Goal: Task Accomplishment & Management: Complete application form

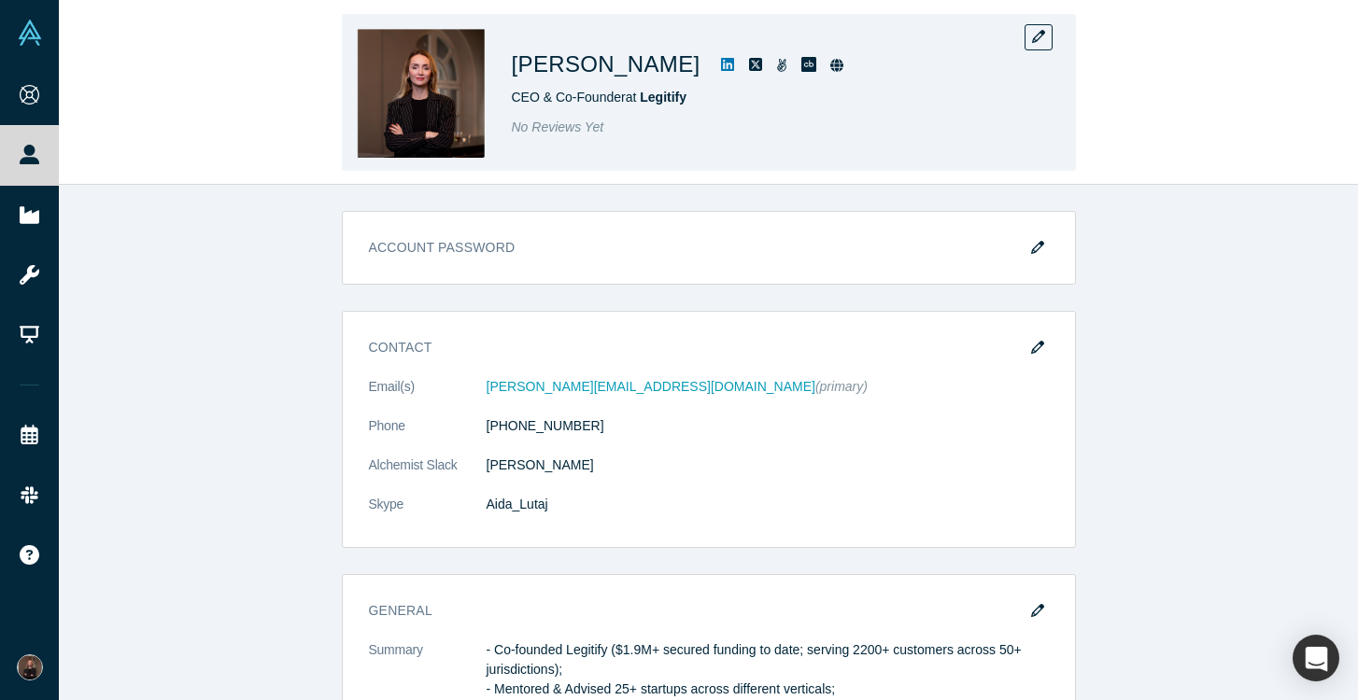
click at [632, 97] on span "CEO & Co-Founder at Legitify" at bounding box center [600, 97] width 176 height 15
click at [1042, 35] on icon "button" at bounding box center [1038, 36] width 13 height 13
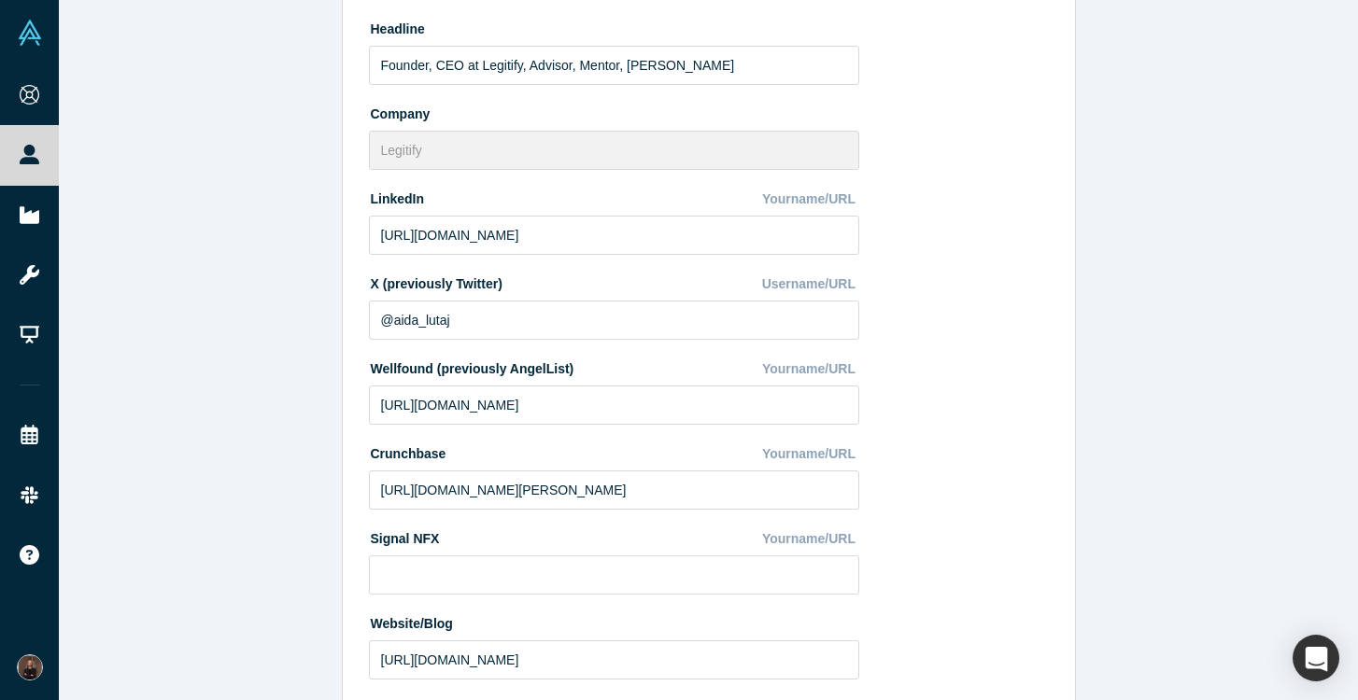
scroll to position [462, 0]
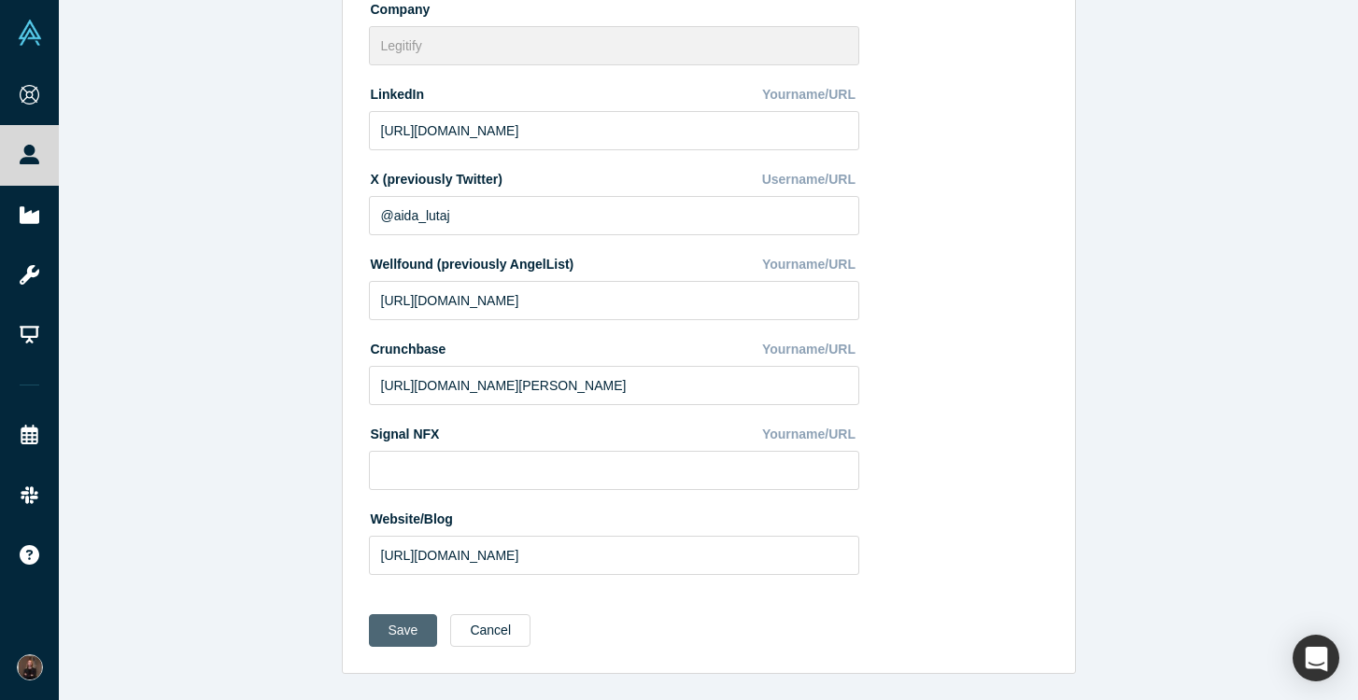
click at [399, 616] on button "Save" at bounding box center [403, 630] width 69 height 33
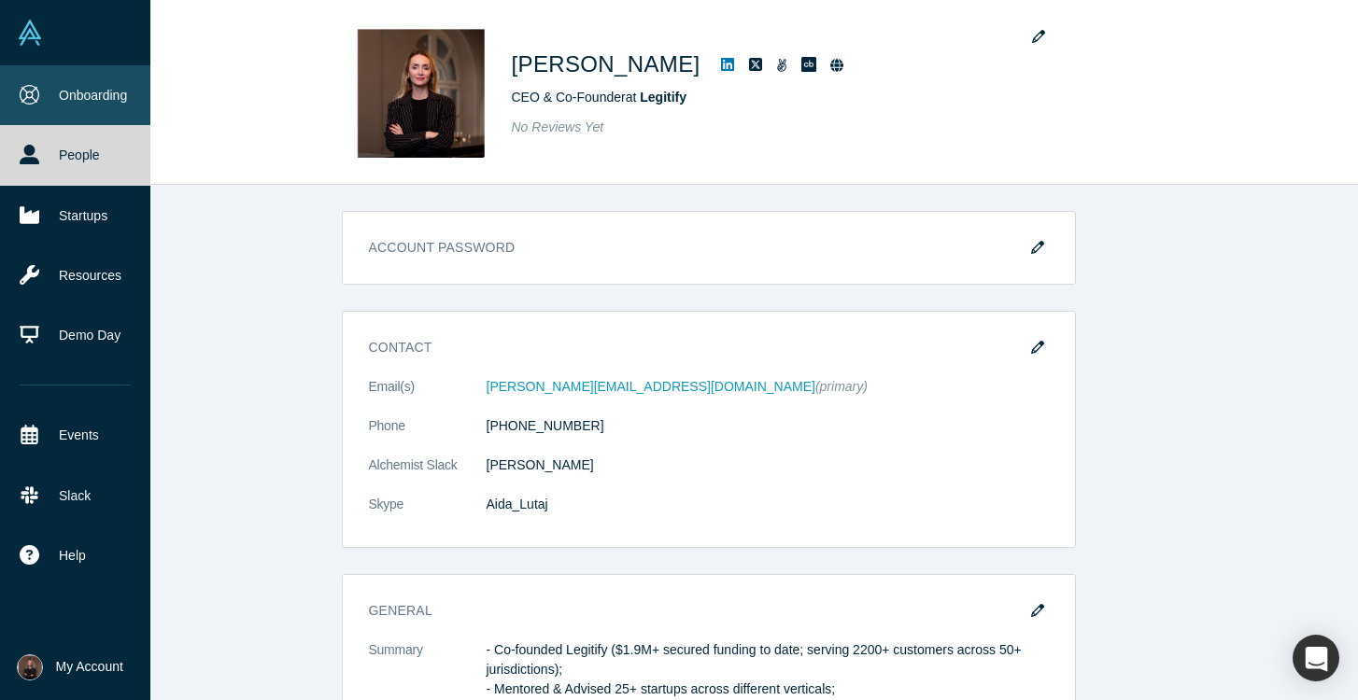
click at [35, 97] on icon at bounding box center [30, 95] width 20 height 20
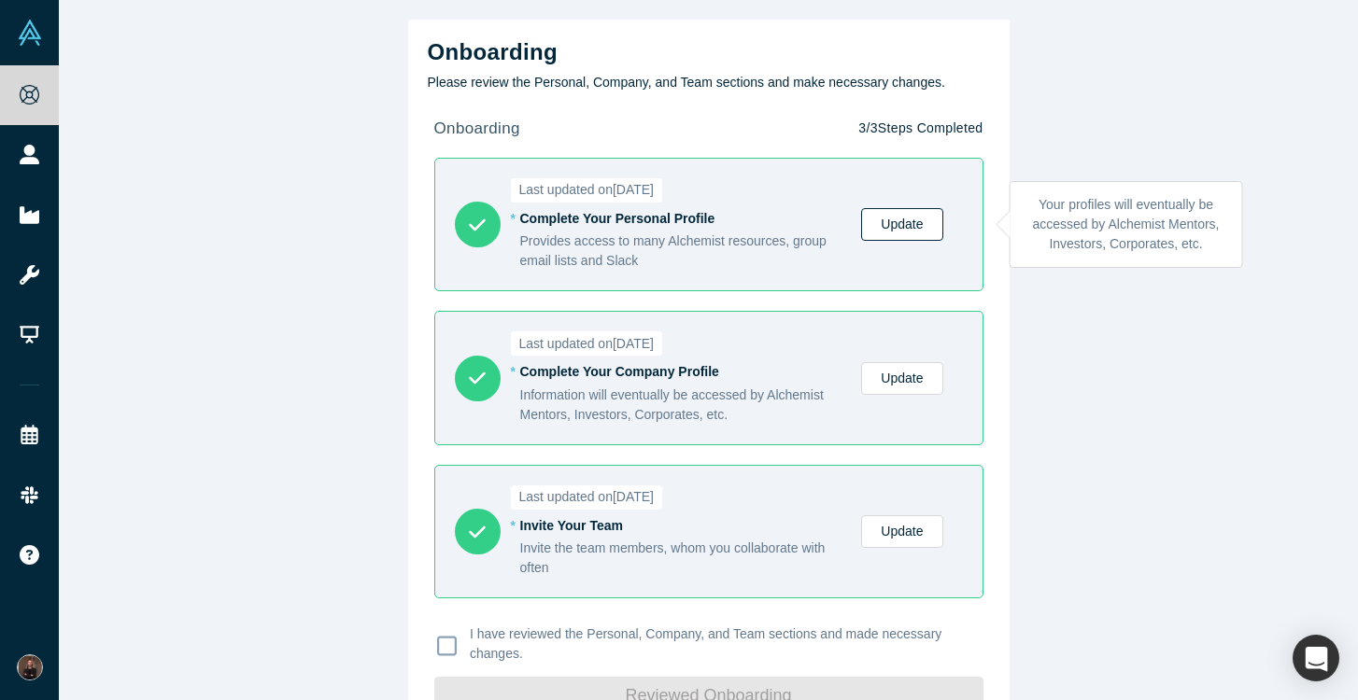
click at [886, 226] on link "Update" at bounding box center [901, 224] width 81 height 33
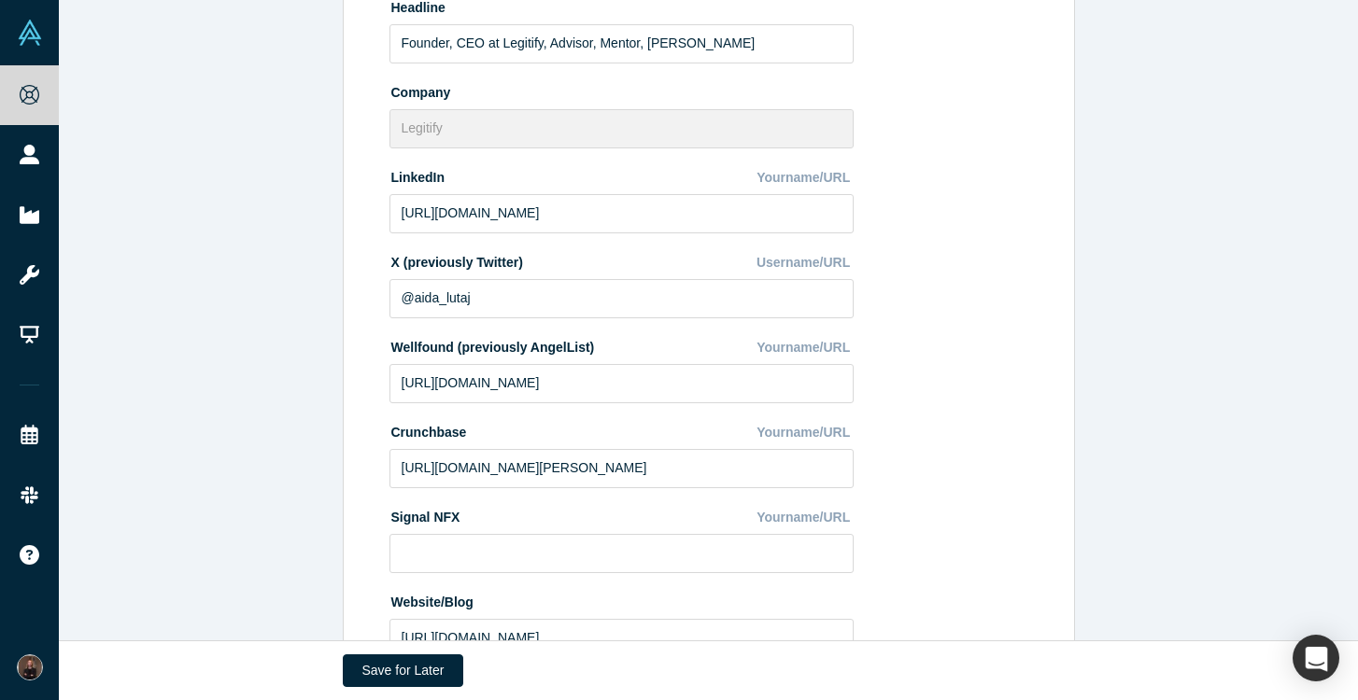
scroll to position [673, 0]
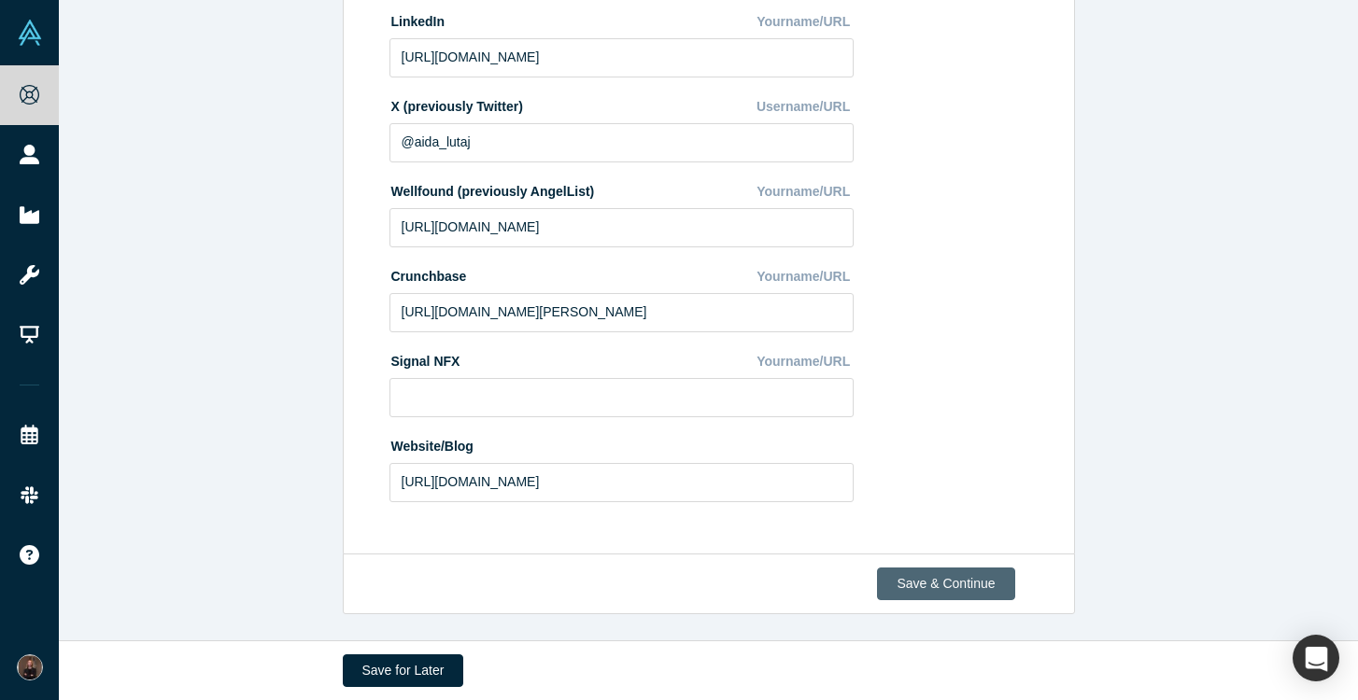
click at [947, 584] on button "Save & Continue" at bounding box center [945, 584] width 137 height 33
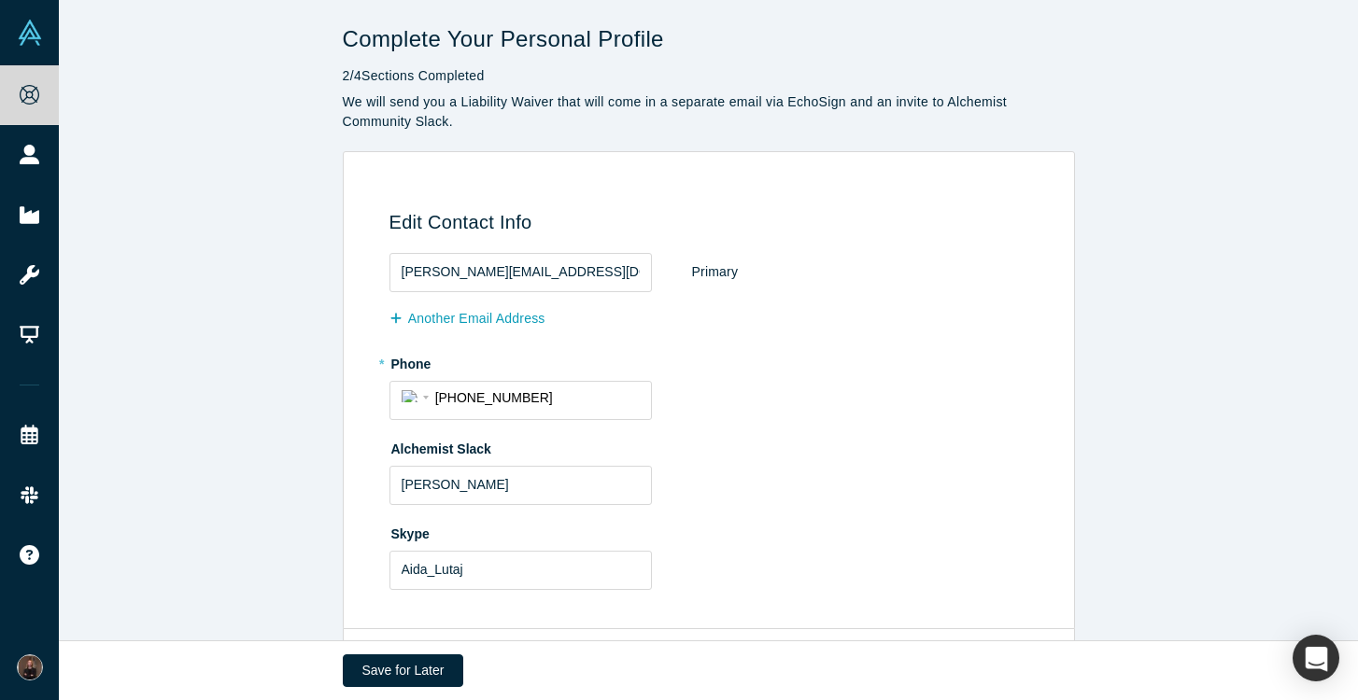
scroll to position [75, 0]
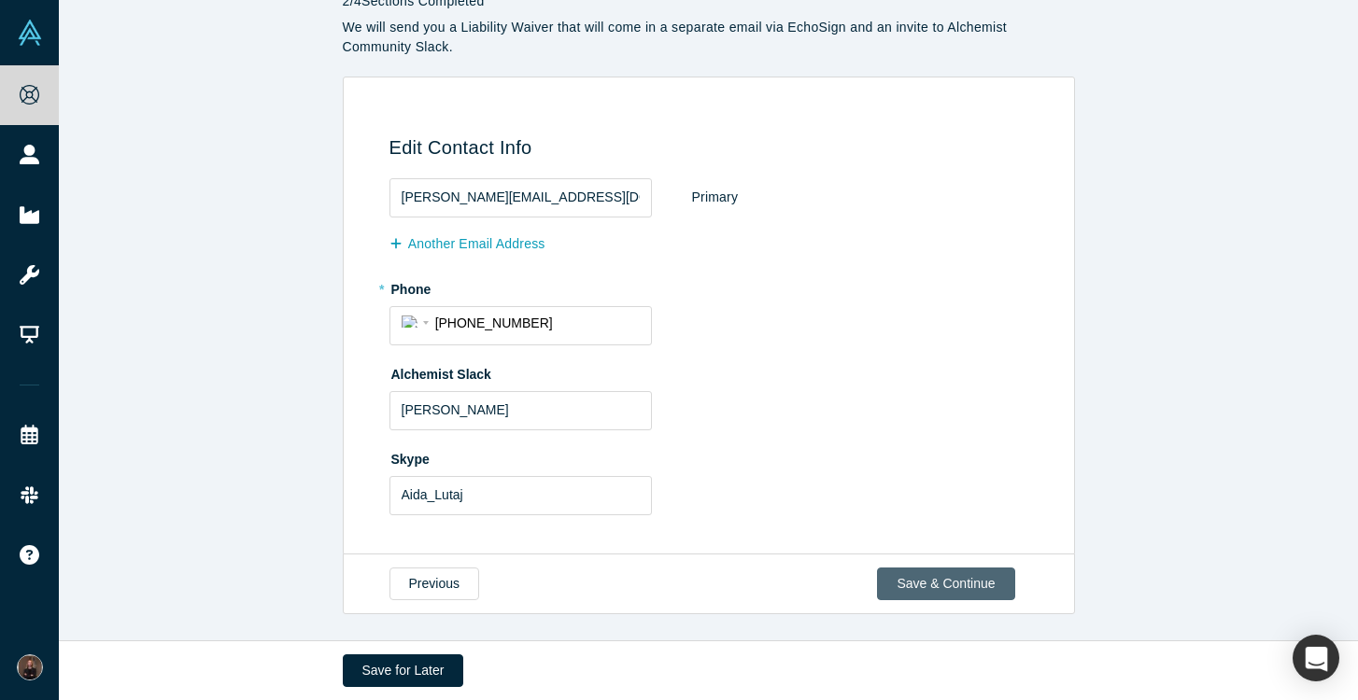
click at [941, 584] on button "Save & Continue" at bounding box center [945, 584] width 137 height 33
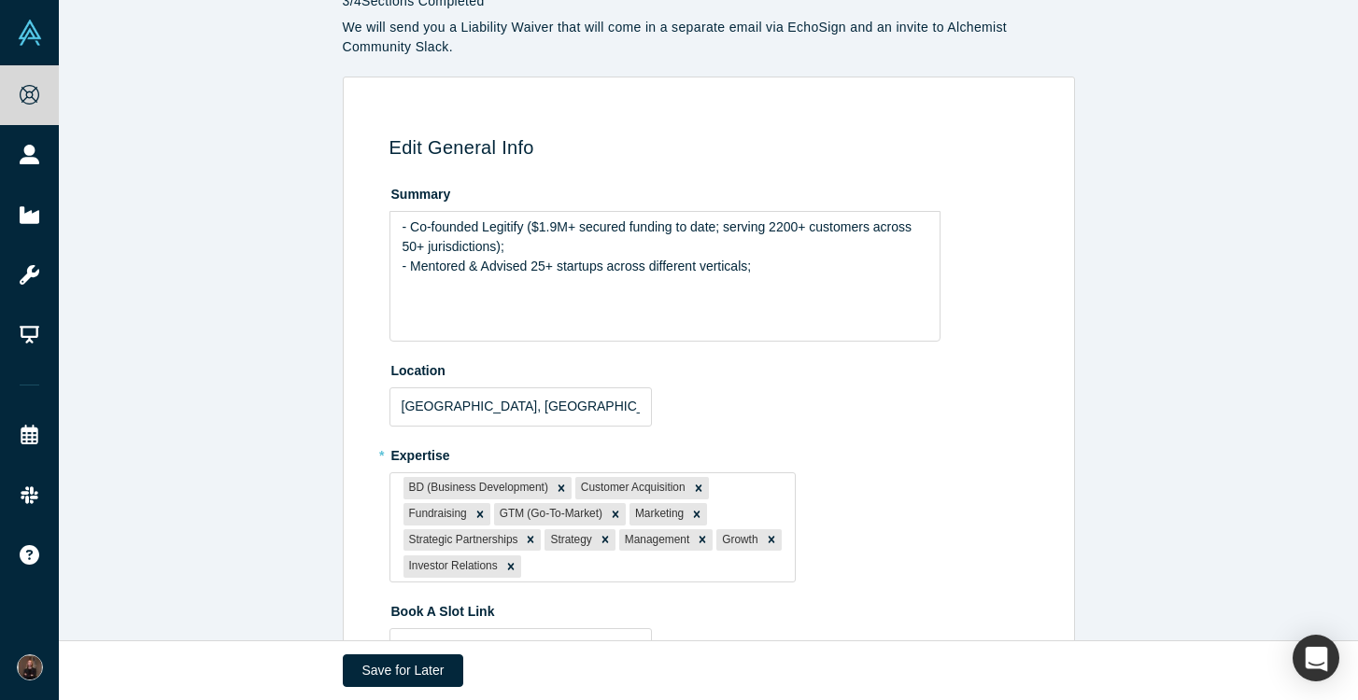
scroll to position [0, 0]
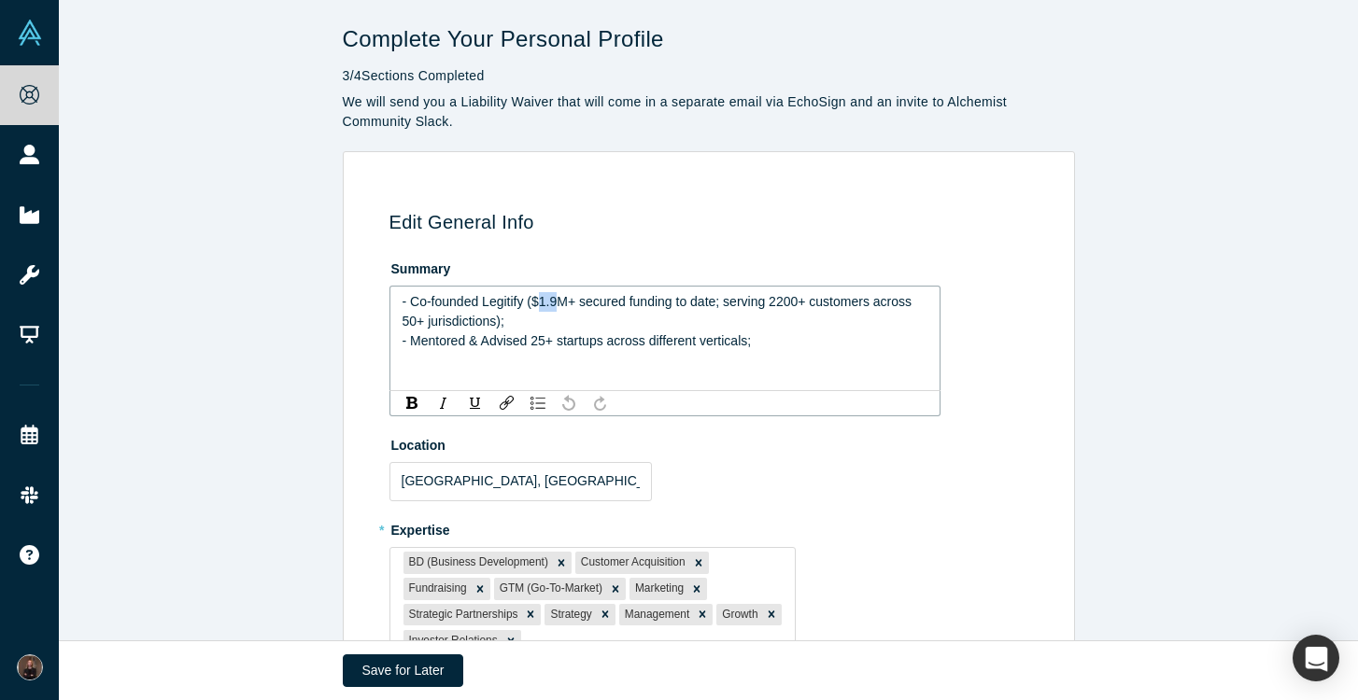
drag, startPoint x: 558, startPoint y: 301, endPoint x: 542, endPoint y: 301, distance: 16.8
click at [542, 301] on span "- Co-founded Legitify ($1.9M+ secured funding to date; serving 2200+ customers …" at bounding box center [658, 321] width 513 height 54
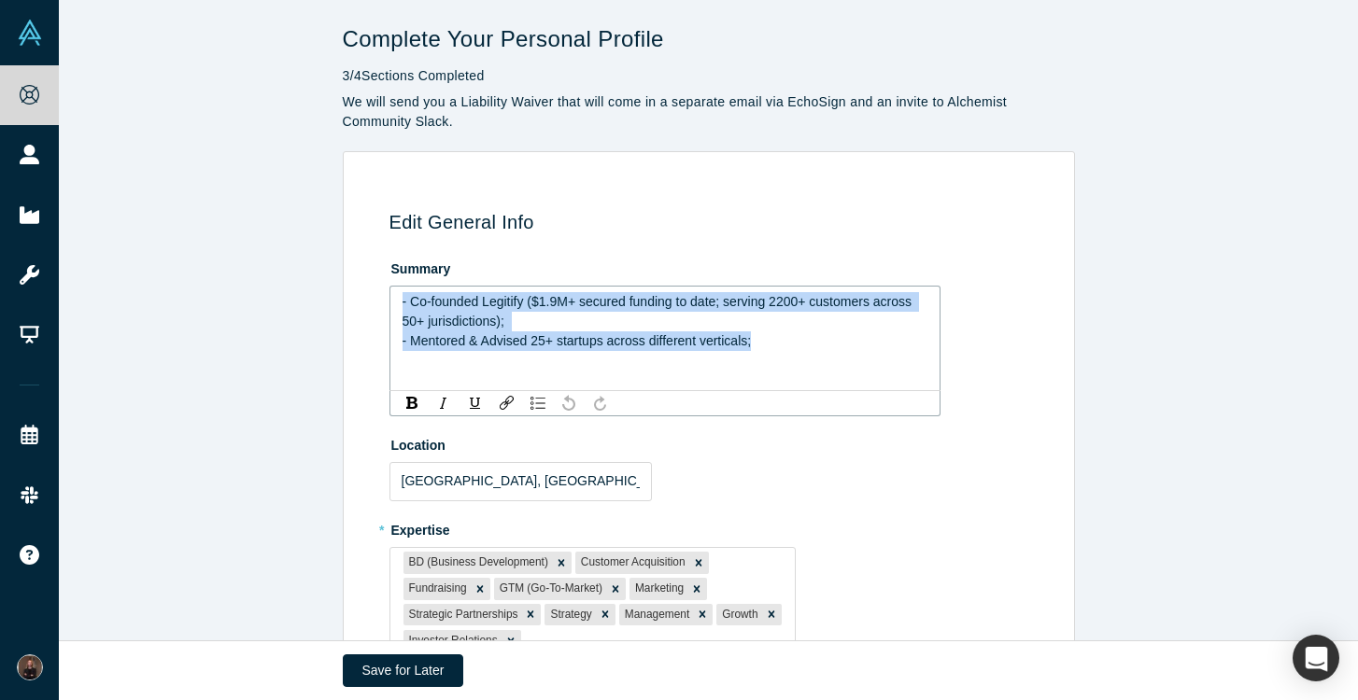
drag, startPoint x: 777, startPoint y: 349, endPoint x: 390, endPoint y: 294, distance: 390.5
click at [390, 294] on div "- Co-founded Legitify ($1.9M+ secured funding to date; serving 2200+ customers …" at bounding box center [664, 339] width 551 height 106
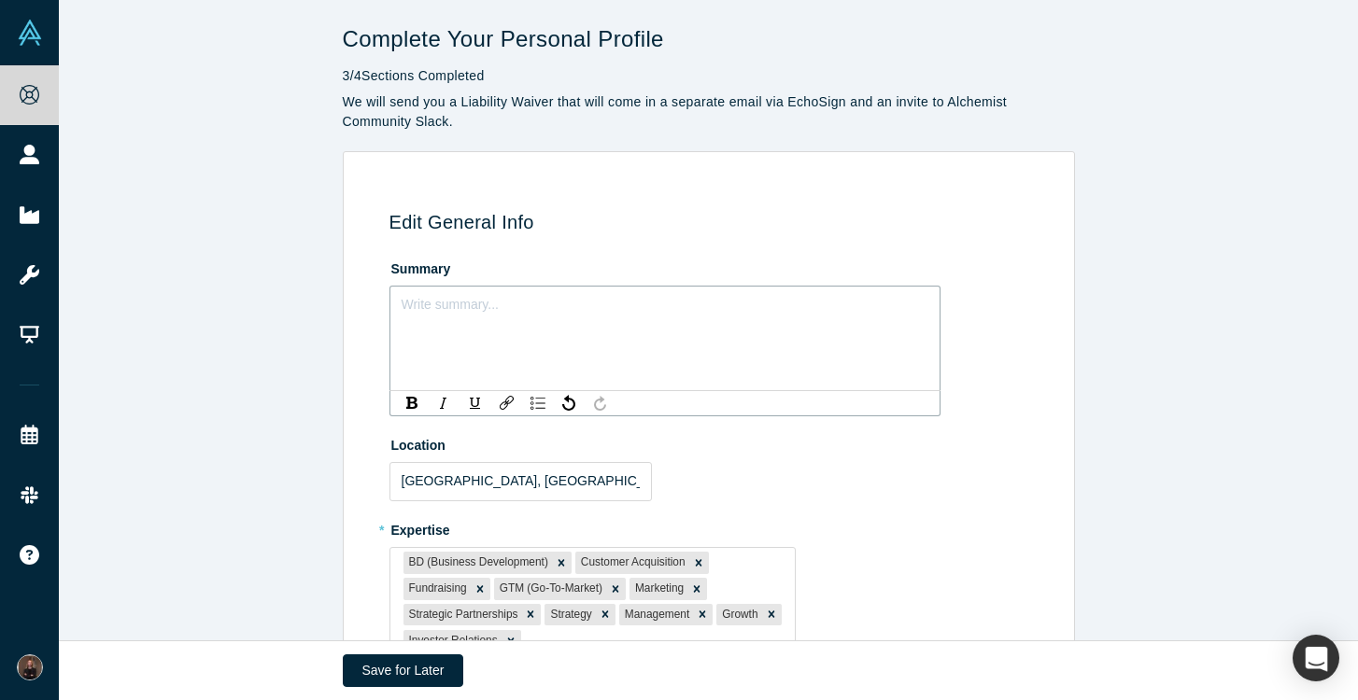
click at [419, 298] on div "rdw-editor" at bounding box center [665, 302] width 526 height 20
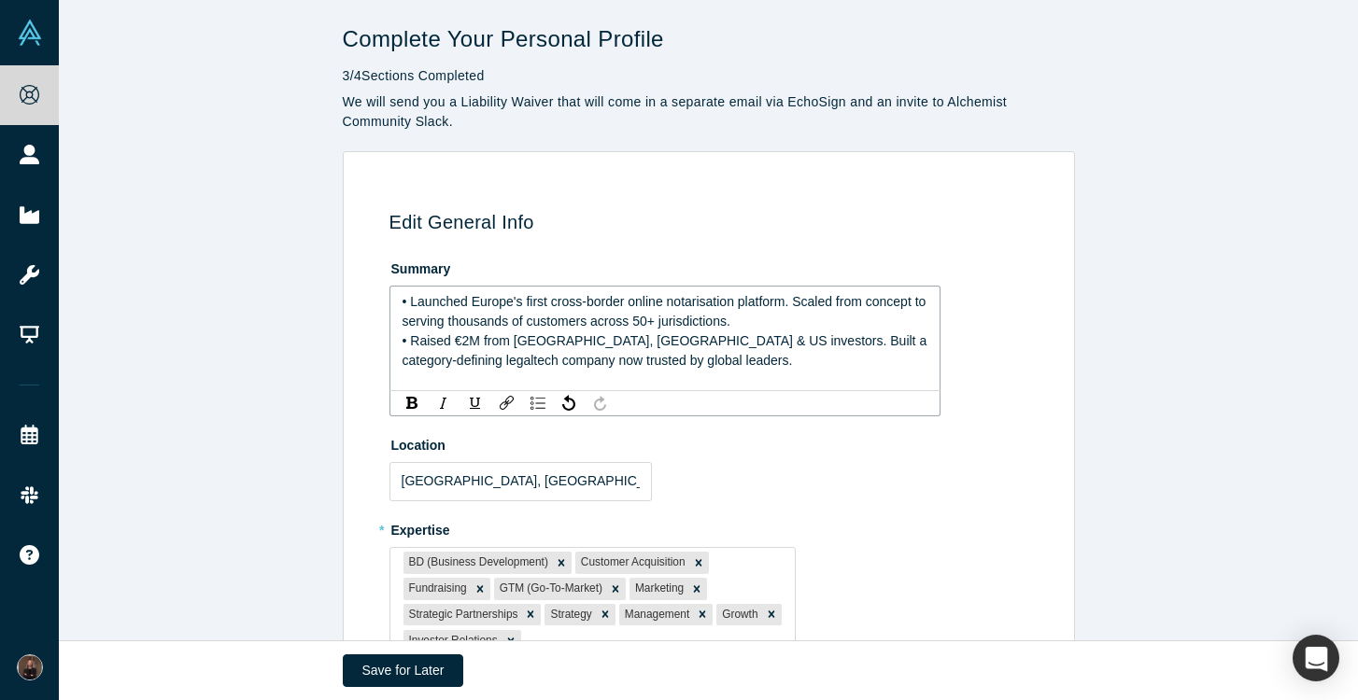
click at [790, 302] on span "• Launched Europe's first cross-border online notarisation platform. Scaled fro…" at bounding box center [666, 311] width 528 height 35
click at [604, 362] on div "• Raised €2M from [GEOGRAPHIC_DATA], [GEOGRAPHIC_DATA] & US investors. Built a …" at bounding box center [665, 350] width 526 height 39
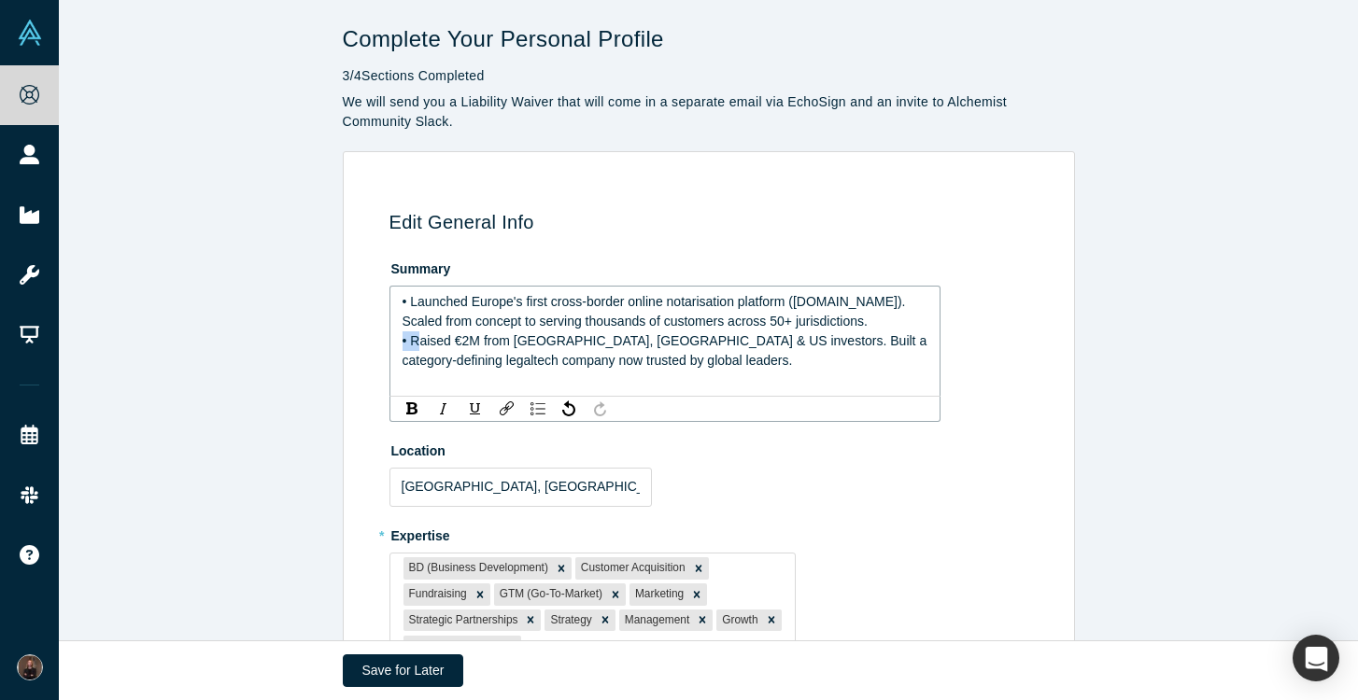
drag, startPoint x: 415, startPoint y: 345, endPoint x: 392, endPoint y: 345, distance: 22.4
click at [392, 345] on div "• Launched Europe's first cross-border online notarisation platform ([DOMAIN_NA…" at bounding box center [664, 341] width 551 height 111
click at [404, 345] on span "• Raised €2M from [GEOGRAPHIC_DATA], [GEOGRAPHIC_DATA] & US investors. Built a …" at bounding box center [666, 350] width 529 height 35
drag, startPoint x: 410, startPoint y: 344, endPoint x: 393, endPoint y: 344, distance: 16.8
click at [393, 344] on div "• Launched Europe's first cross-border online notarisation platform ([DOMAIN_NA…" at bounding box center [664, 341] width 551 height 111
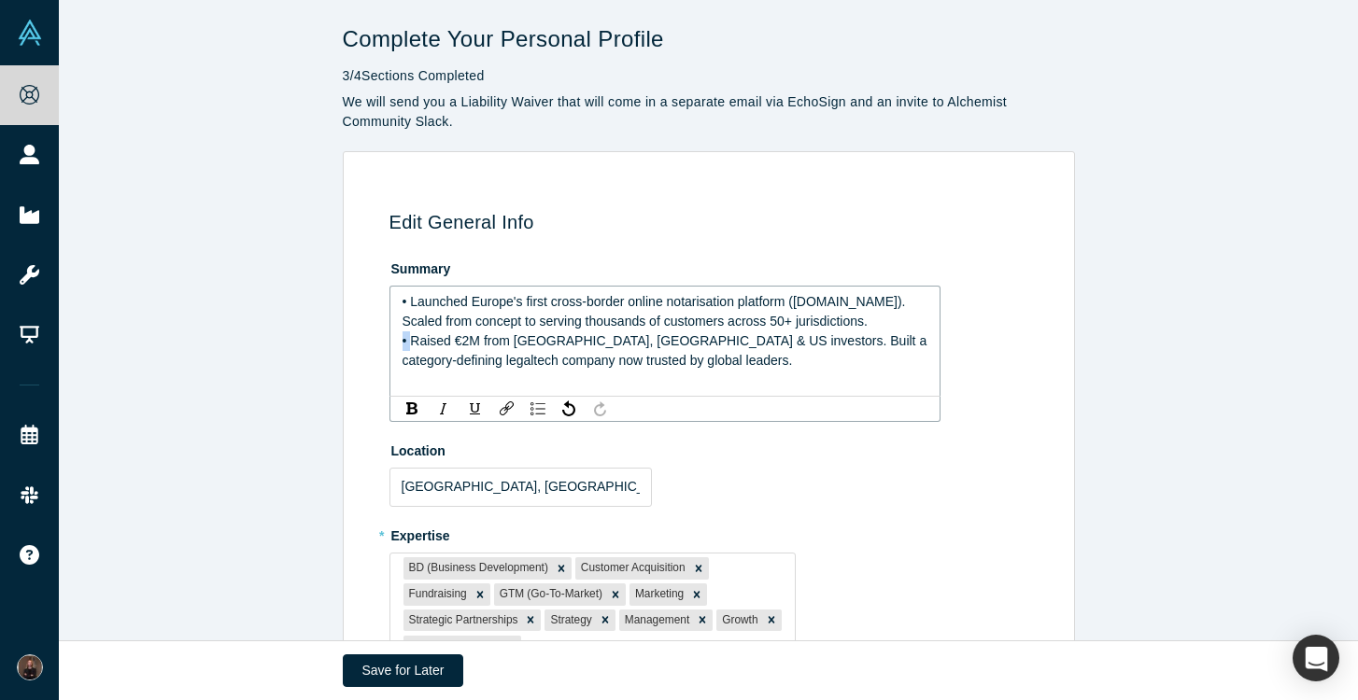
copy span "•"
click at [407, 379] on div "rdw-editor" at bounding box center [665, 381] width 526 height 20
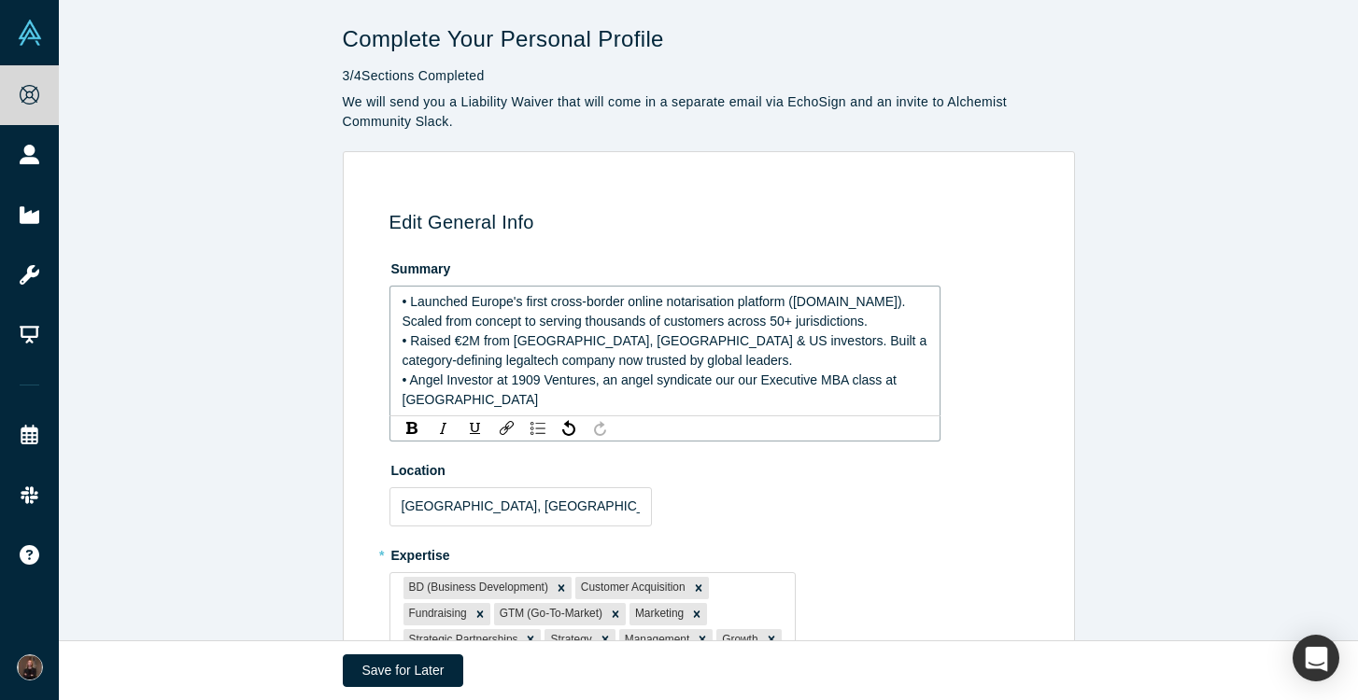
click at [731, 383] on span "• Angel Investor at 1909 Ventures, an angel syndicate our our Executive MBA cla…" at bounding box center [651, 390] width 498 height 35
click at [760, 384] on span "• Angel Investor at 1909 Ventures, an angel syndicate with our Executive MBA cl…" at bounding box center [653, 390] width 502 height 35
click at [601, 405] on span "• Angel Investor at 1909 Ventures, an angel syndicate set up with my Executive …" at bounding box center [665, 390] width 526 height 35
click at [585, 401] on span "• Angel Investor at 1909 Ventures, an angel syndicate set up with my Executive …" at bounding box center [665, 390] width 526 height 35
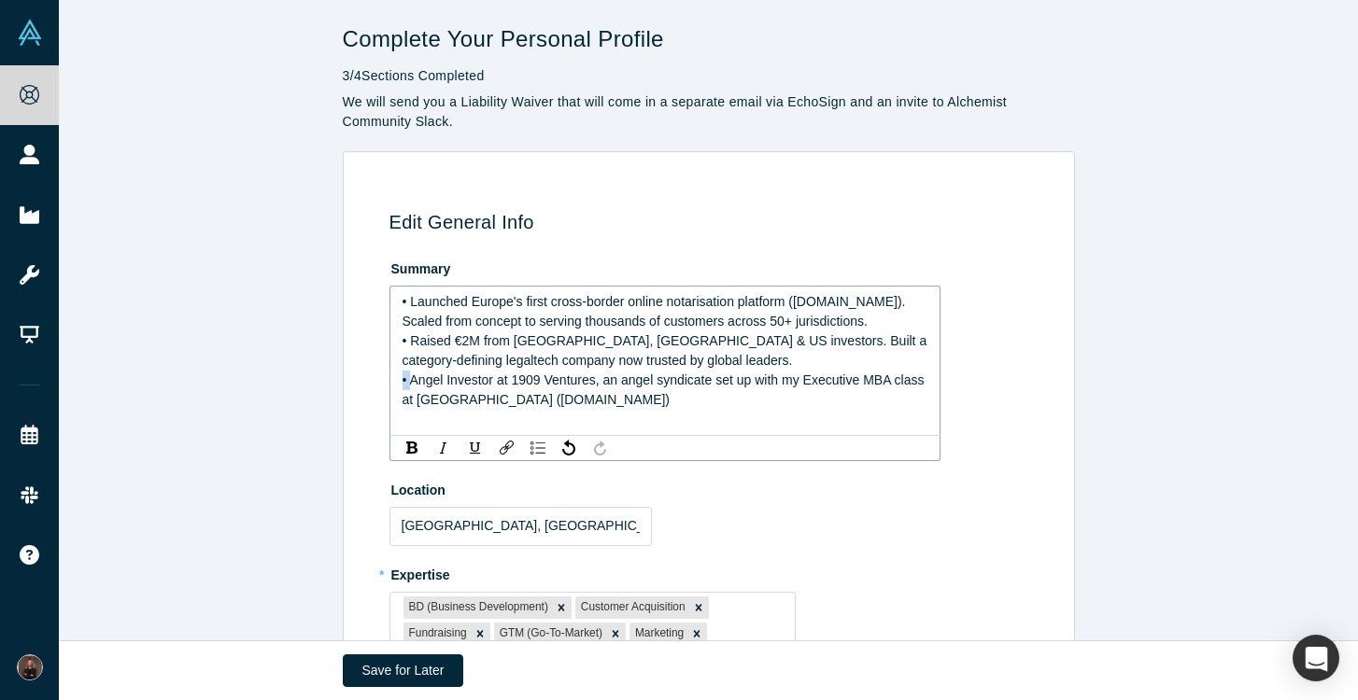
drag, startPoint x: 410, startPoint y: 383, endPoint x: 394, endPoint y: 383, distance: 15.9
click at [394, 383] on div "• Launched Europe's first cross-border online notarisation platform ([DOMAIN_NA…" at bounding box center [664, 361] width 551 height 150
copy span "•"
click at [408, 413] on div "rdw-editor" at bounding box center [665, 420] width 526 height 20
click at [432, 421] on span "• Adivsor to" at bounding box center [434, 419] width 65 height 15
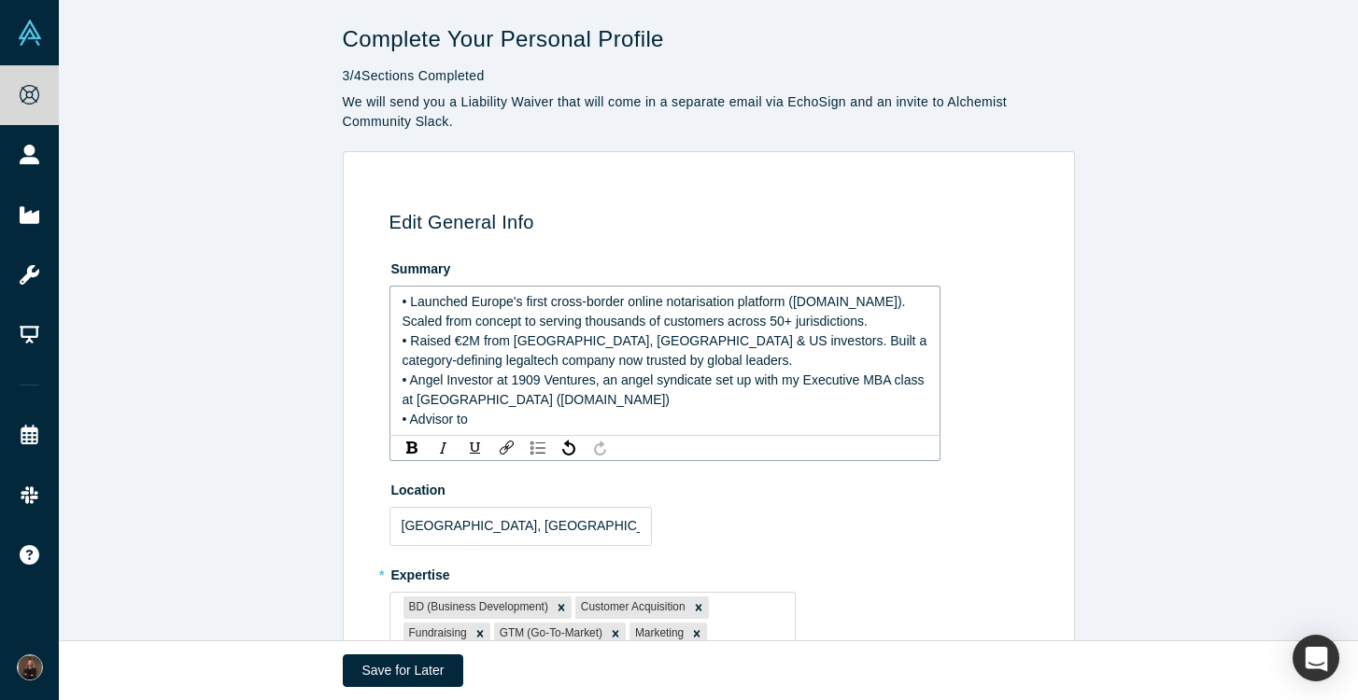
click at [497, 416] on div "• Advisor to" at bounding box center [665, 420] width 526 height 20
click at [548, 419] on span "• Advisor to starts up adn scaleups" at bounding box center [502, 419] width 200 height 15
click at [618, 427] on div "• Advisor to starts up & scaleups" at bounding box center [665, 420] width 526 height 20
click at [409, 423] on span "• Advisor to starts up & scaleups" at bounding box center [495, 419] width 187 height 15
click at [623, 418] on span "• Fractional Advisor to starts up & scaleups" at bounding box center [526, 419] width 248 height 15
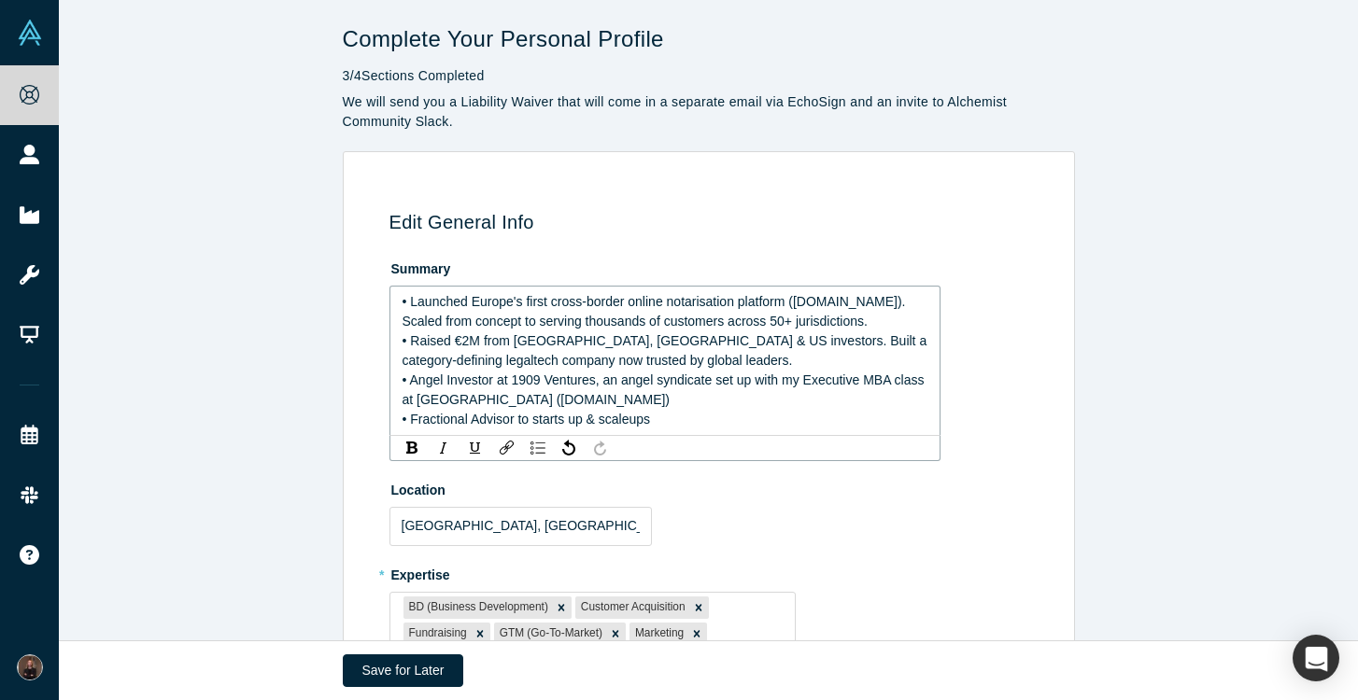
click at [574, 423] on span "• Fractional Advisor to starts up & scaleups" at bounding box center [526, 419] width 248 height 15
click at [578, 420] on span "• Fractional Advisor to startsup & scaleups" at bounding box center [524, 419] width 245 height 15
click at [675, 415] on div "• Fractional Advisor to startsups & scaleups" at bounding box center [665, 420] width 526 height 20
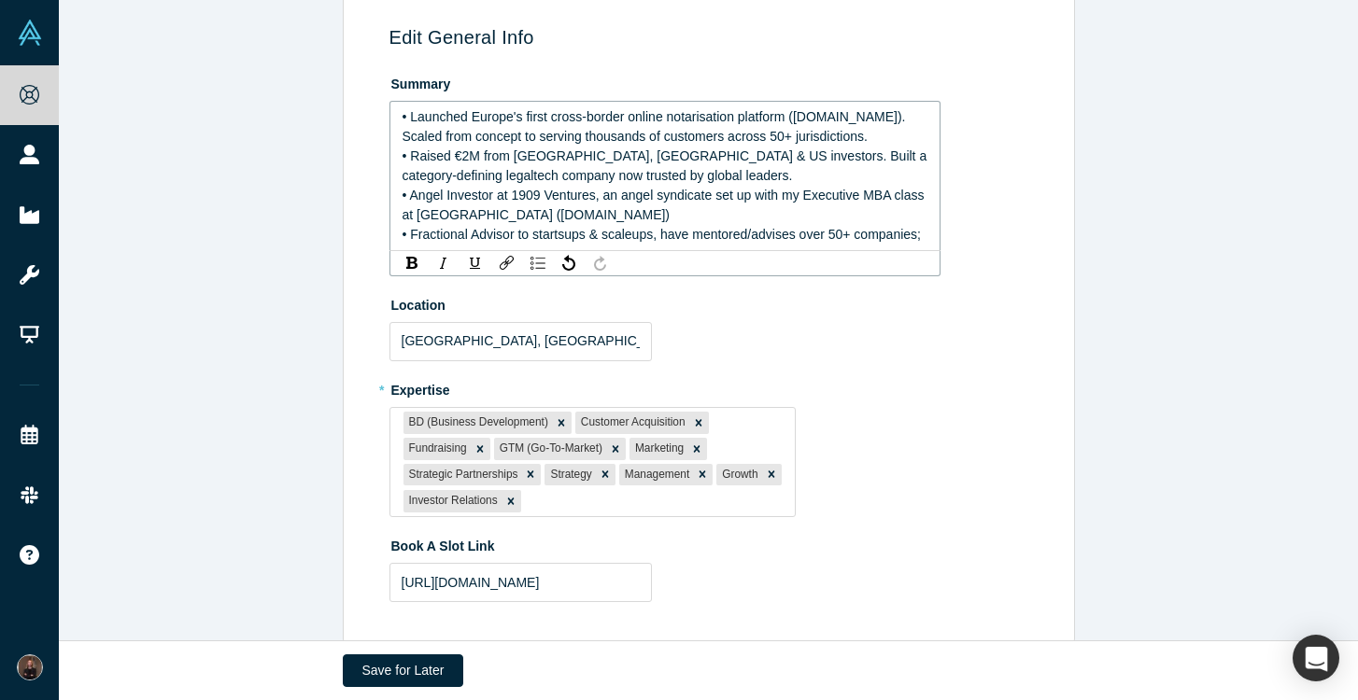
scroll to position [193, 0]
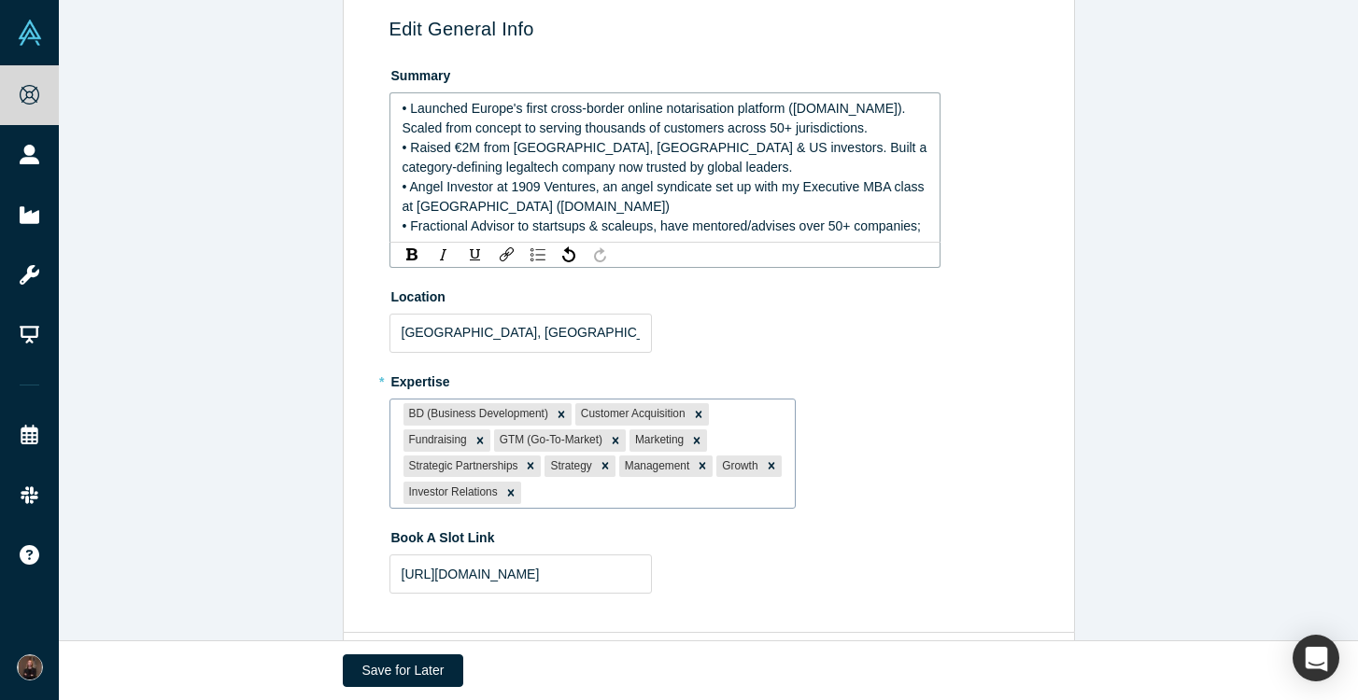
click at [621, 495] on div "BD (Business Development) Customer Acquisition Fundraising GTM (Go-To-Market) M…" at bounding box center [592, 454] width 407 height 111
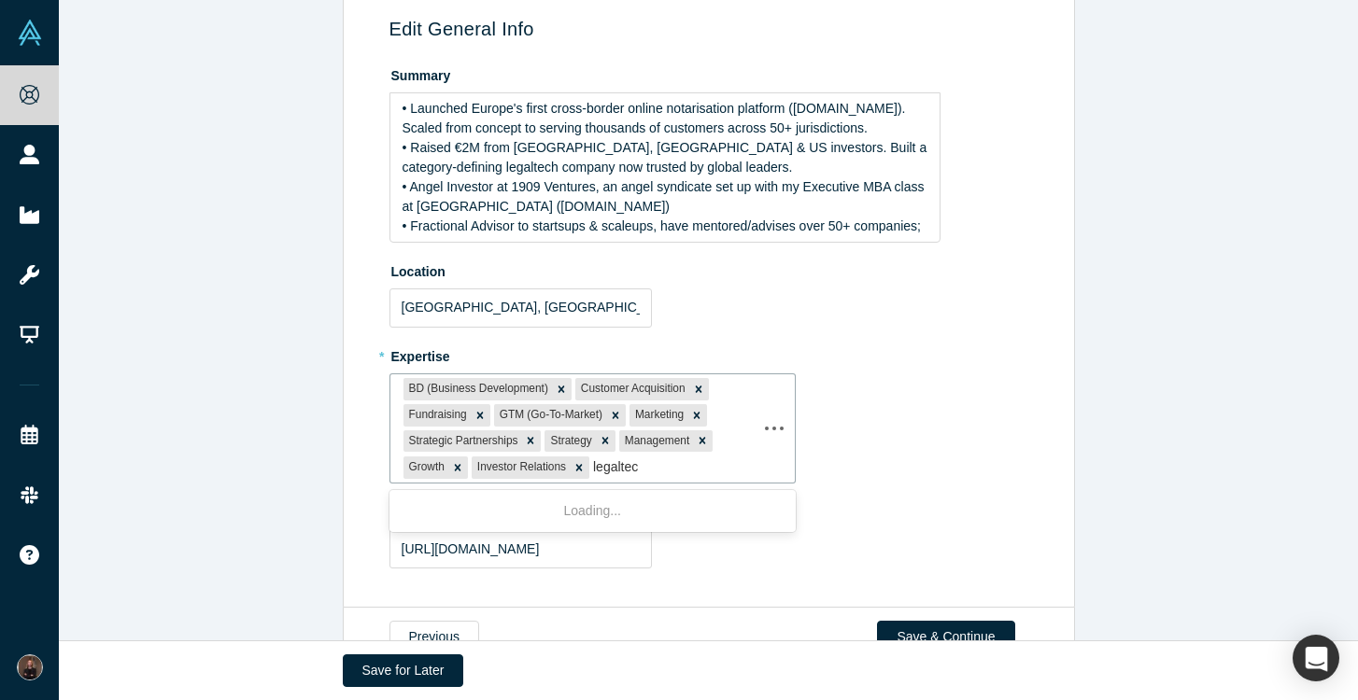
type input "legaltech"
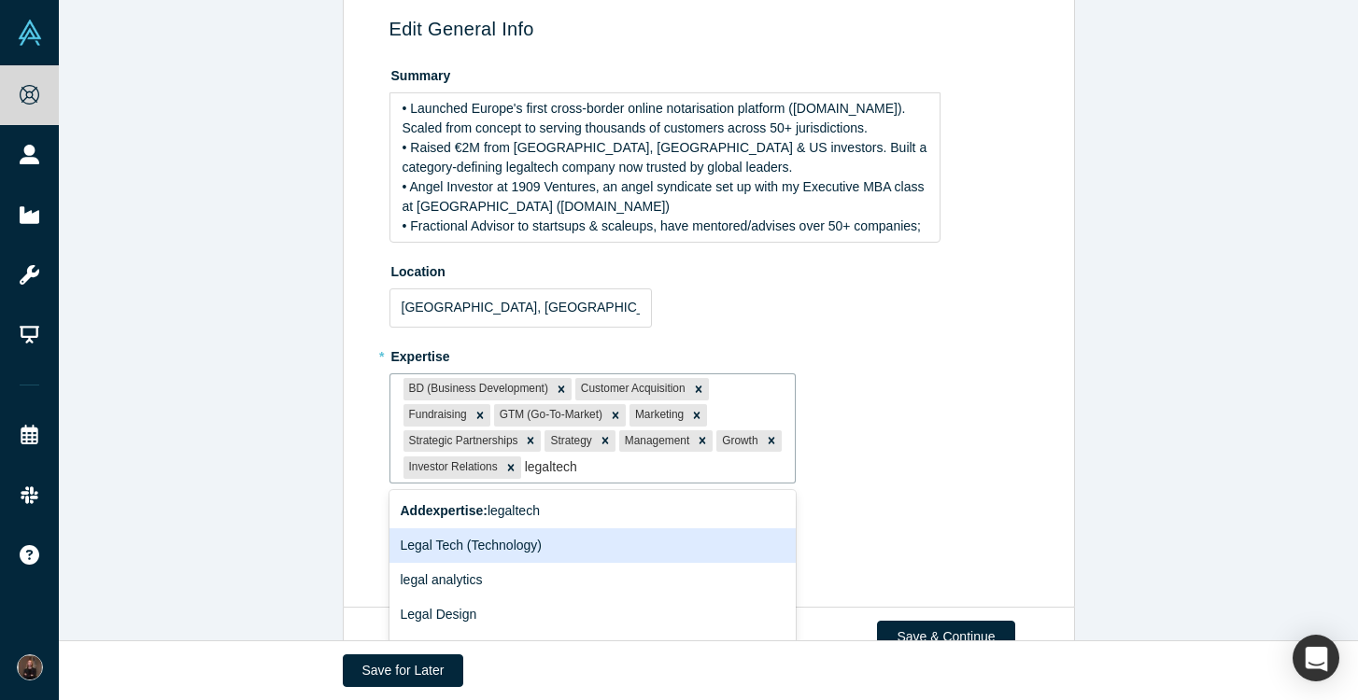
click at [538, 545] on div "Legal Tech (Technology)" at bounding box center [592, 546] width 407 height 35
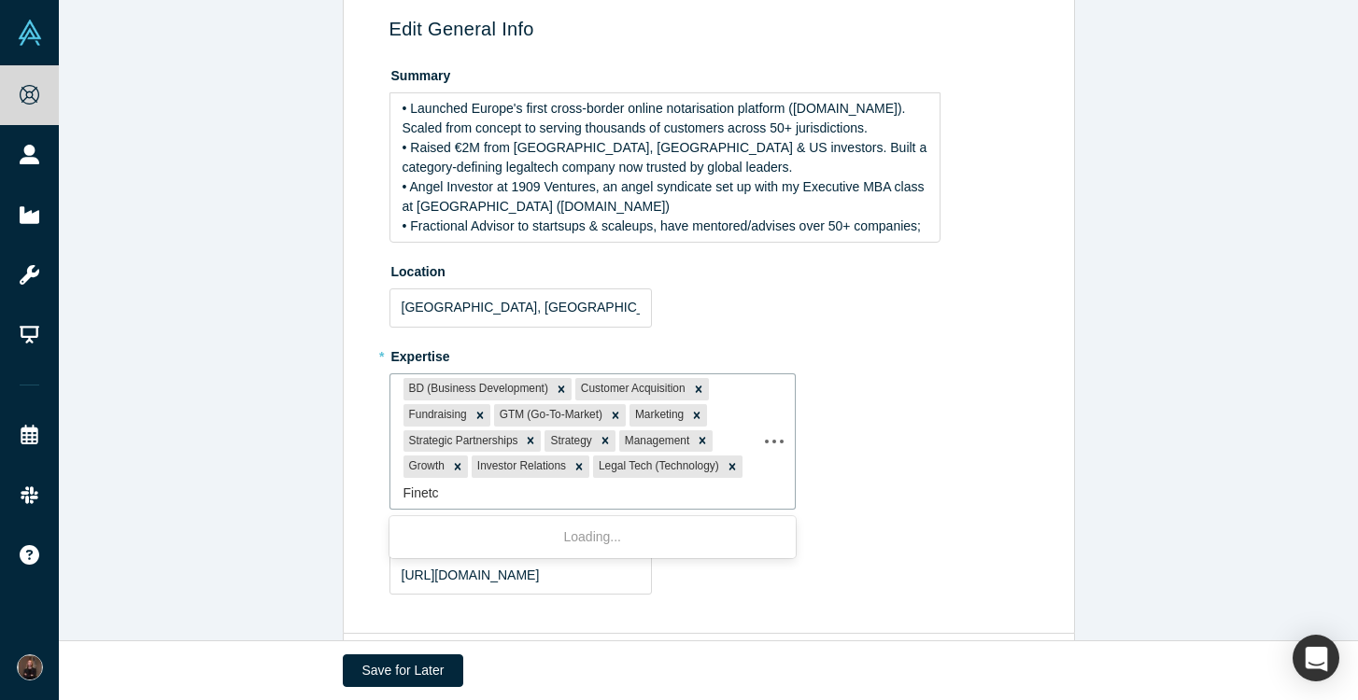
type input "Finetch"
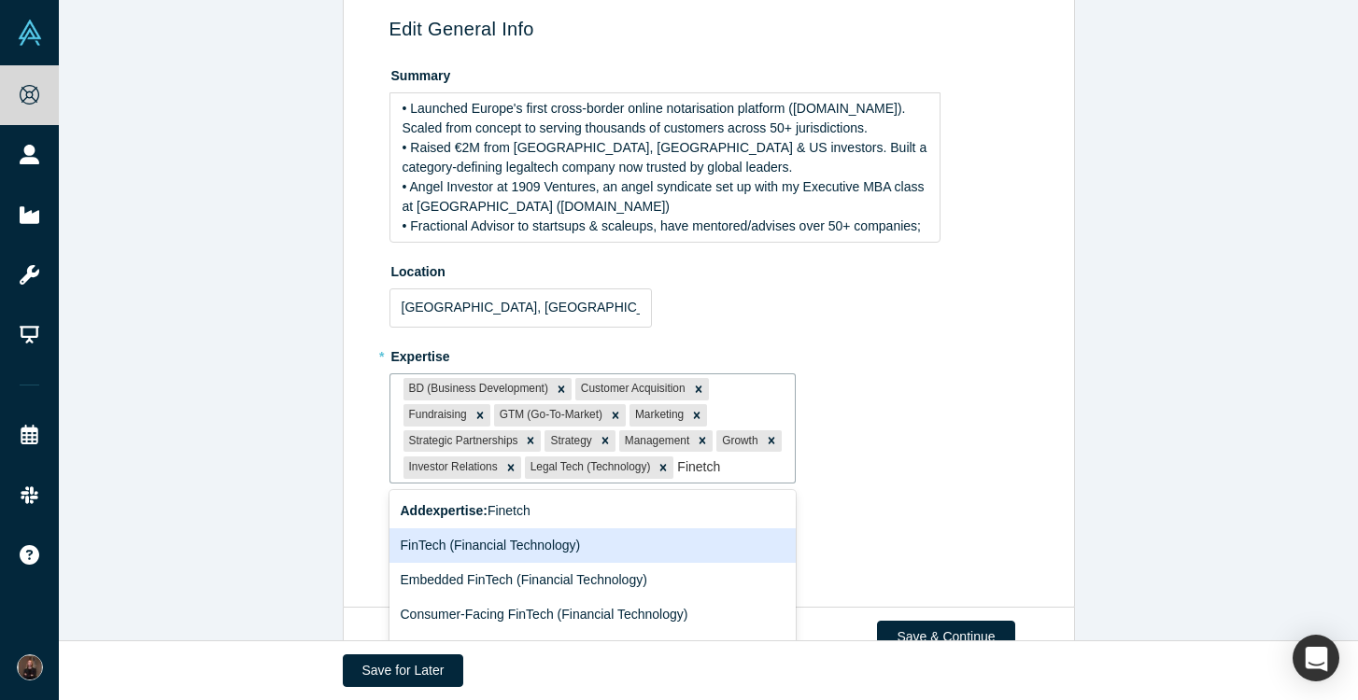
click at [528, 563] on div "FinTech (Financial Technology)" at bounding box center [592, 546] width 407 height 35
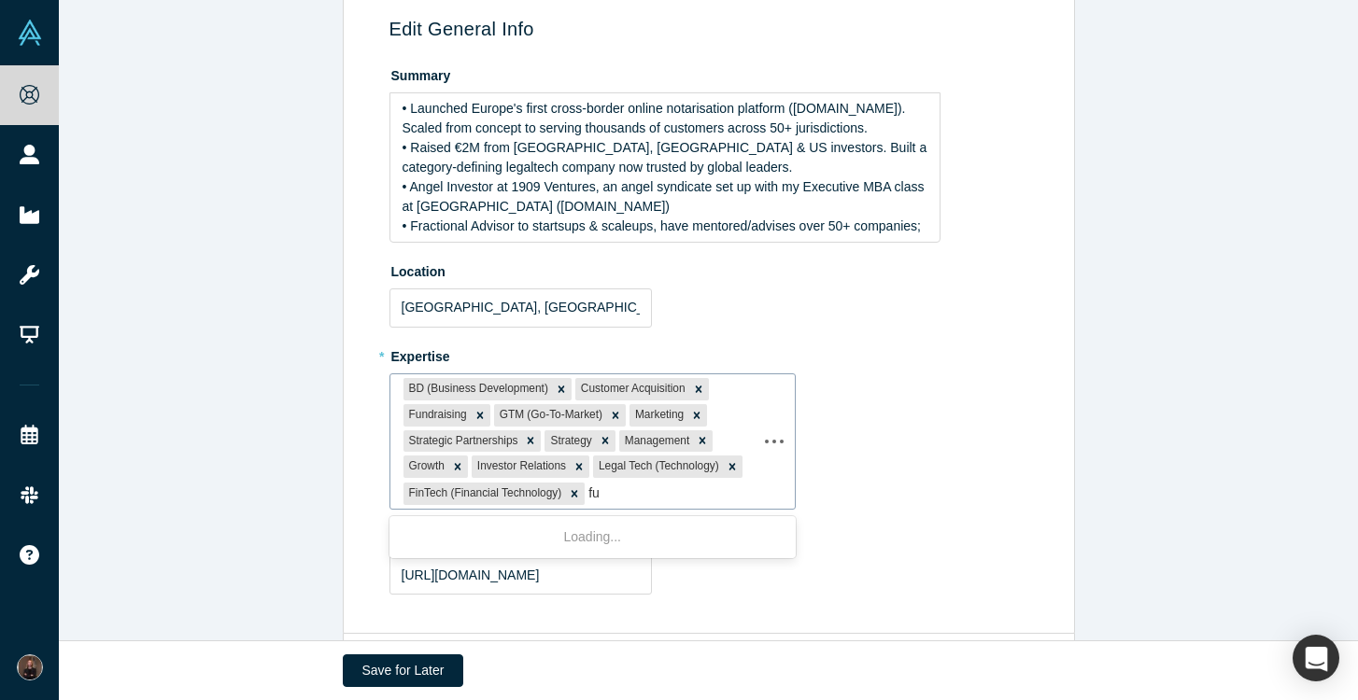
type input "f"
type input "AI"
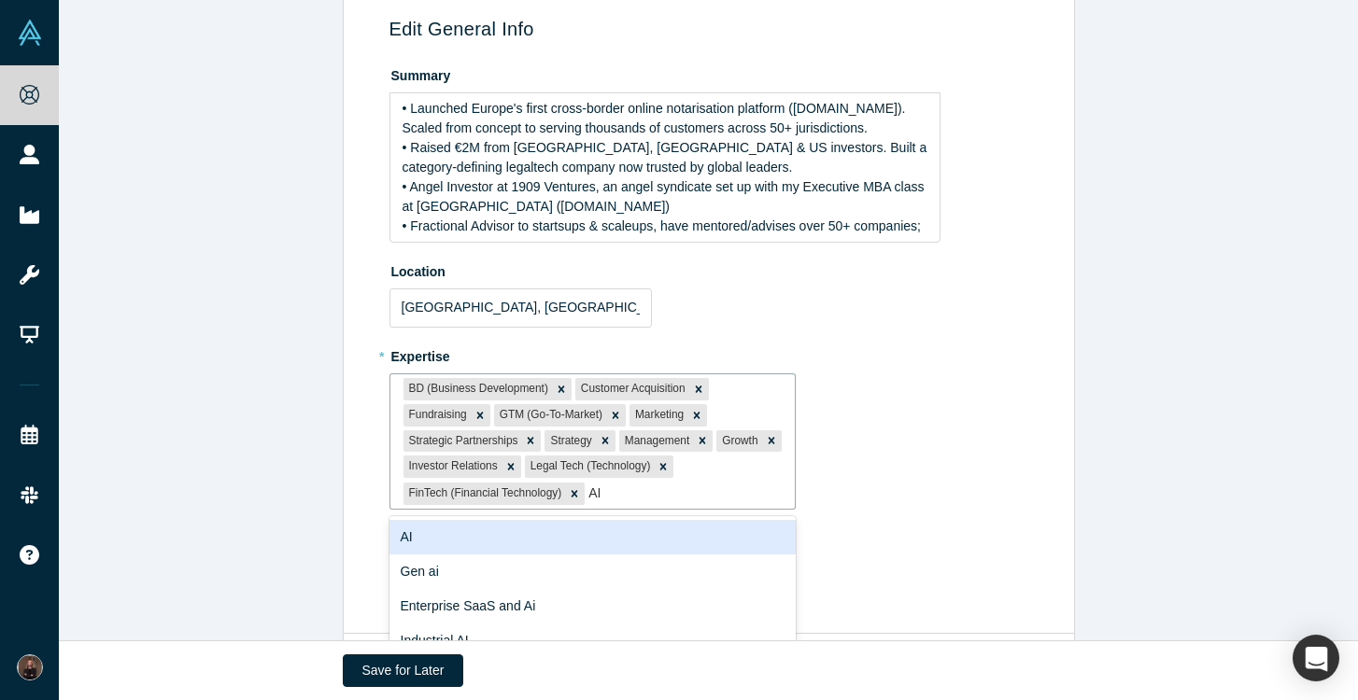
click at [596, 537] on div "AI" at bounding box center [592, 537] width 407 height 35
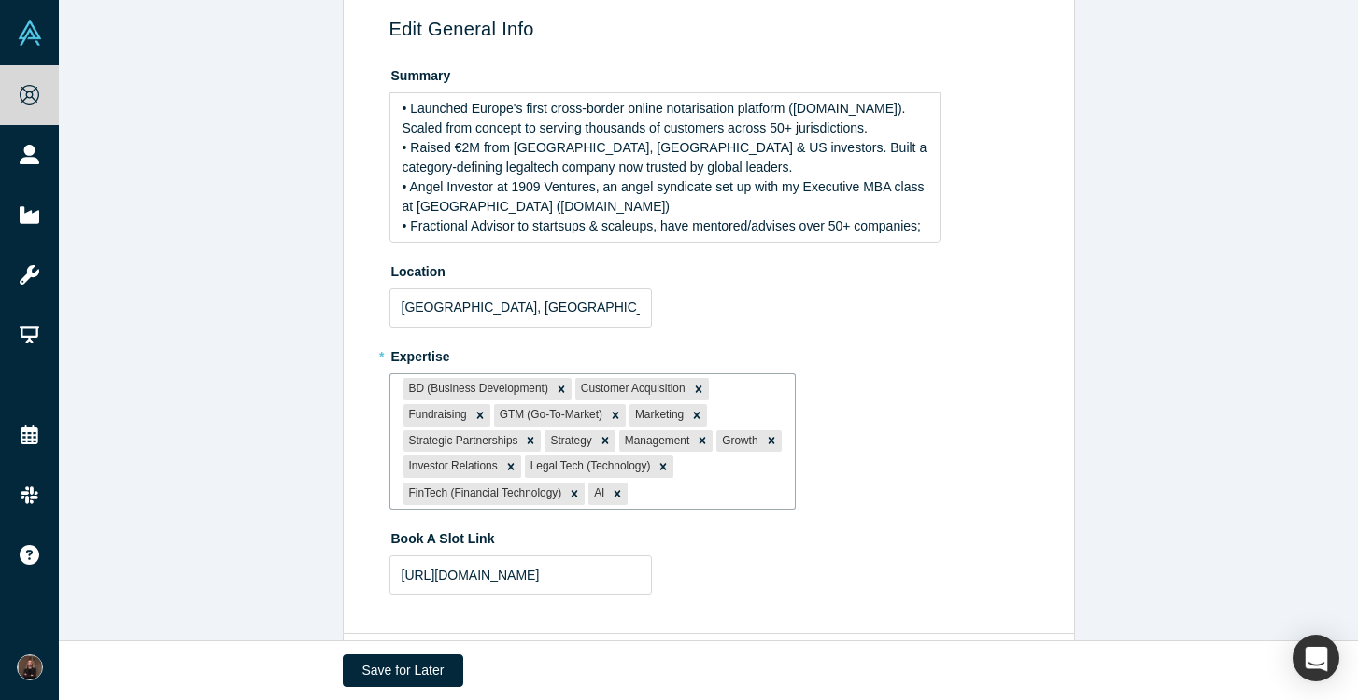
click at [987, 523] on label "Book A Slot Link" at bounding box center [711, 536] width 645 height 26
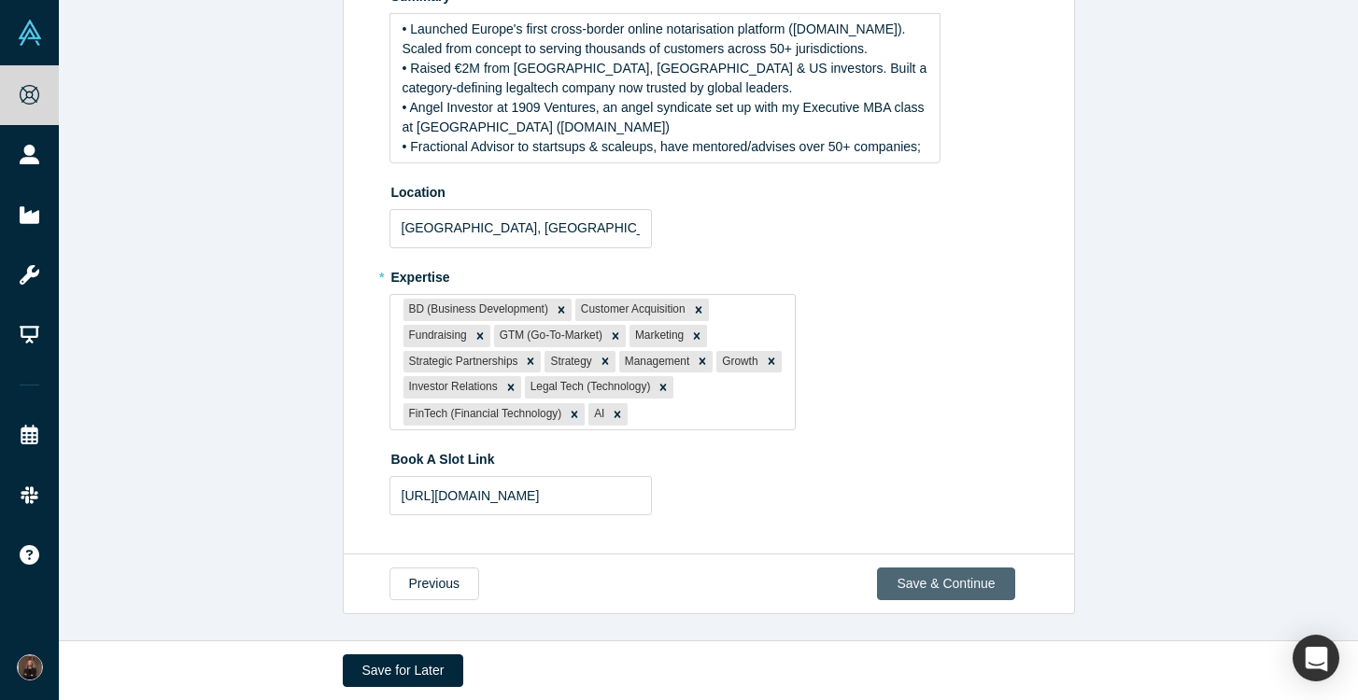
click at [968, 579] on button "Save & Continue" at bounding box center [945, 584] width 137 height 33
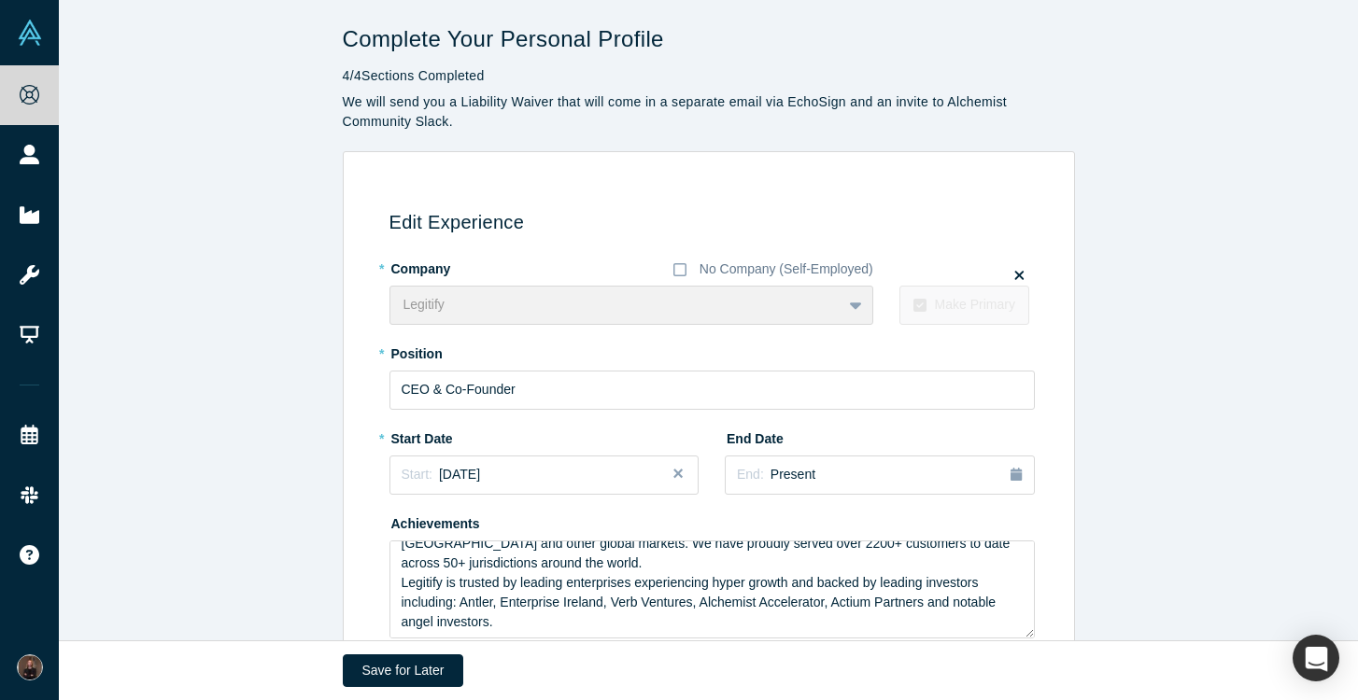
scroll to position [166, 0]
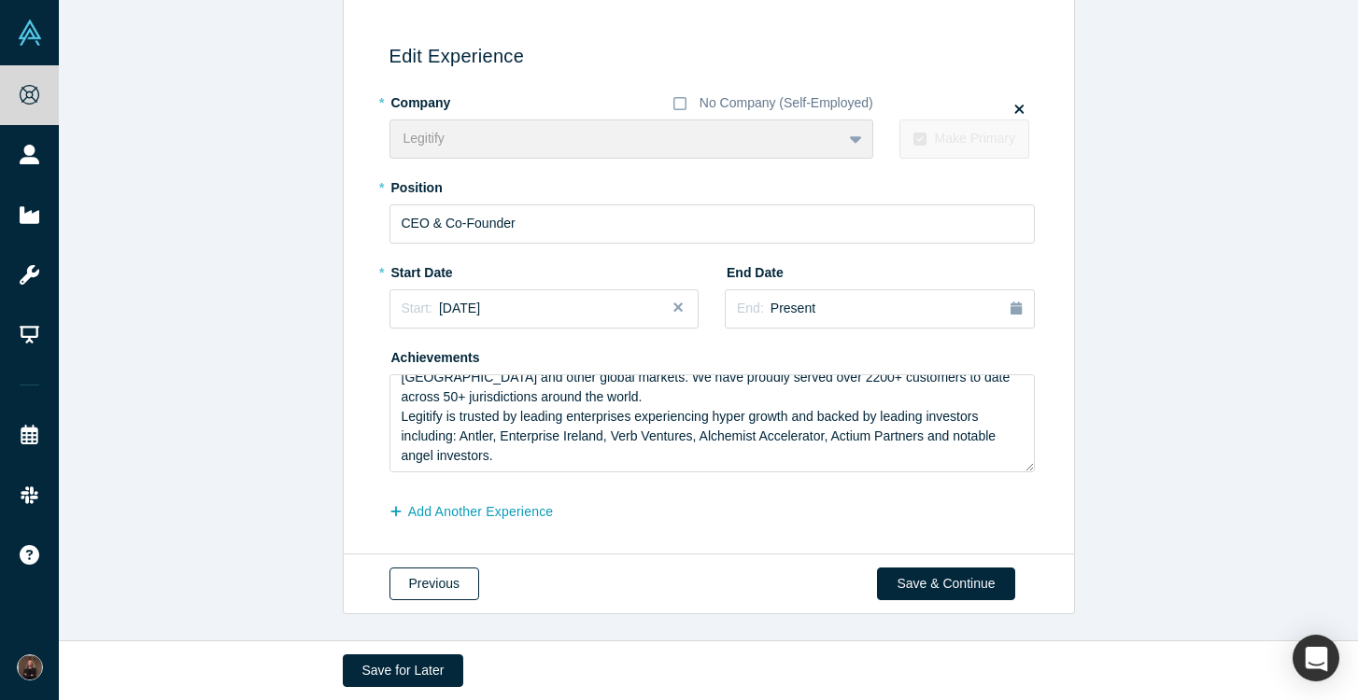
click at [435, 585] on button "Previous" at bounding box center [434, 584] width 90 height 33
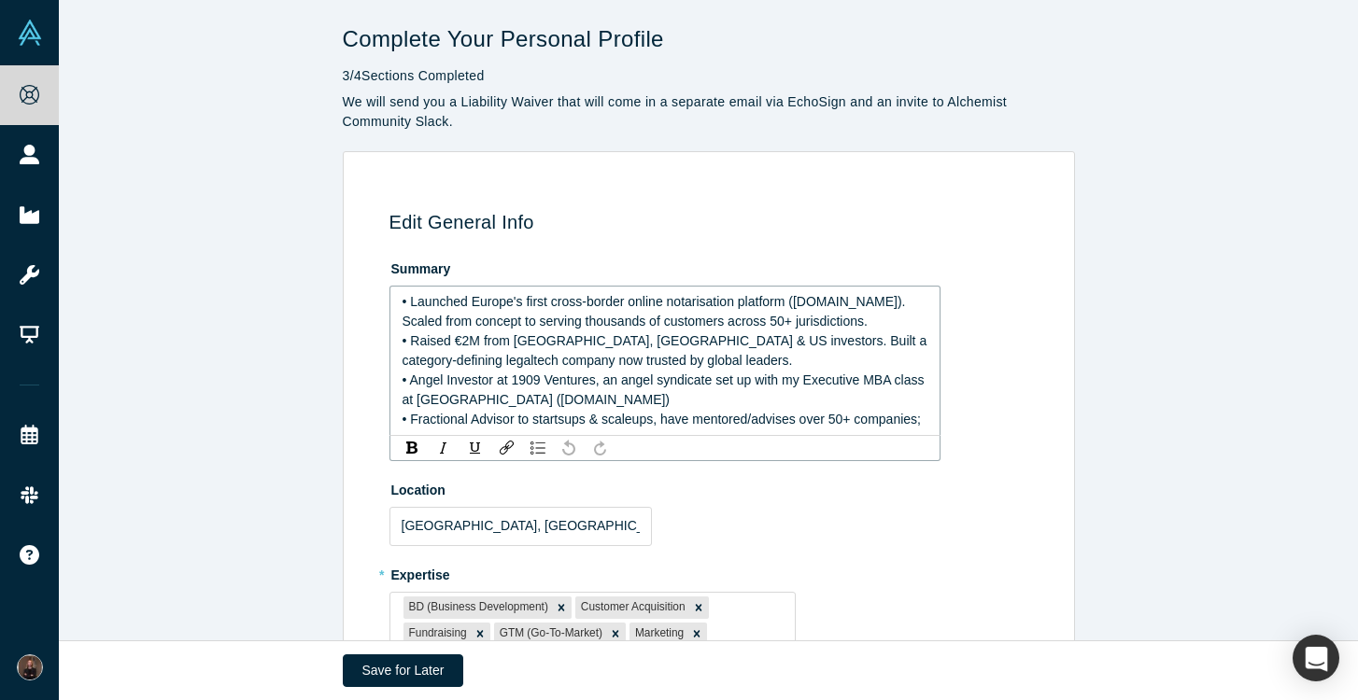
click at [565, 423] on span "• Fractional Advisor to startsups & scaleups, have mentored/advises over 50+ co…" at bounding box center [661, 419] width 518 height 15
click at [629, 419] on span "• Fractional Advisor to startups & scaleups, have mentored/advises over 50+ com…" at bounding box center [658, 419] width 512 height 15
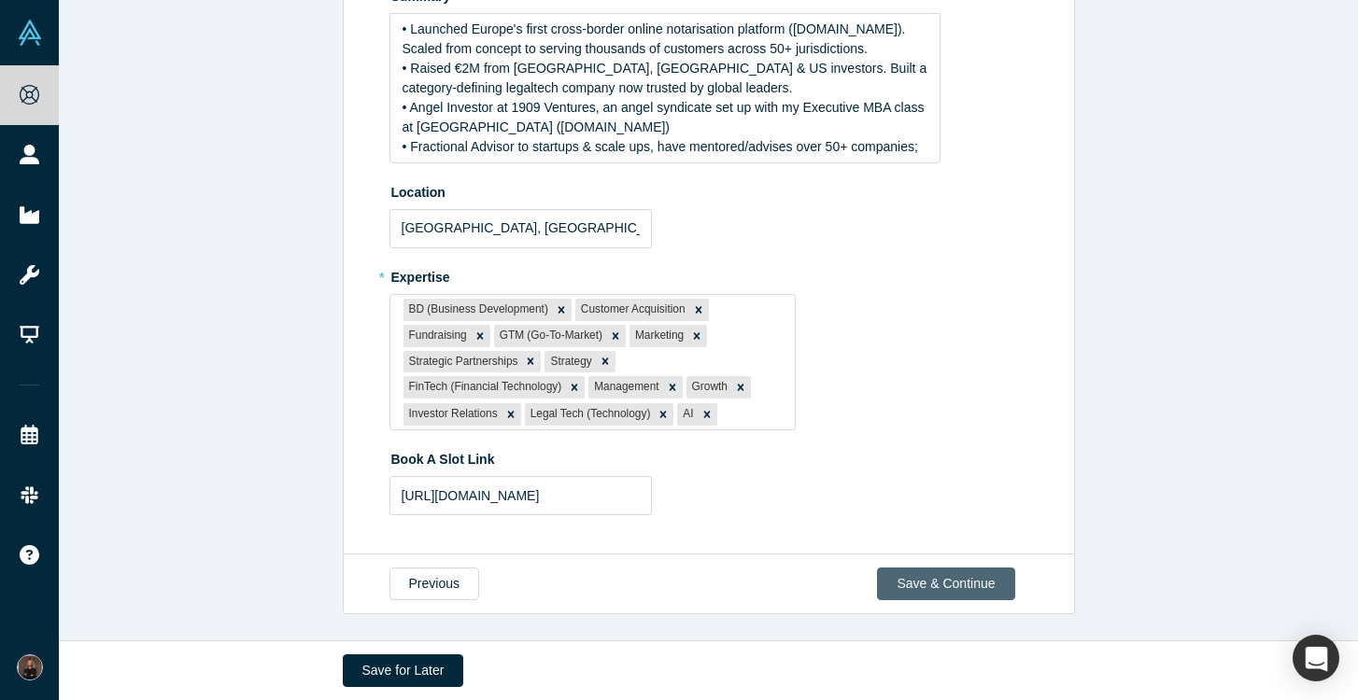
click at [975, 587] on button "Save & Continue" at bounding box center [945, 584] width 137 height 33
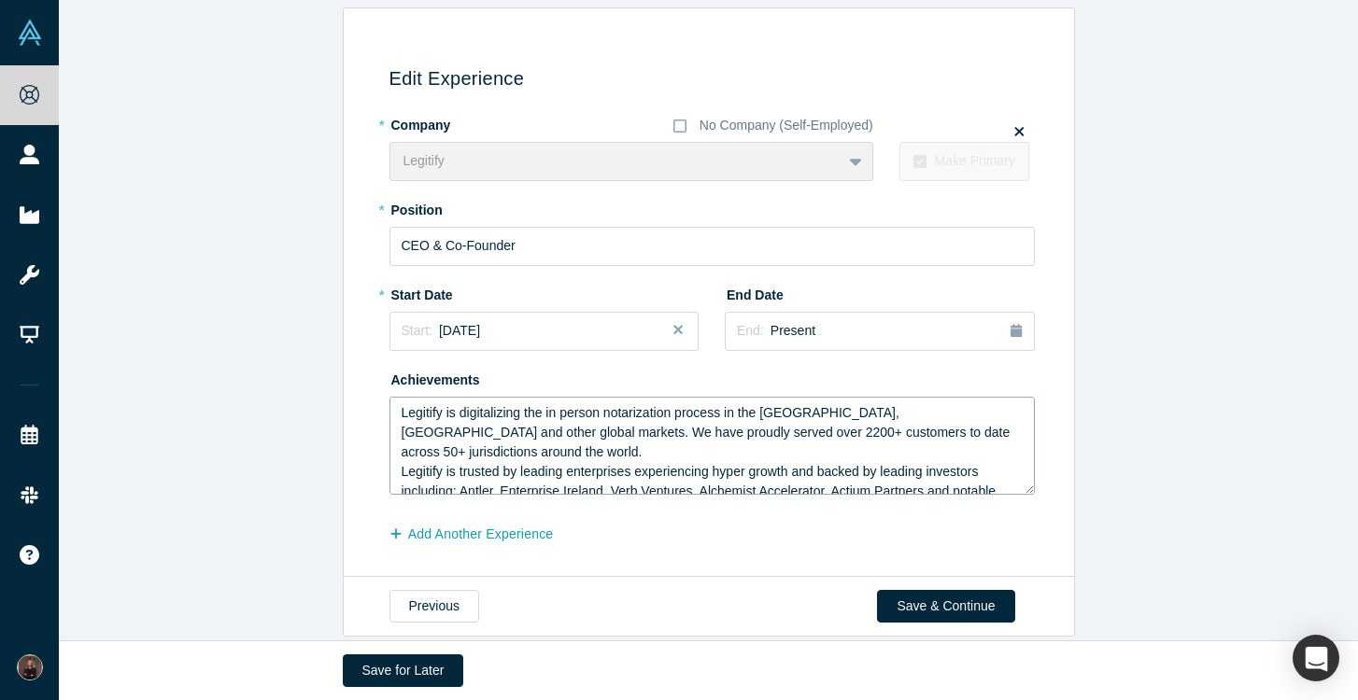
drag, startPoint x: 1020, startPoint y: 412, endPoint x: 382, endPoint y: 417, distance: 637.8
click at [382, 417] on div "Edit Experience * Company No Company (Self-Employed) Legitify To pick up a drag…" at bounding box center [705, 299] width 711 height 529
paste textarea "Digital-first notarisation workflows that simplify processes, empower cross-bor…"
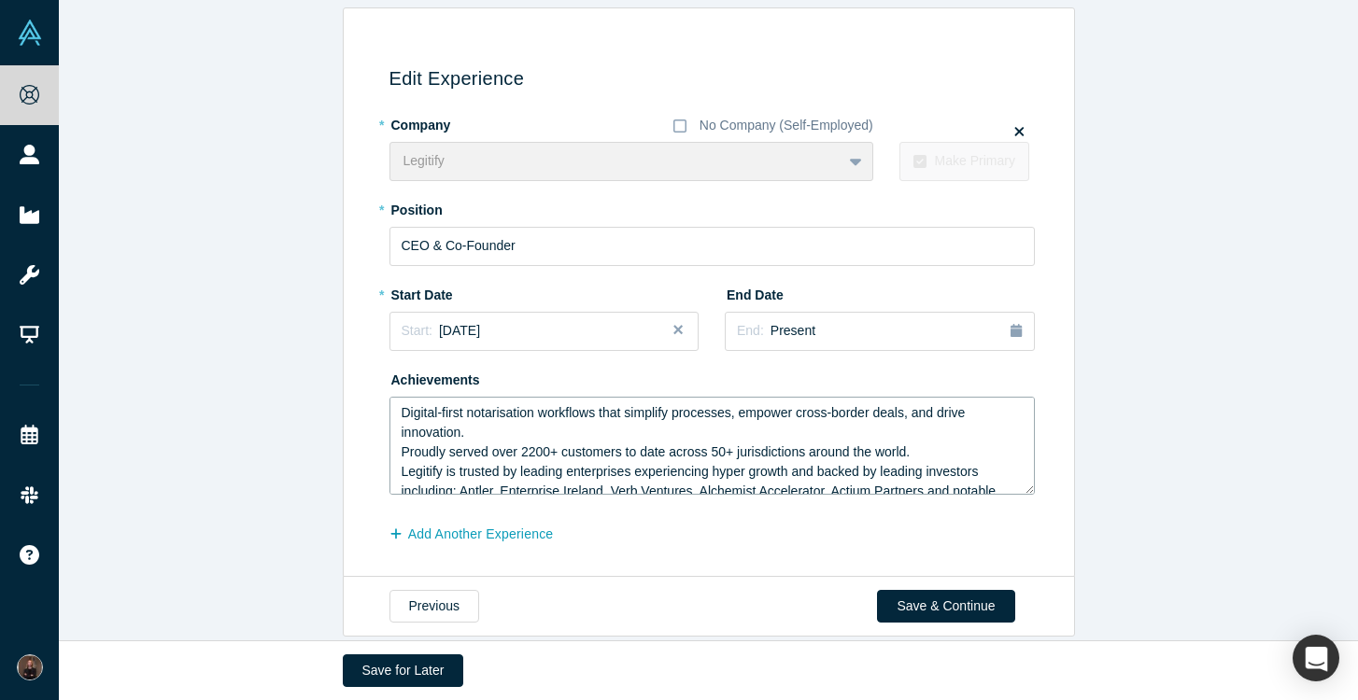
click at [520, 452] on textarea "Digital-first notarisation workflows that simplify processes, empower cross-bor…" at bounding box center [711, 446] width 645 height 98
click at [505, 452] on textarea "Digital-first notarisation workflows that simplify processes, empower cross-bor…" at bounding box center [711, 446] width 645 height 98
drag, startPoint x: 893, startPoint y: 452, endPoint x: 780, endPoint y: 454, distance: 113.0
click at [780, 454] on textarea "Digital-first notarisation workflows that simplify processes, empower cross-bor…" at bounding box center [711, 446] width 645 height 98
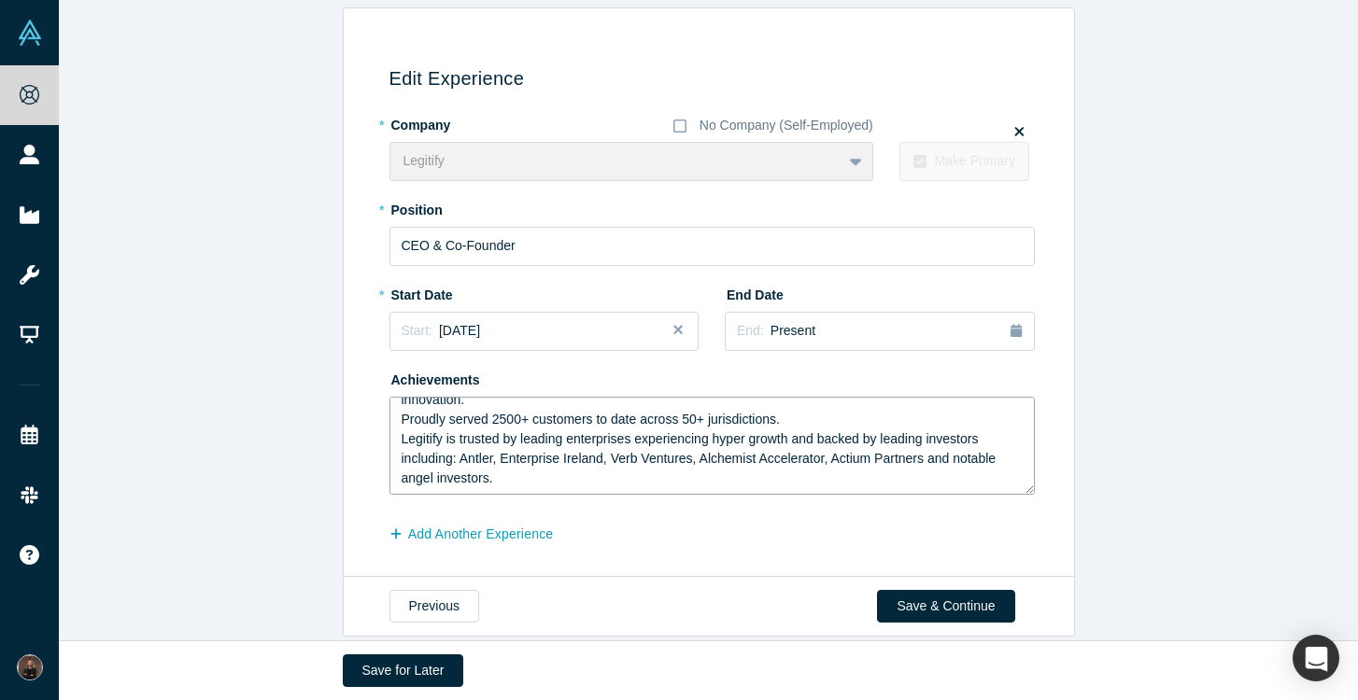
scroll to position [52, 0]
drag, startPoint x: 498, startPoint y: 421, endPoint x: 398, endPoint y: 419, distance: 99.9
click at [398, 419] on textarea "Digital-first notarisation workflows that simplify processes, empower cross-bor…" at bounding box center [711, 446] width 645 height 98
drag, startPoint x: 582, startPoint y: 419, endPoint x: 512, endPoint y: 419, distance: 70.0
click at [512, 419] on textarea "Digital-first notarisation workflows that simplify processes, empower cross-bor…" at bounding box center [711, 446] width 645 height 98
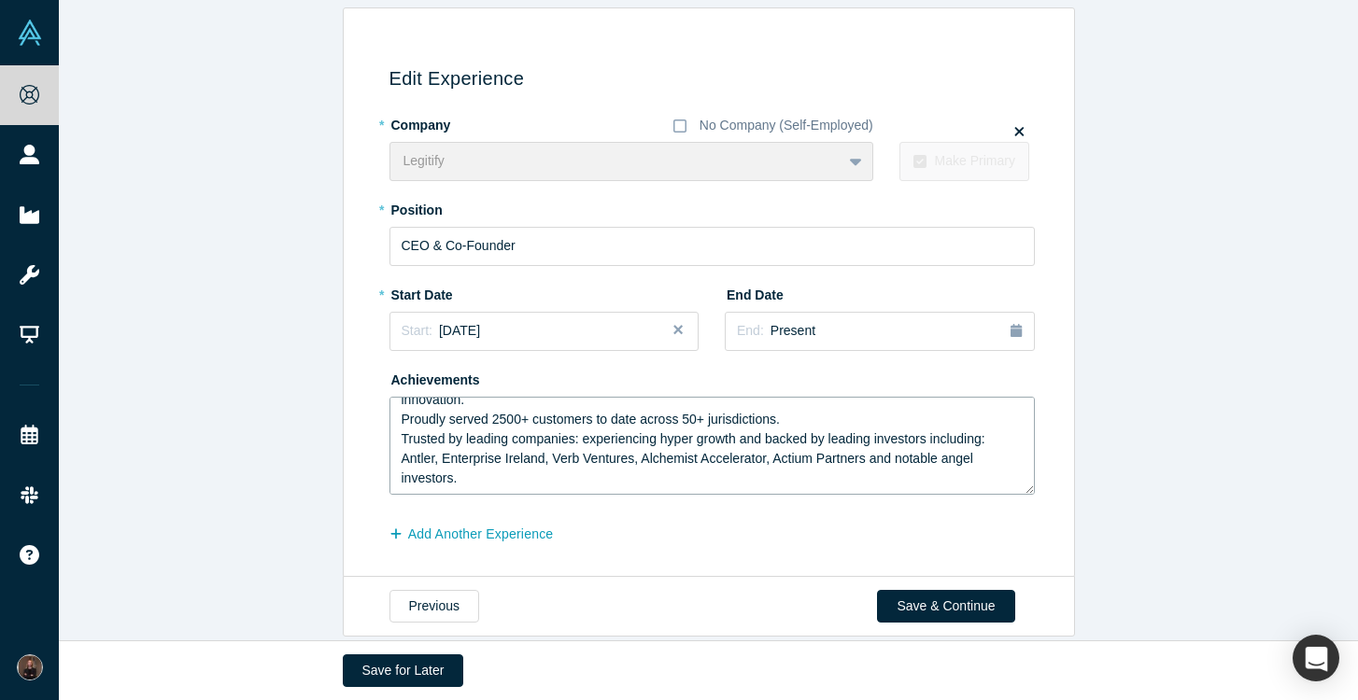
drag, startPoint x: 1003, startPoint y: 420, endPoint x: 796, endPoint y: 419, distance: 206.4
click at [796, 419] on textarea "Digital-first notarisation workflows that simplify processes, empower cross-bor…" at bounding box center [711, 446] width 645 height 98
drag, startPoint x: 665, startPoint y: 468, endPoint x: 585, endPoint y: 422, distance: 91.6
click at [585, 422] on textarea "Digital-first notarisation workflows that simplify processes, empower cross-bor…" at bounding box center [711, 446] width 645 height 98
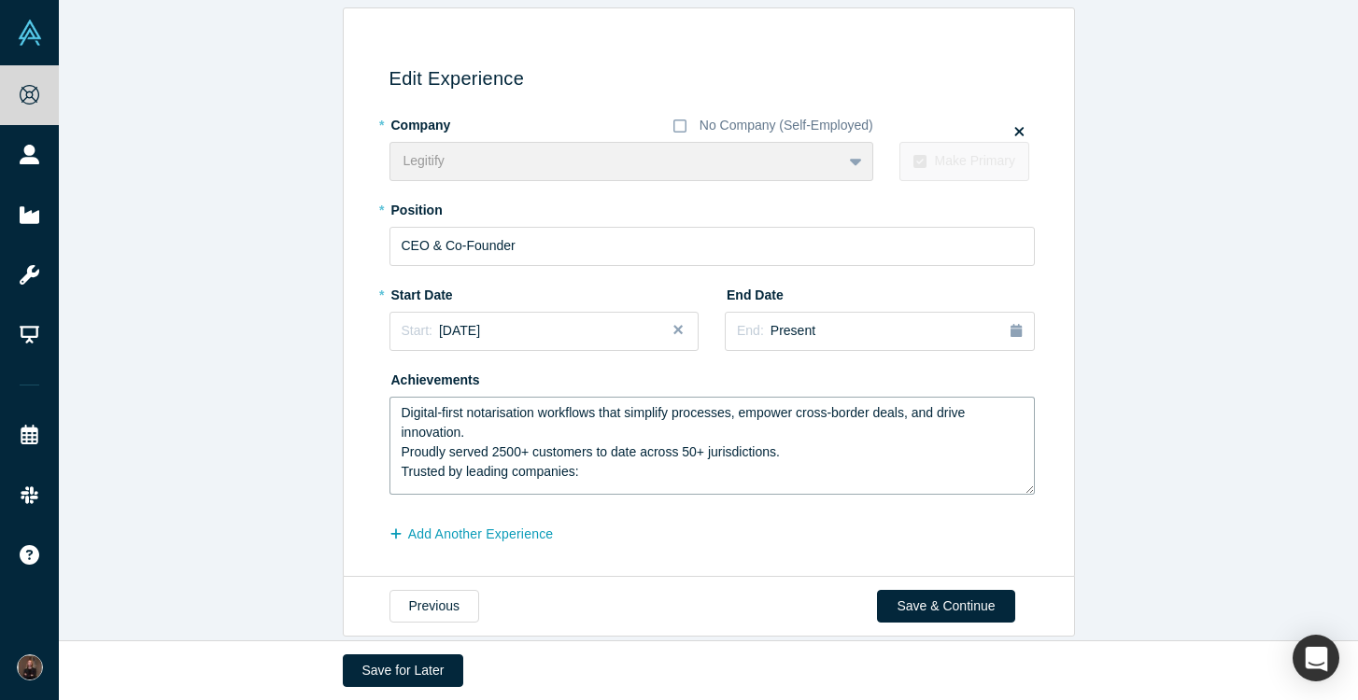
scroll to position [33, 0]
click at [595, 443] on textarea "Digital-first notarisation workflows that simplify processes, empower cross-bor…" at bounding box center [711, 446] width 645 height 98
click at [420, 450] on textarea "Digital-first notarisation workflows that simplify processes, empower cross-bor…" at bounding box center [711, 446] width 645 height 98
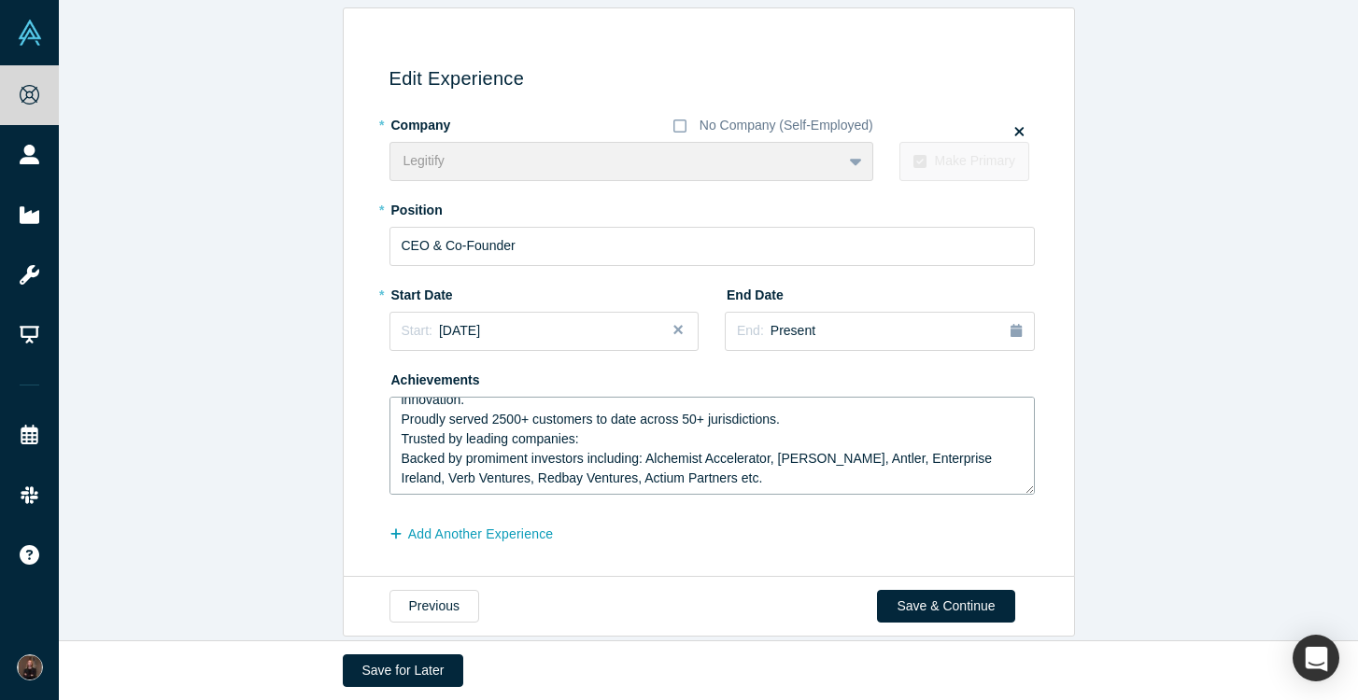
scroll to position [45, 0]
click at [500, 441] on textarea "Digital-first notarisation workflows that simplify processes, empower cross-bor…" at bounding box center [711, 446] width 645 height 98
click at [504, 450] on textarea "Digital-first notarisation workflows that simplify processes, empower cross-bor…" at bounding box center [711, 446] width 645 height 98
click at [646, 452] on textarea "Digital-first notarisation workflows that simplify processes, empower cross-bor…" at bounding box center [711, 446] width 645 height 98
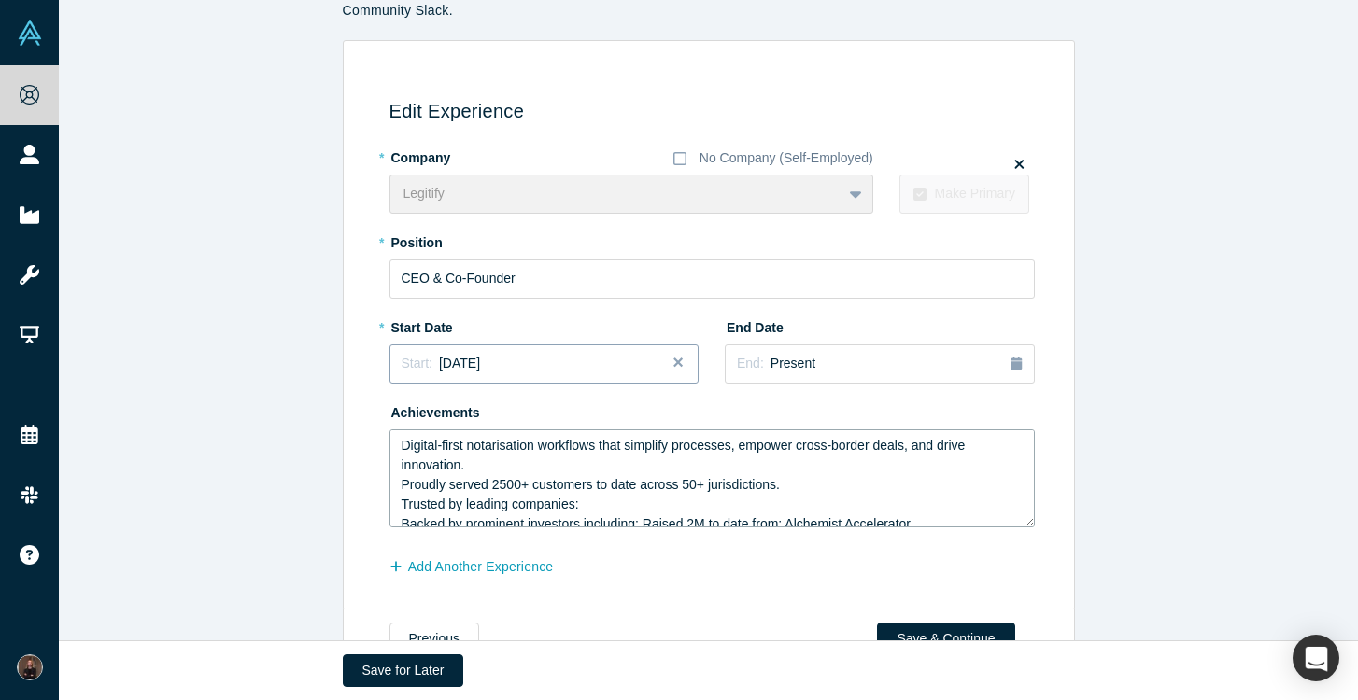
scroll to position [109, 0]
type textarea "Digital-first notarisation workflows that simplify processes, empower cross-bor…"
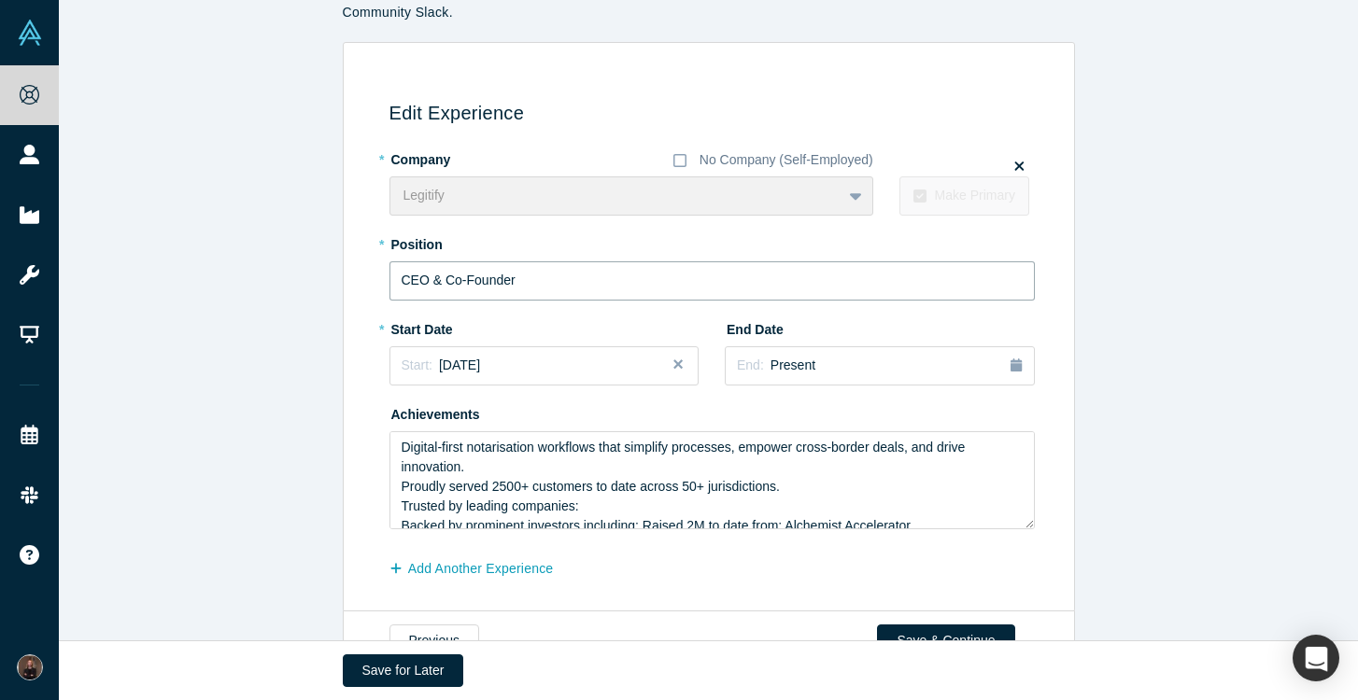
drag, startPoint x: 471, startPoint y: 284, endPoint x: 379, endPoint y: 271, distance: 92.4
click at [379, 274] on div "Edit Experience * Company No Company (Self-Employed) Legitify To pick up a drag…" at bounding box center [705, 333] width 711 height 529
click at [547, 285] on input "Founder & CEOounder" at bounding box center [711, 280] width 645 height 39
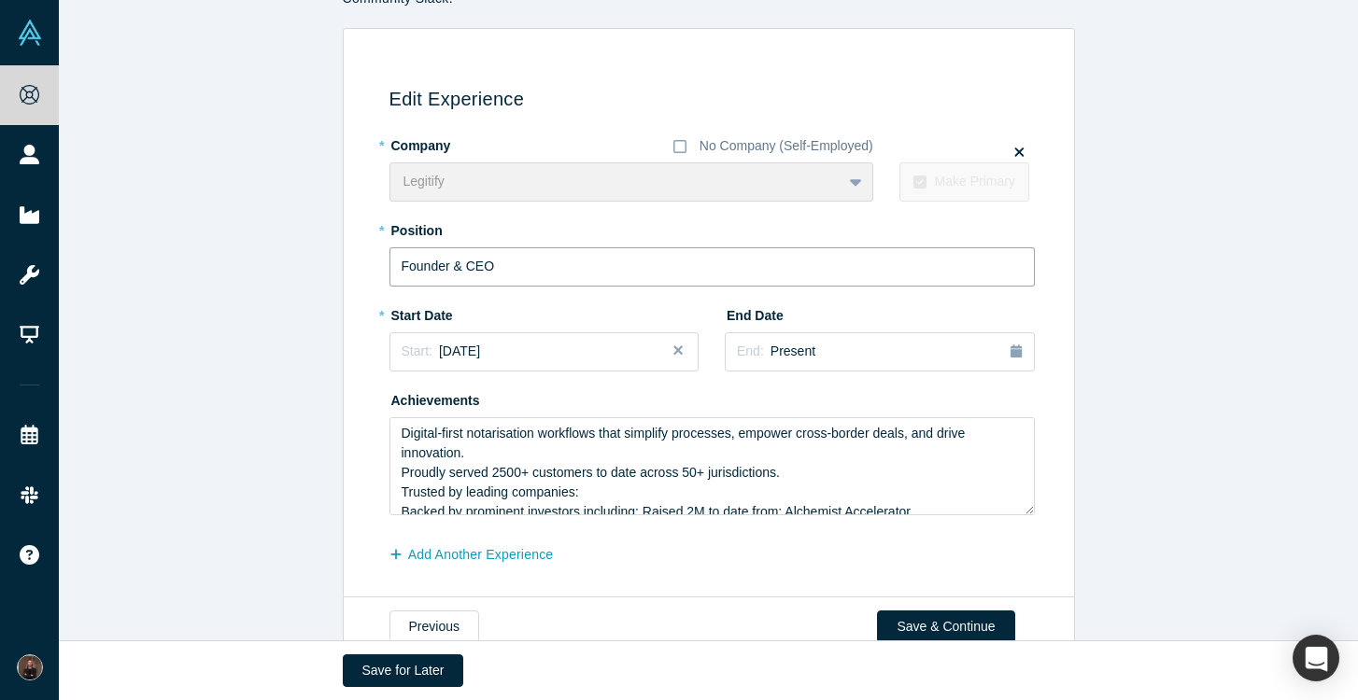
scroll to position [166, 0]
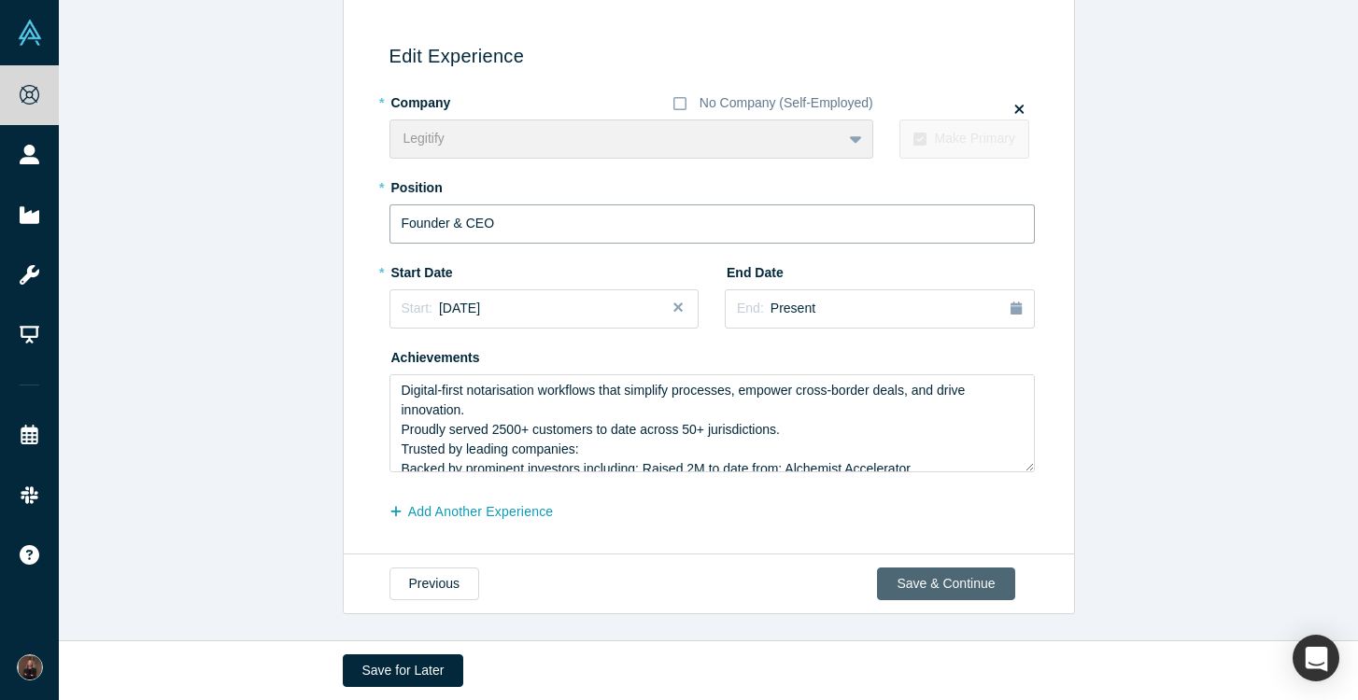
type input "Founder & CEO"
click at [961, 593] on button "Save & Continue" at bounding box center [945, 584] width 137 height 33
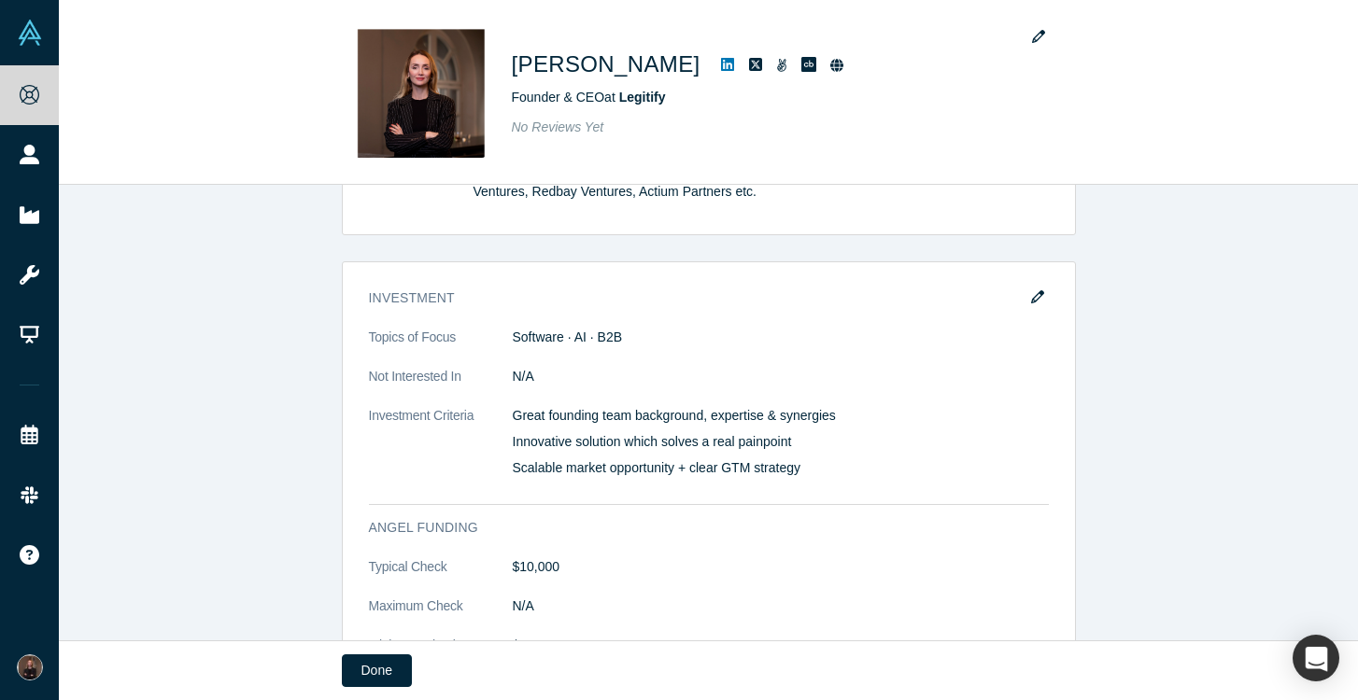
scroll to position [1182, 0]
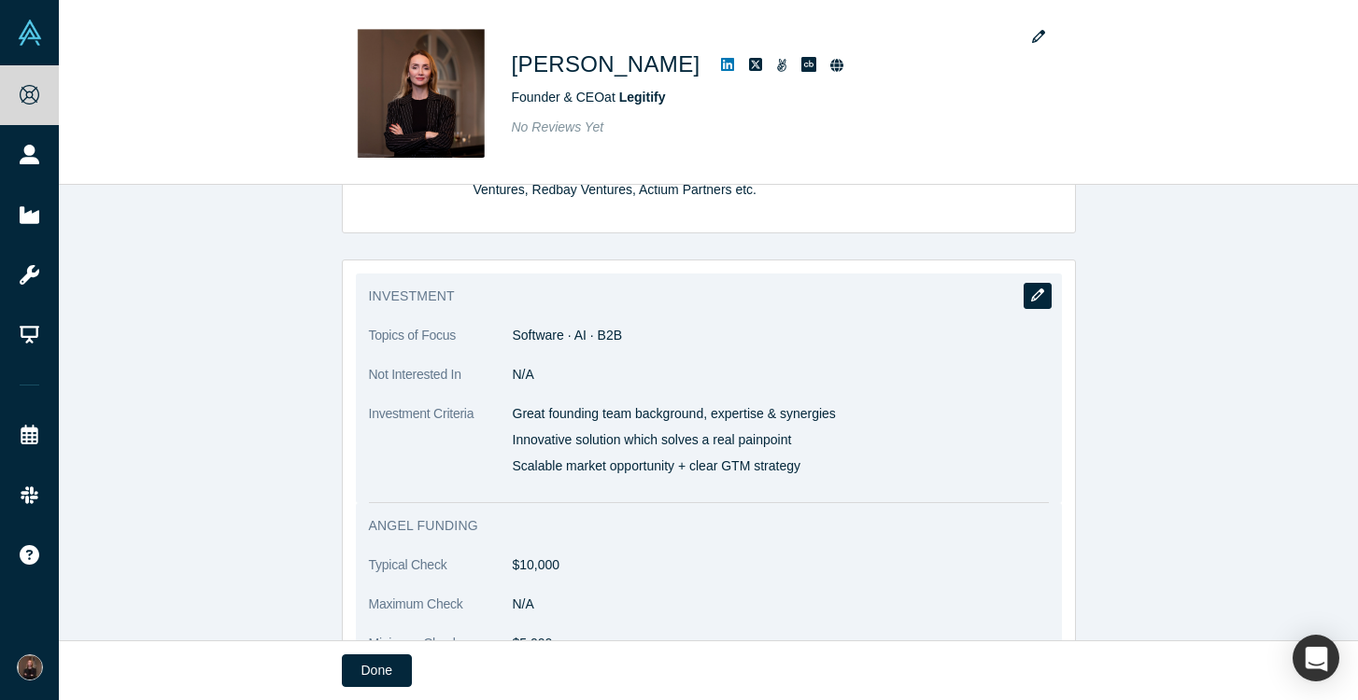
click at [1037, 297] on icon "button" at bounding box center [1037, 295] width 13 height 13
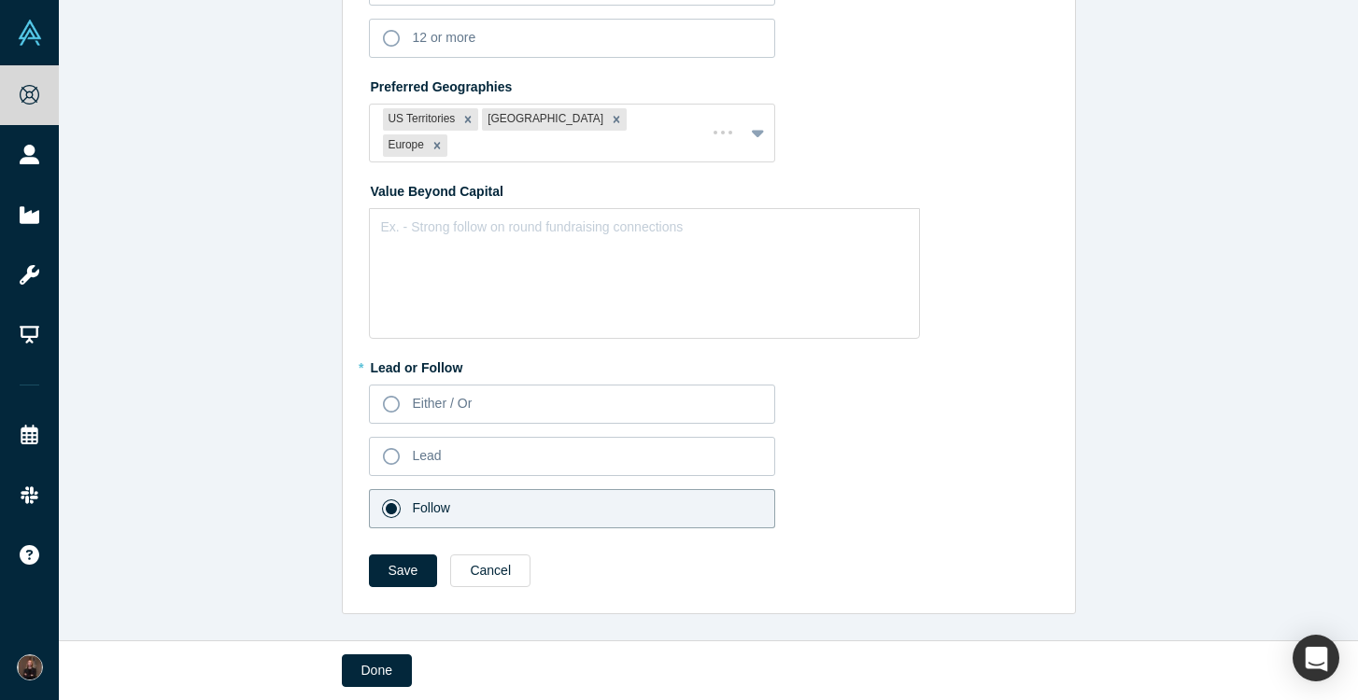
scroll to position [0, 0]
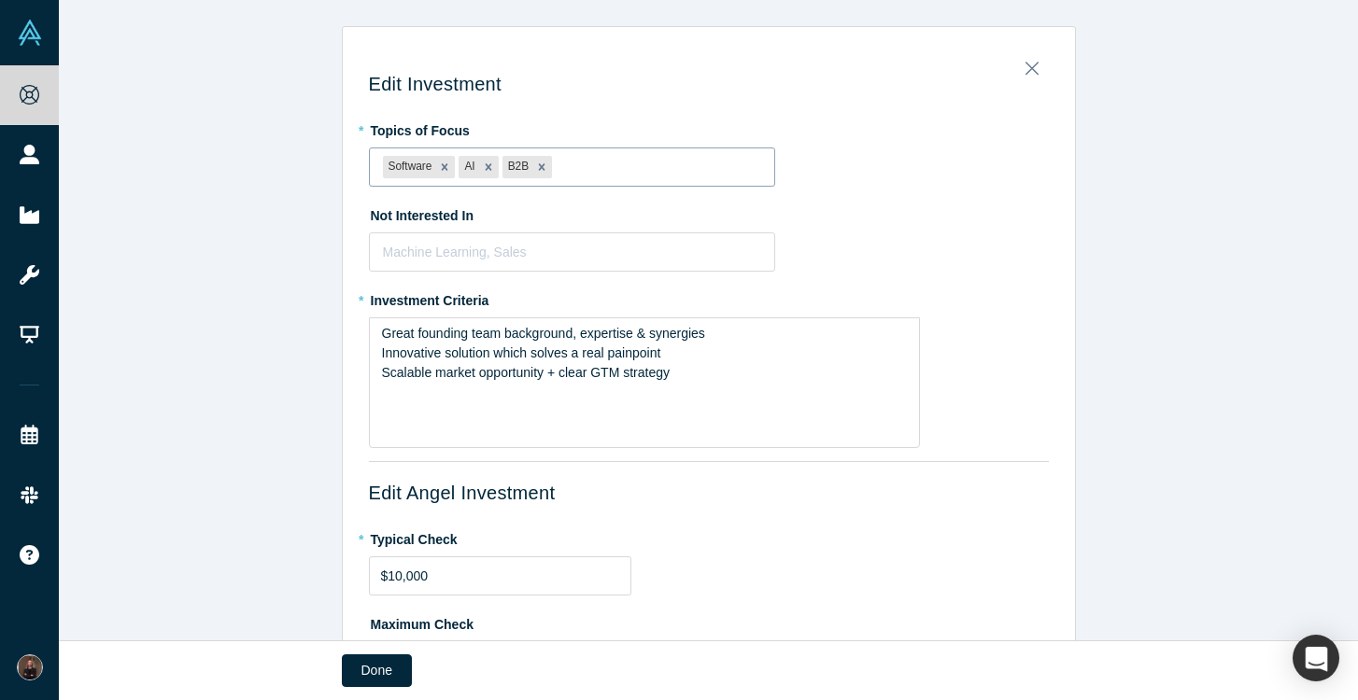
click at [589, 164] on div at bounding box center [658, 167] width 205 height 23
type input "legal"
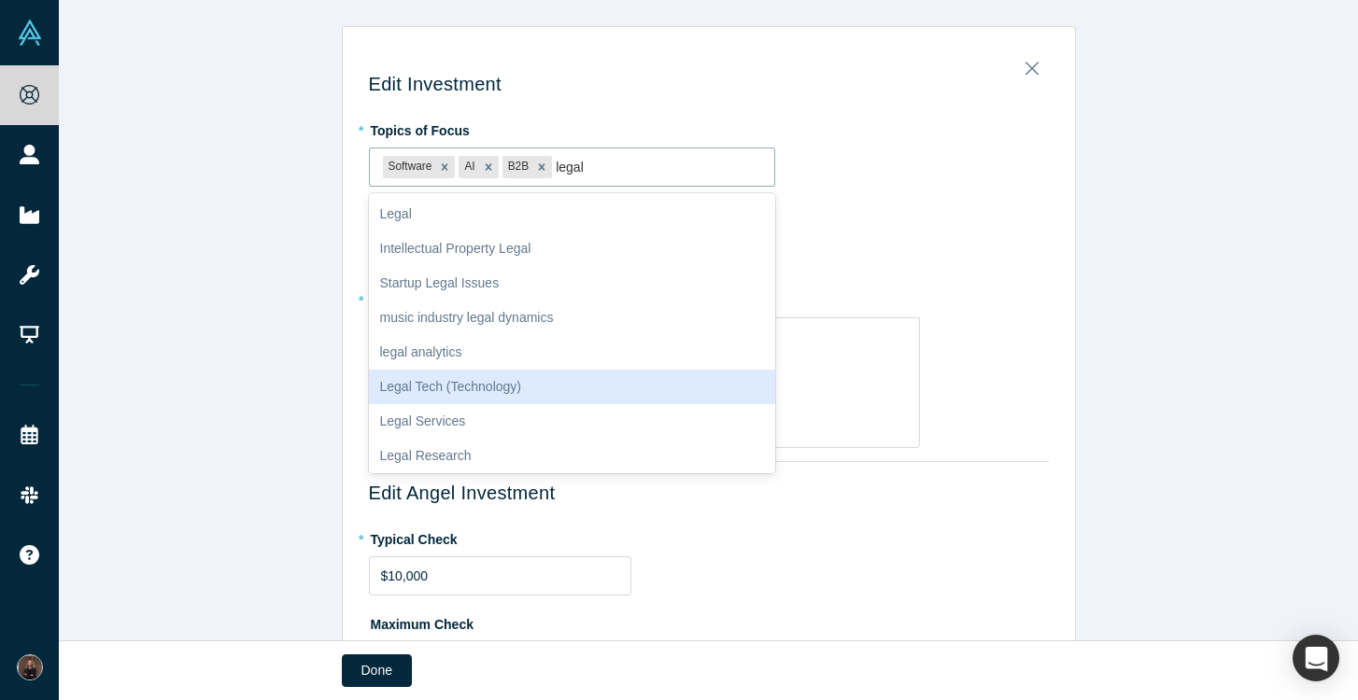
click at [515, 377] on div "Legal Tech (Technology)" at bounding box center [572, 387] width 407 height 35
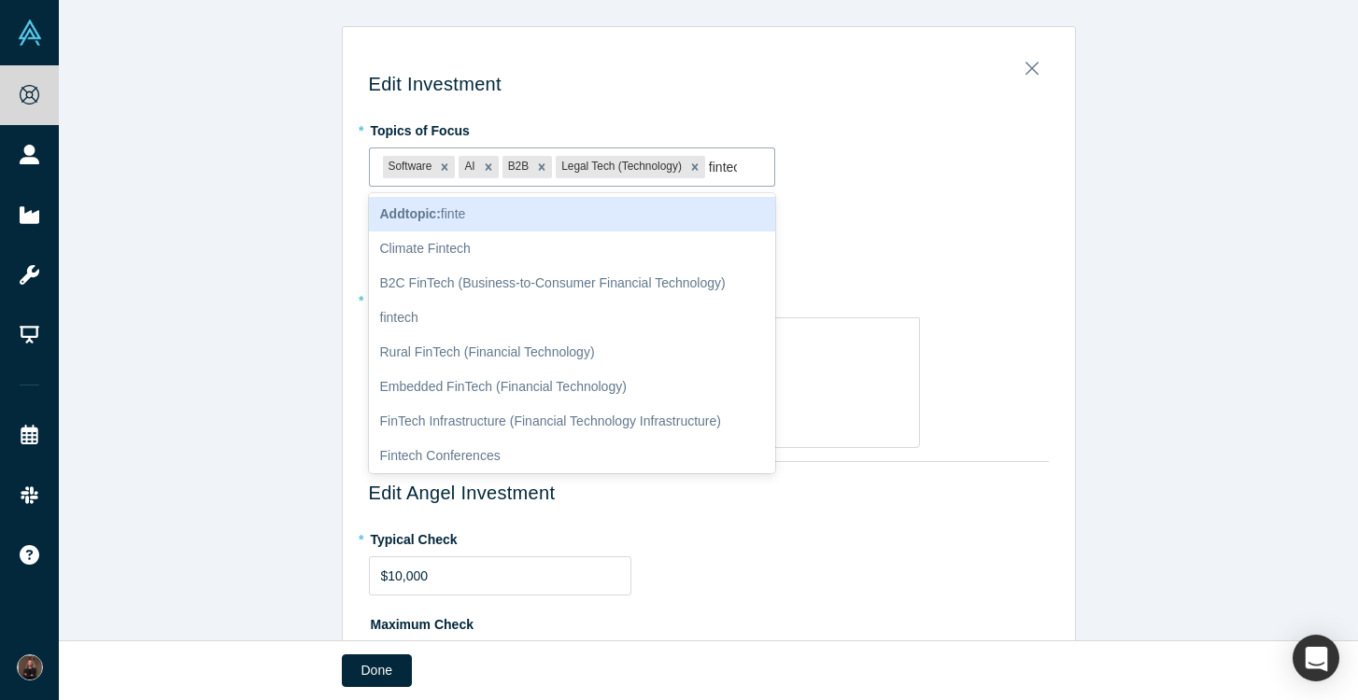
type input "fintech"
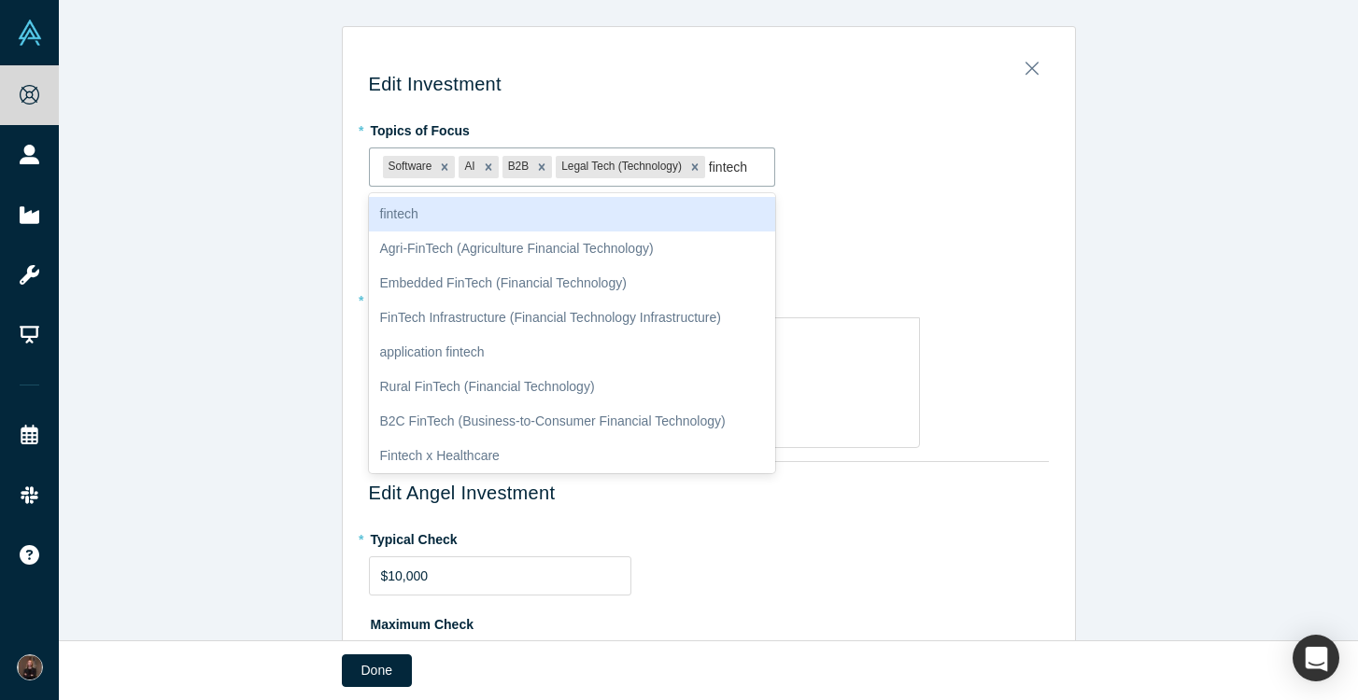
click at [473, 215] on div "fintech" at bounding box center [572, 214] width 407 height 35
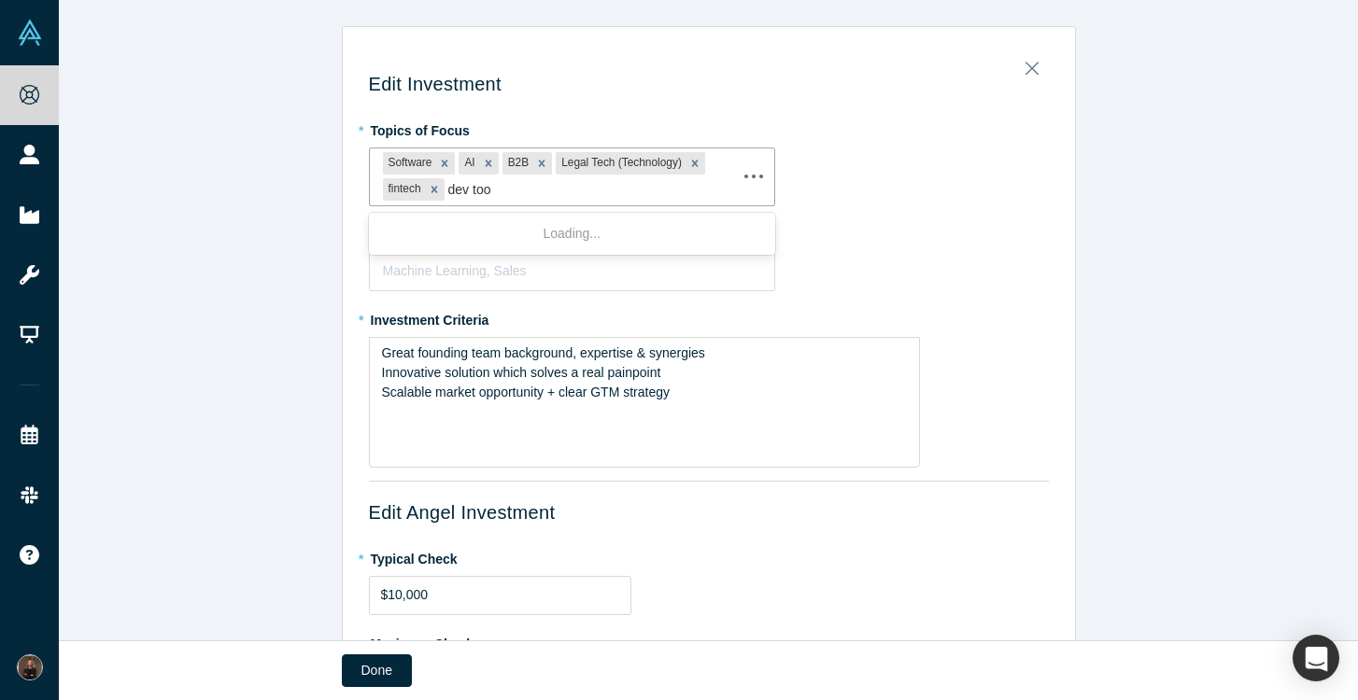
type input "dev tool"
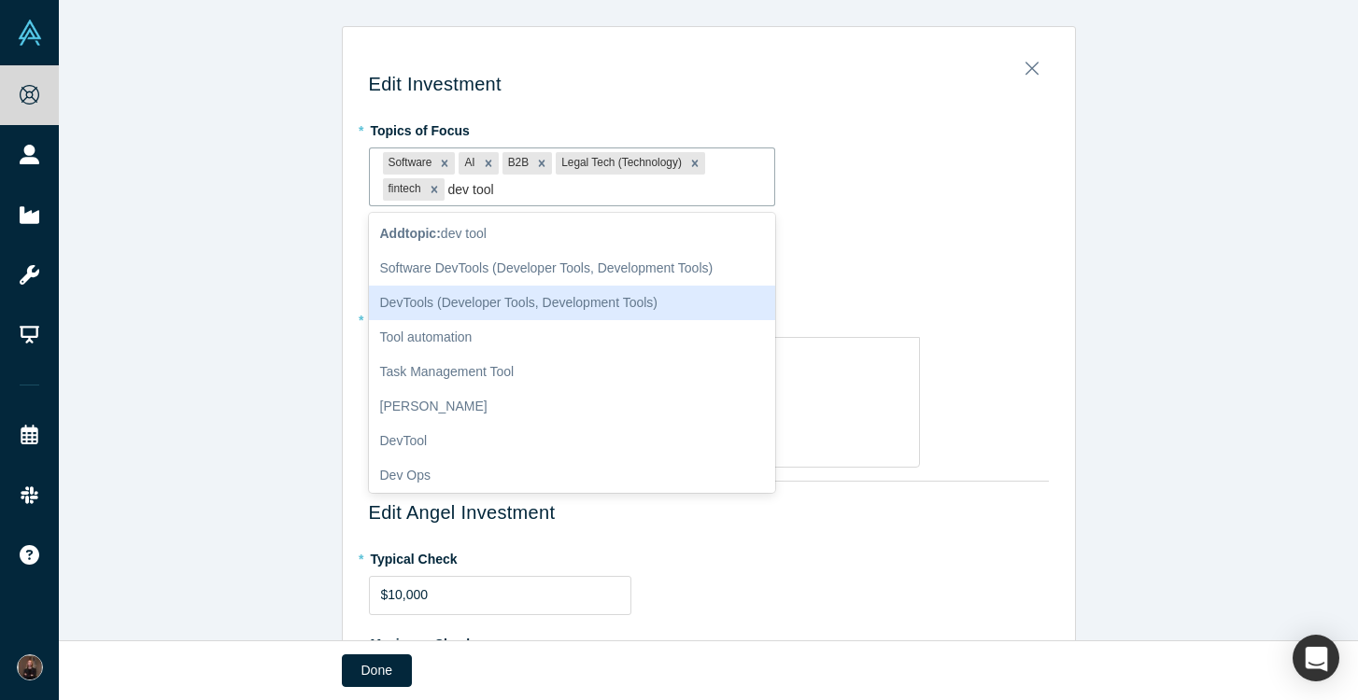
click at [466, 312] on div "DevTools (Developer Tools, Development Tools)" at bounding box center [572, 303] width 407 height 35
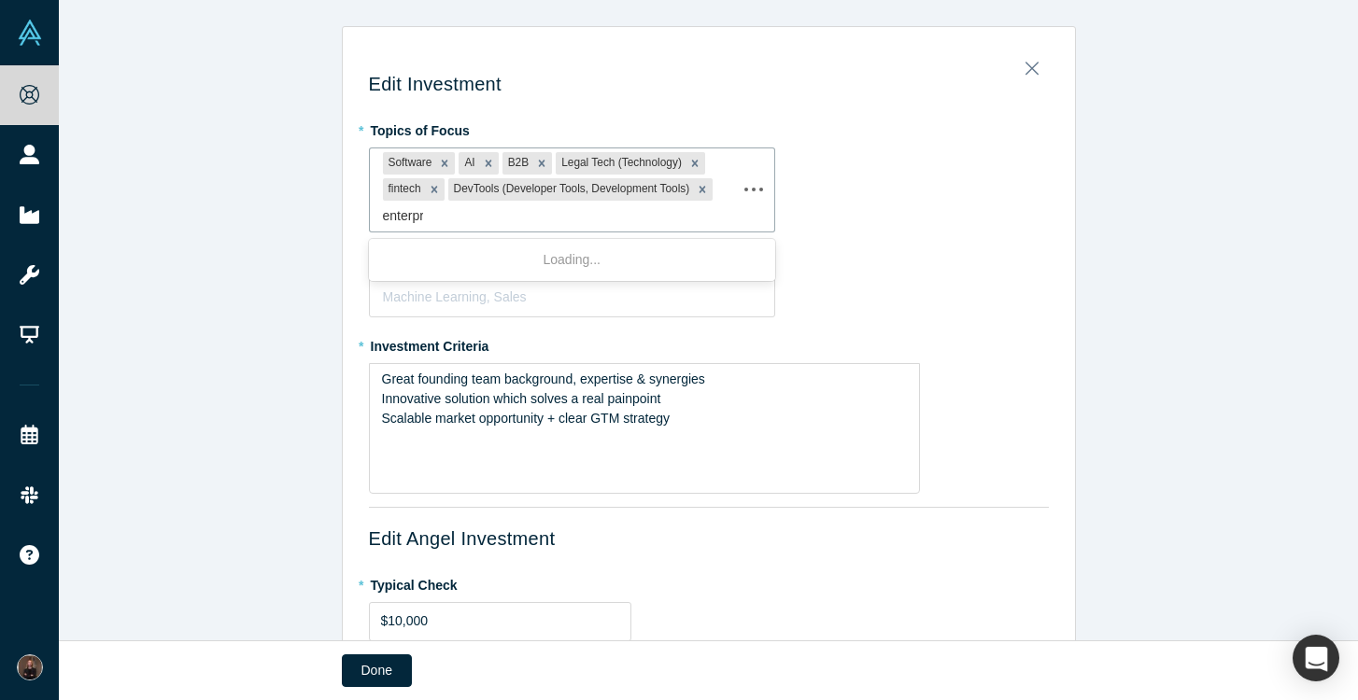
type input "enterpri"
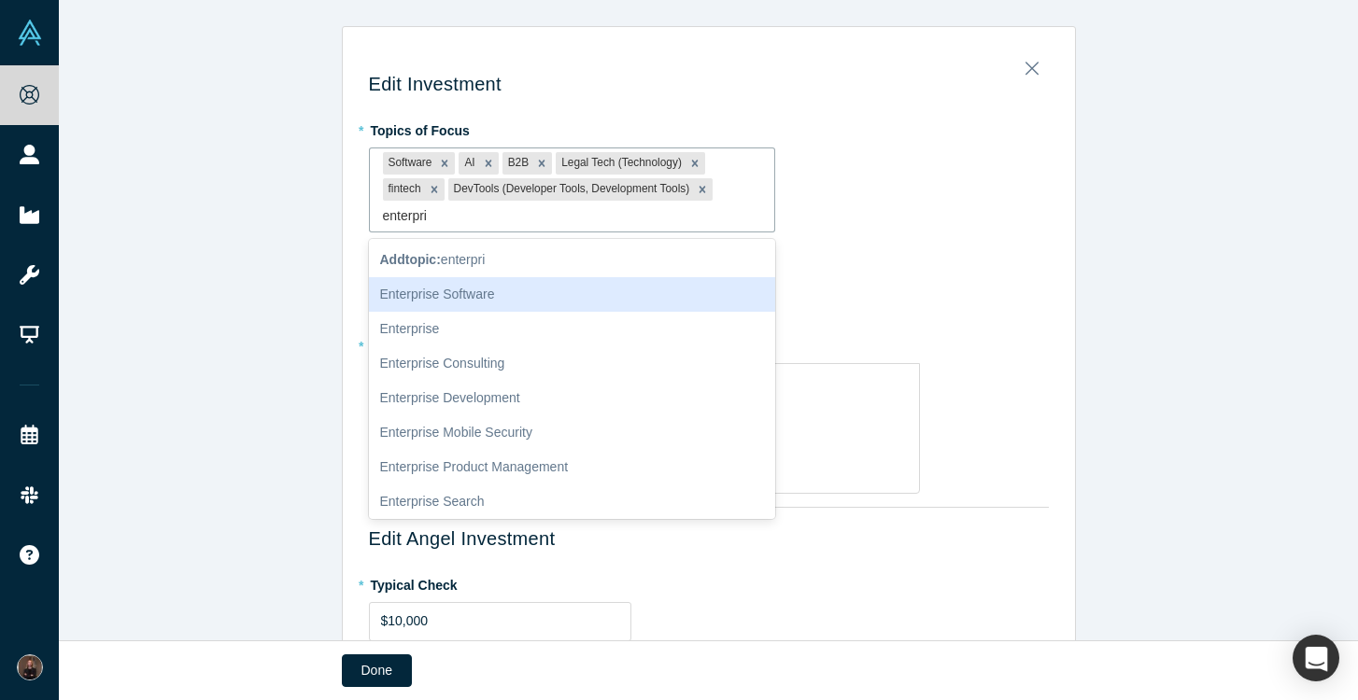
click at [580, 290] on div "Enterprise Software" at bounding box center [572, 294] width 407 height 35
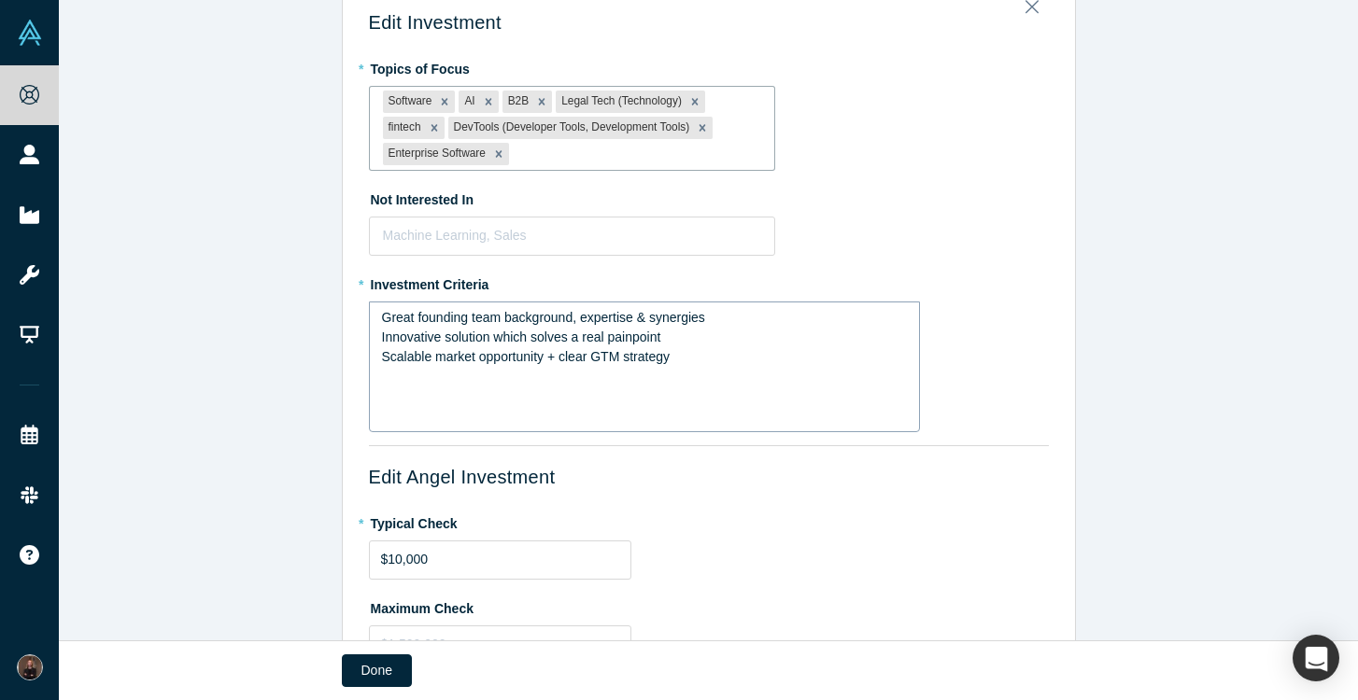
scroll to position [64, 0]
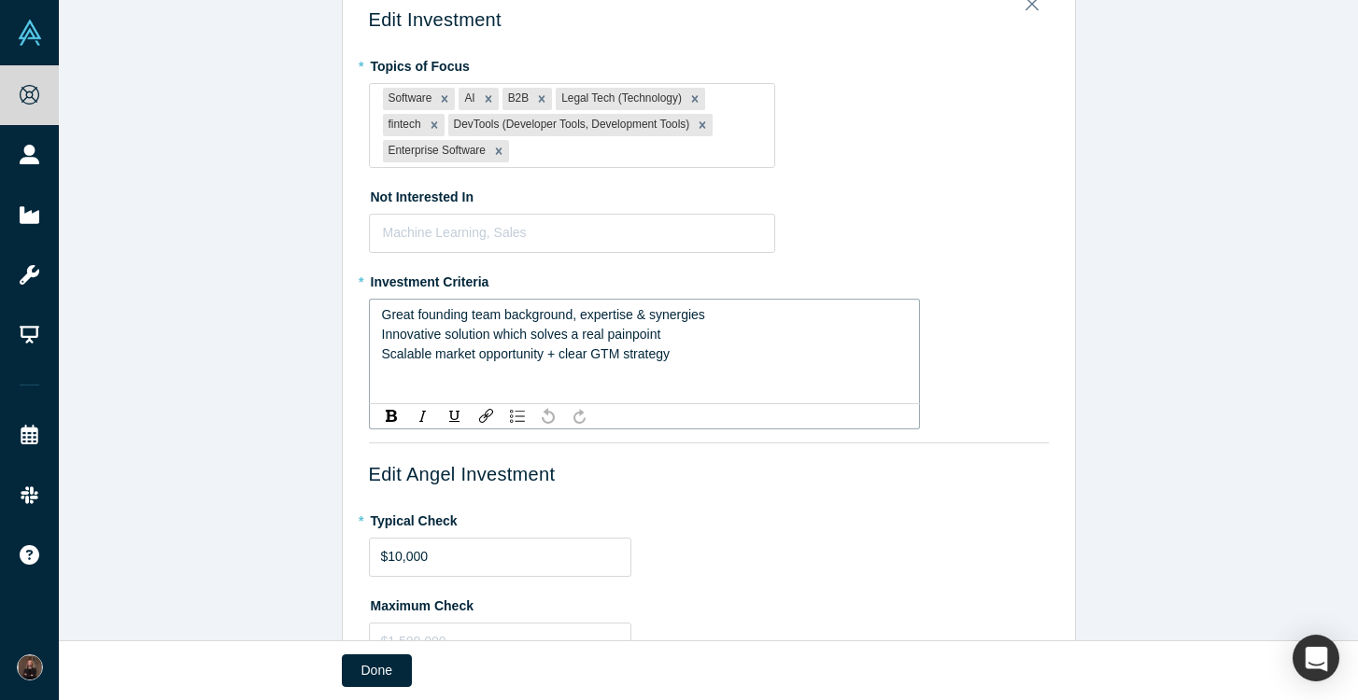
click at [527, 337] on span "Innovative solution which solves a real painpoint" at bounding box center [521, 334] width 279 height 15
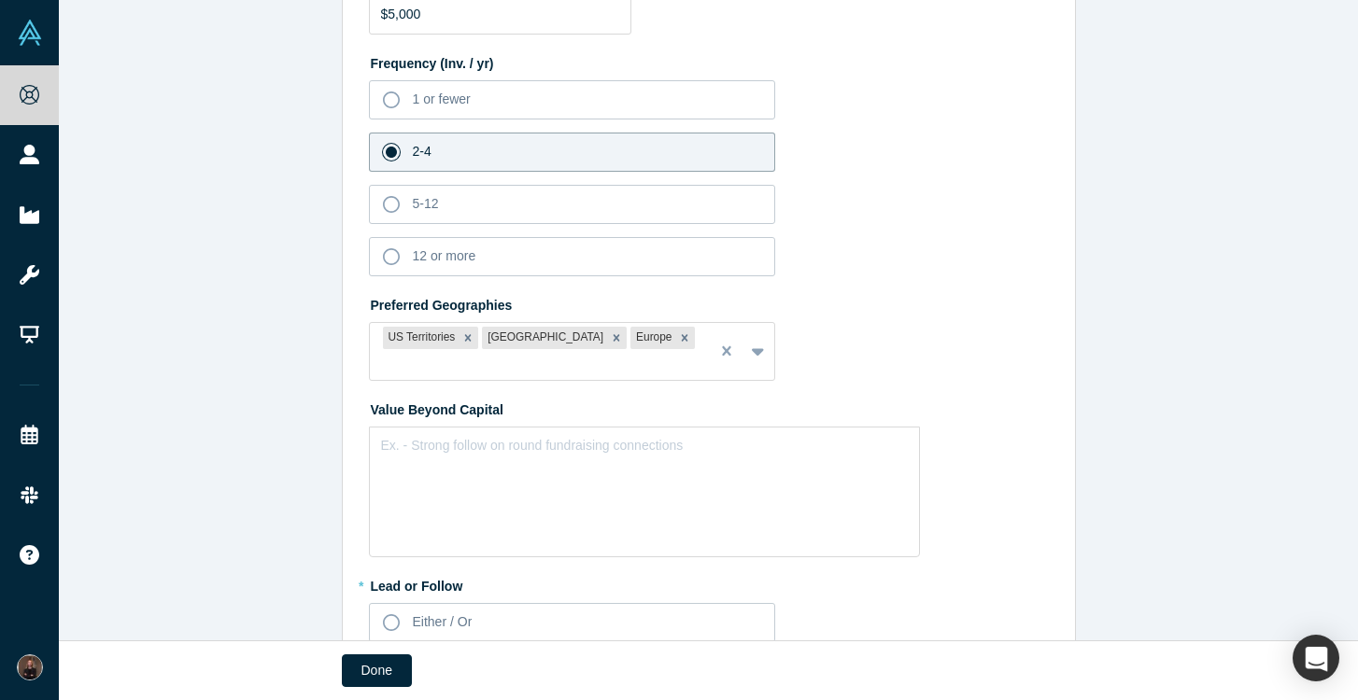
scroll to position [782, 0]
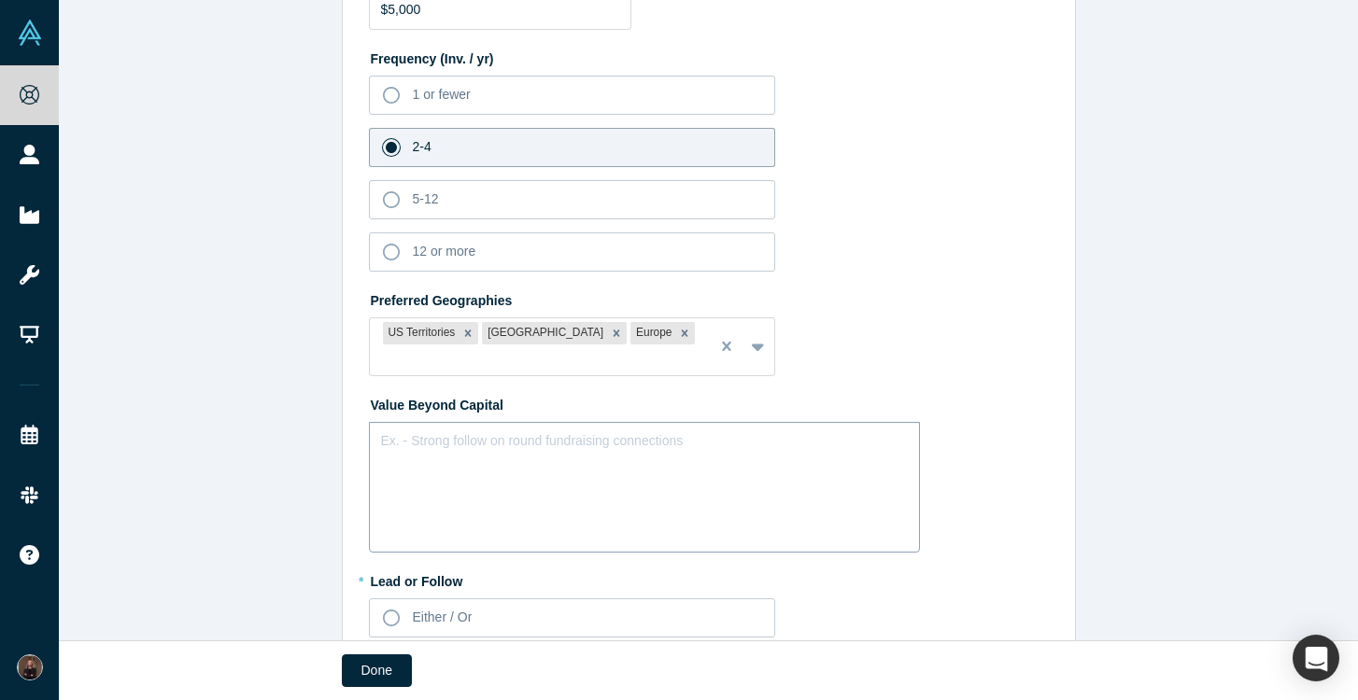
click at [382, 429] on div "rdw-editor" at bounding box center [645, 439] width 526 height 20
click at [486, 430] on span "strong foundaraising and investor connections" at bounding box center [515, 437] width 267 height 15
drag, startPoint x: 384, startPoint y: 419, endPoint x: 368, endPoint y: 419, distance: 15.9
click at [369, 422] on div "strong fund-raising and investor connections" at bounding box center [644, 475] width 551 height 106
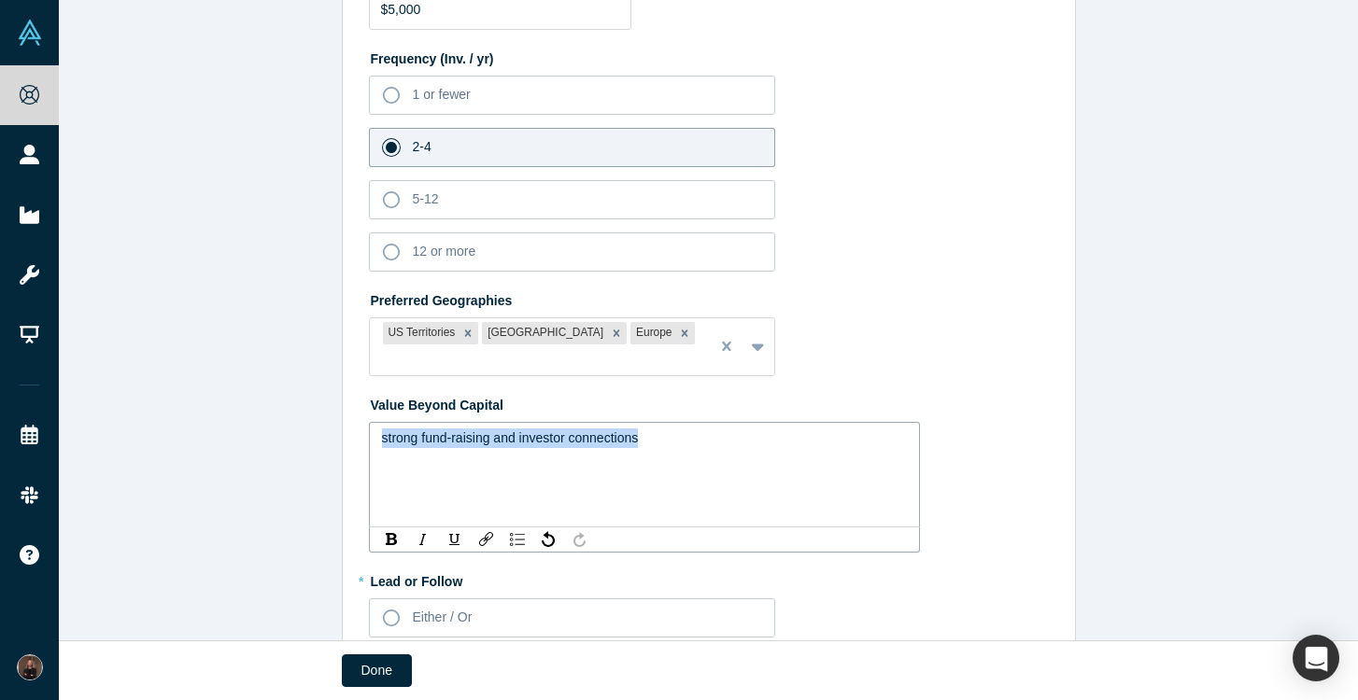
drag, startPoint x: 670, startPoint y: 425, endPoint x: 345, endPoint y: 417, distance: 325.0
click at [345, 417] on div "Edit Investment * Topics of Focus Software AI B2B Legal Tech (Technology) finte…" at bounding box center [709, 43] width 732 height 1569
click at [811, 422] on div "Advice on GTM, Growth, Fundraising and investor intros, customer intructions," at bounding box center [644, 475] width 551 height 106
click at [811, 430] on span "Advice on GTM, Growth, Fundraising and investor intros, customer intructions," at bounding box center [609, 437] width 454 height 15
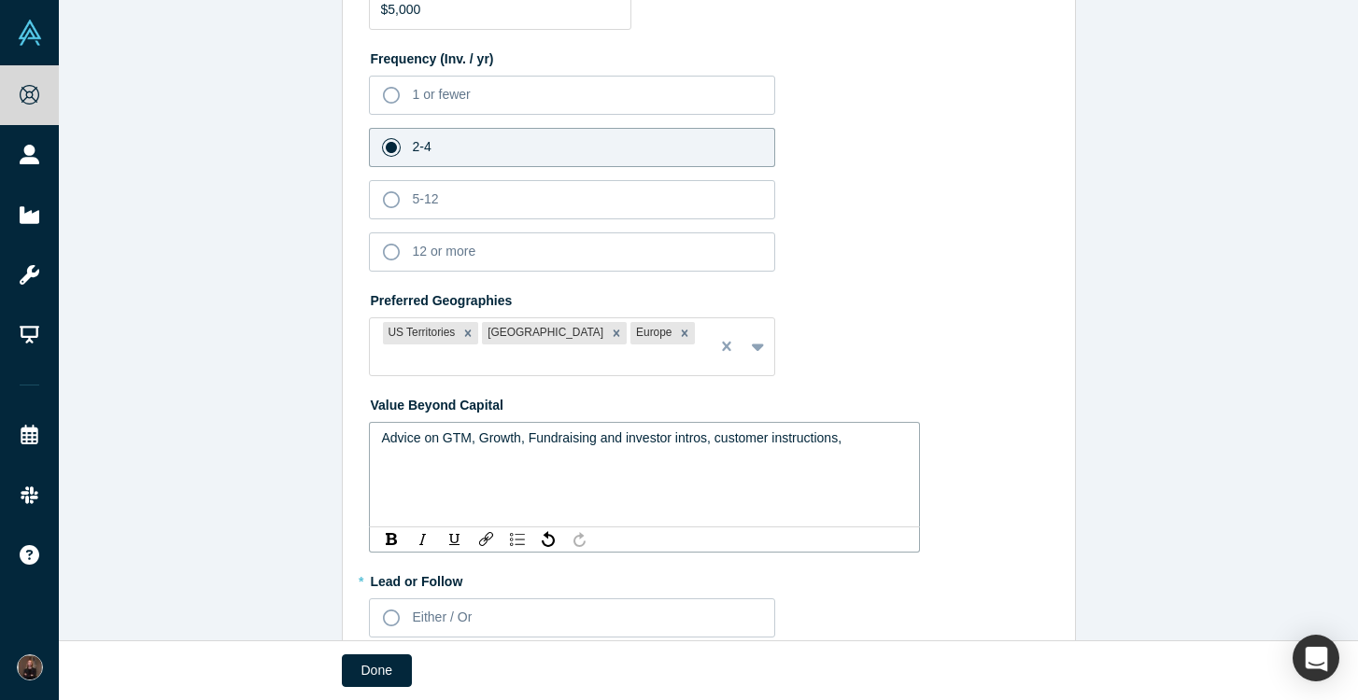
click at [862, 429] on div "Advice on GTM, Growth, Fundraising and investor intros, customer instructions," at bounding box center [645, 439] width 526 height 20
click at [382, 440] on span "Advice on GTM, Growth, Fundraising and investor intros, customer instructions, …" at bounding box center [613, 447] width 463 height 35
click at [532, 437] on span "Advice on GTM, Growth, Fundraising and investor intros, customer instructions, …" at bounding box center [630, 447] width 496 height 35
click at [662, 444] on div "Advice on GTM, Growth, Fundraising and investor intros, customer instructions, …" at bounding box center [645, 448] width 526 height 39
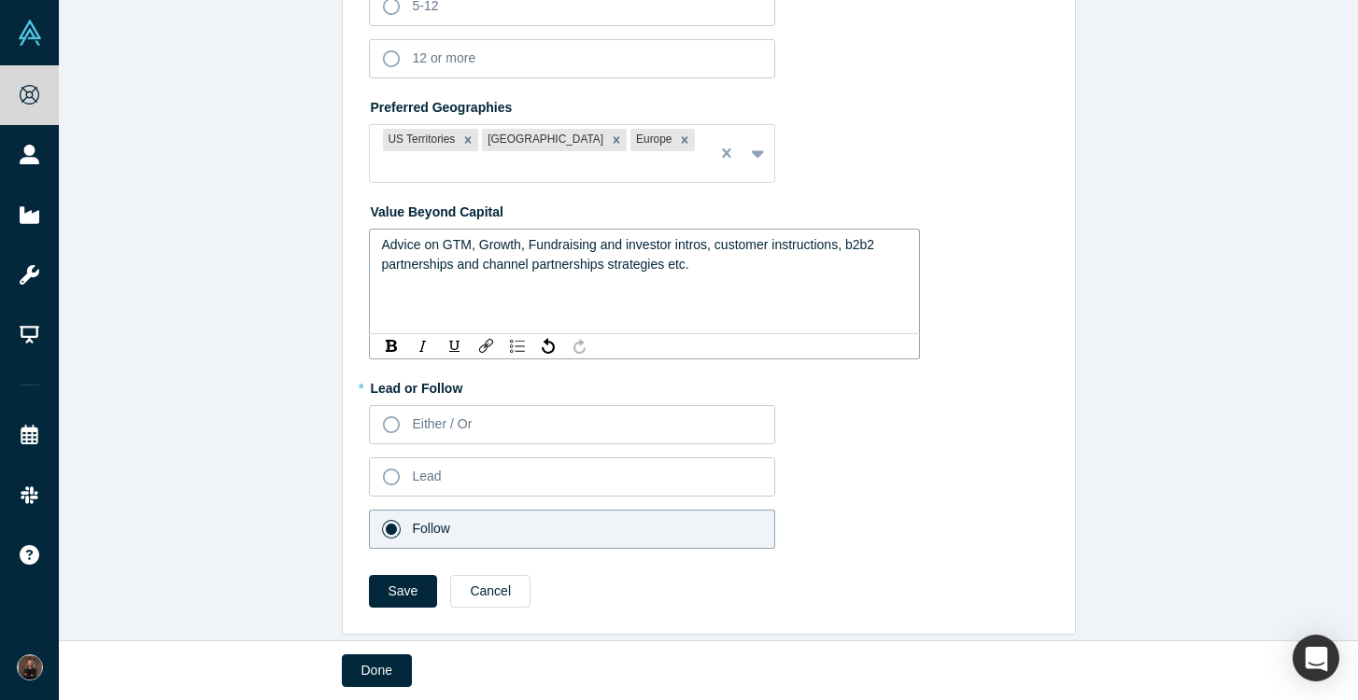
scroll to position [975, 0]
click at [405, 575] on button "Save" at bounding box center [403, 591] width 69 height 33
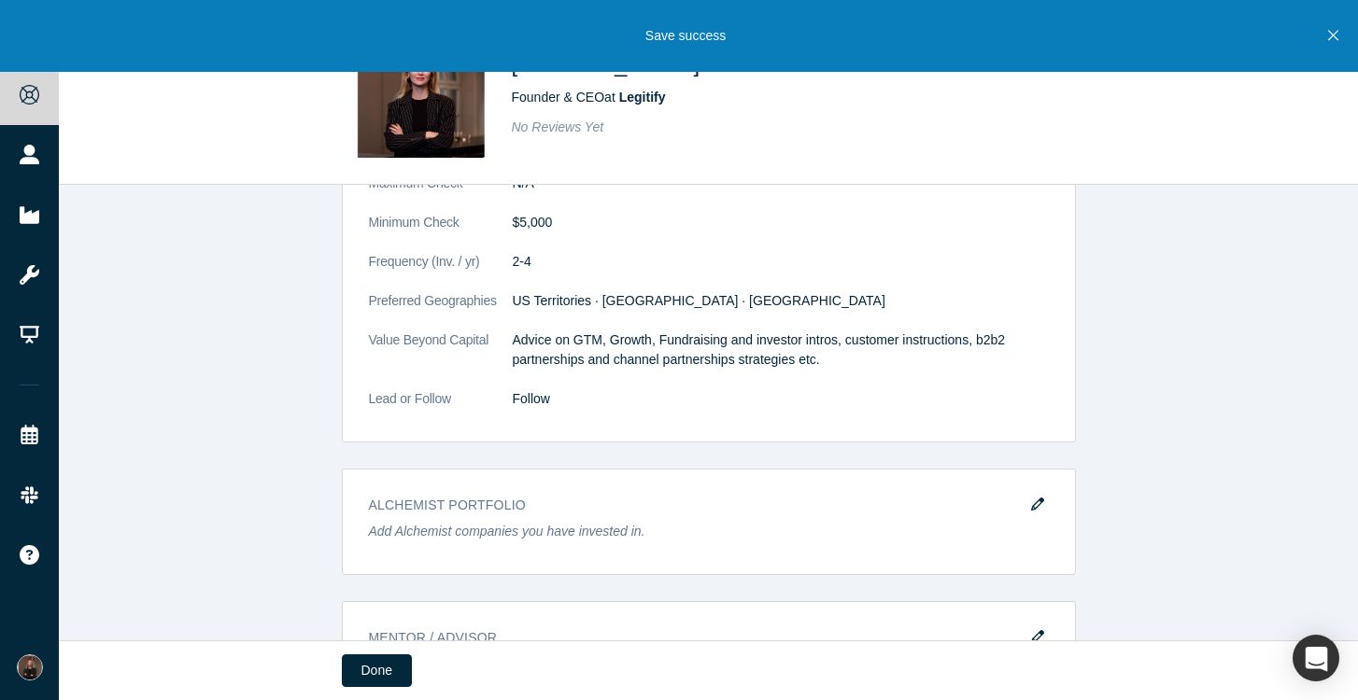
scroll to position [1945, 0]
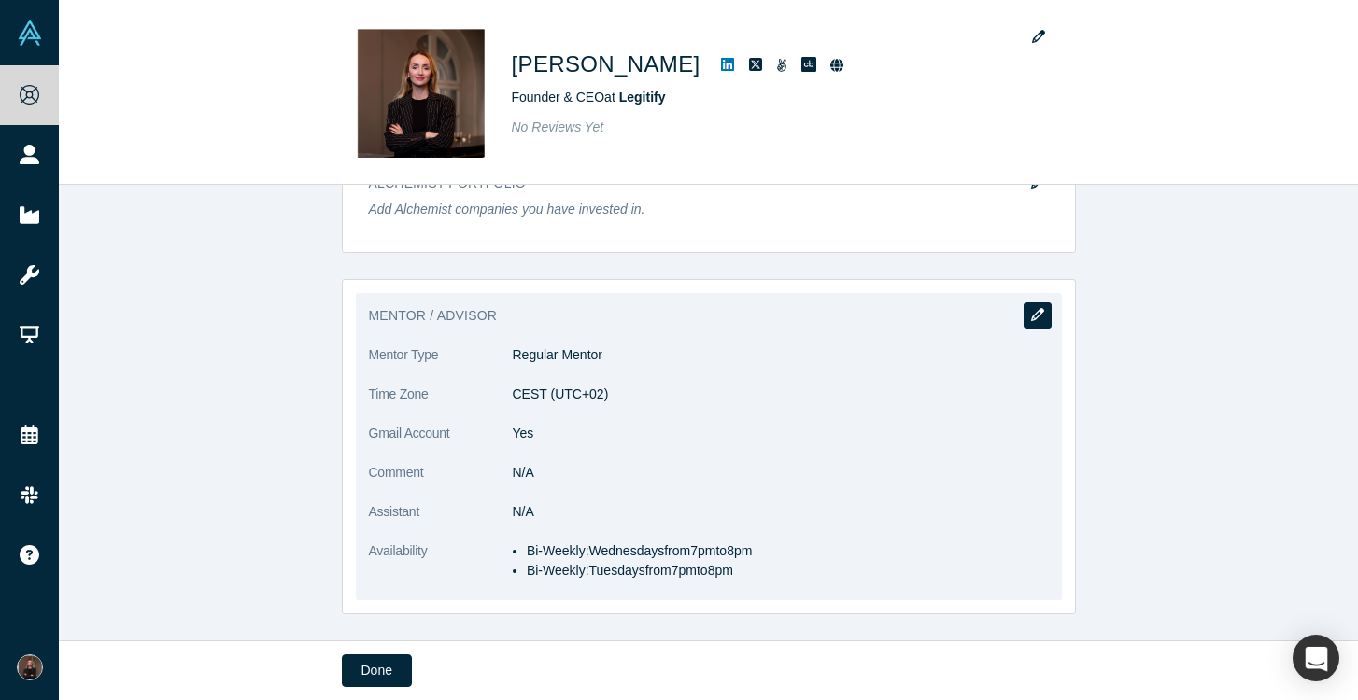
click at [1039, 318] on icon "button" at bounding box center [1037, 314] width 13 height 13
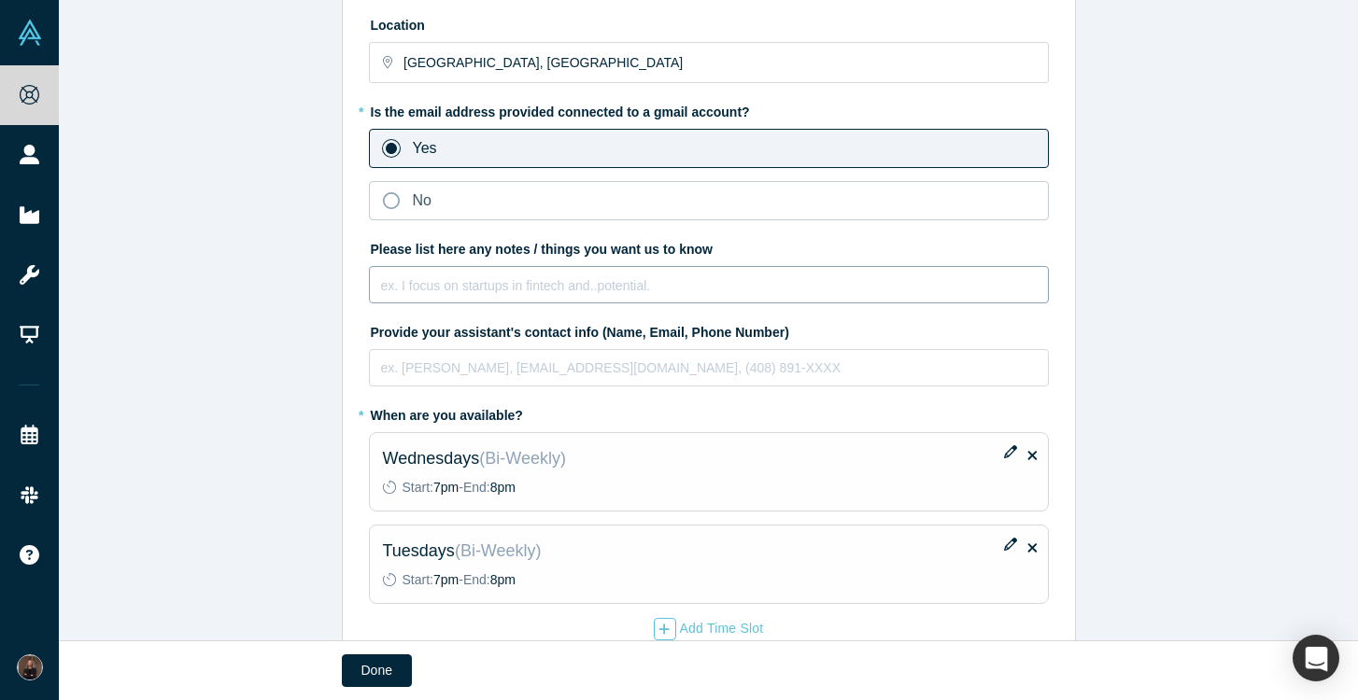
scroll to position [480, 0]
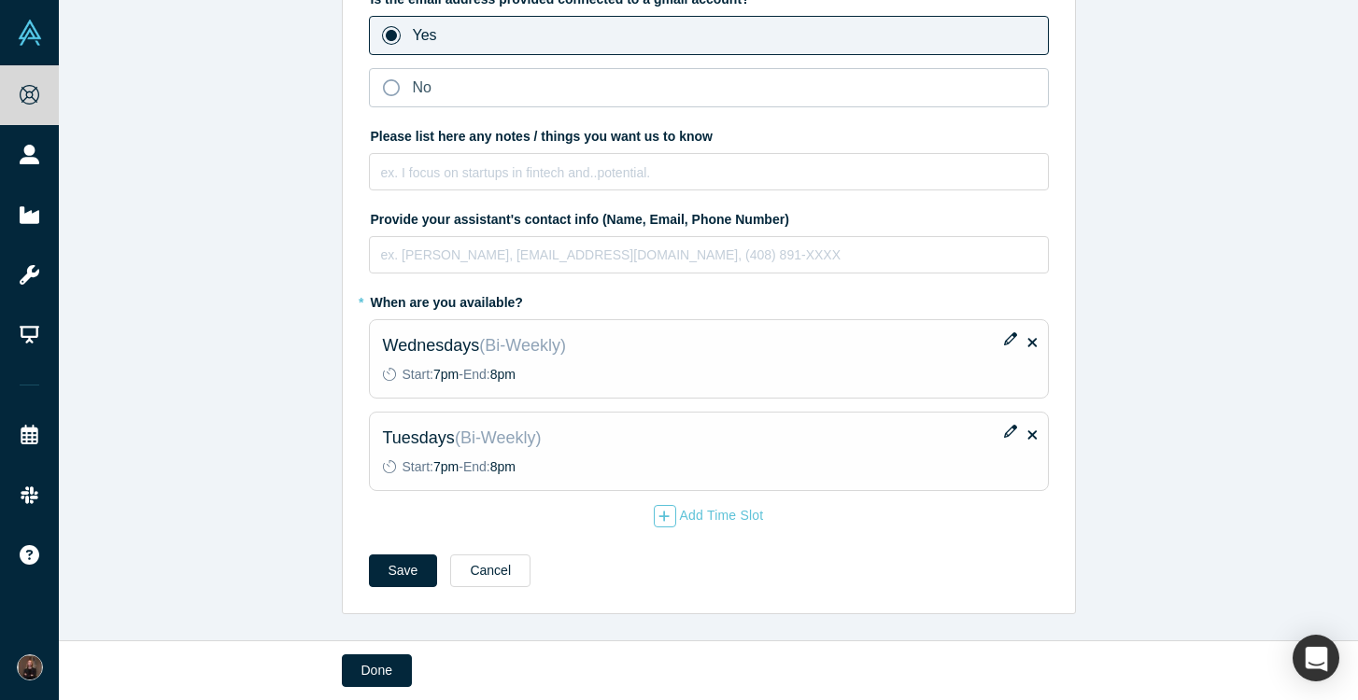
click at [1029, 435] on icon at bounding box center [1032, 435] width 9 height 14
click at [0, 0] on input "checkbox" at bounding box center [0, 0] width 0 height 0
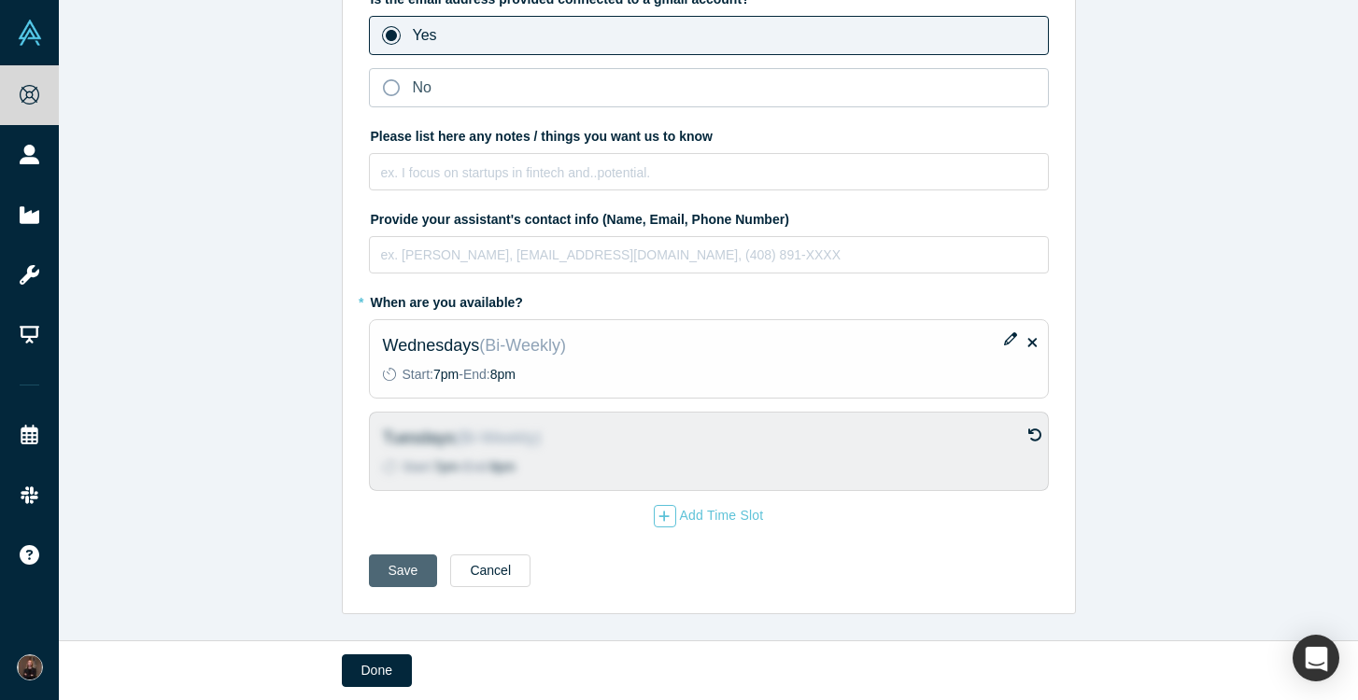
click at [404, 564] on button "Save" at bounding box center [403, 571] width 69 height 33
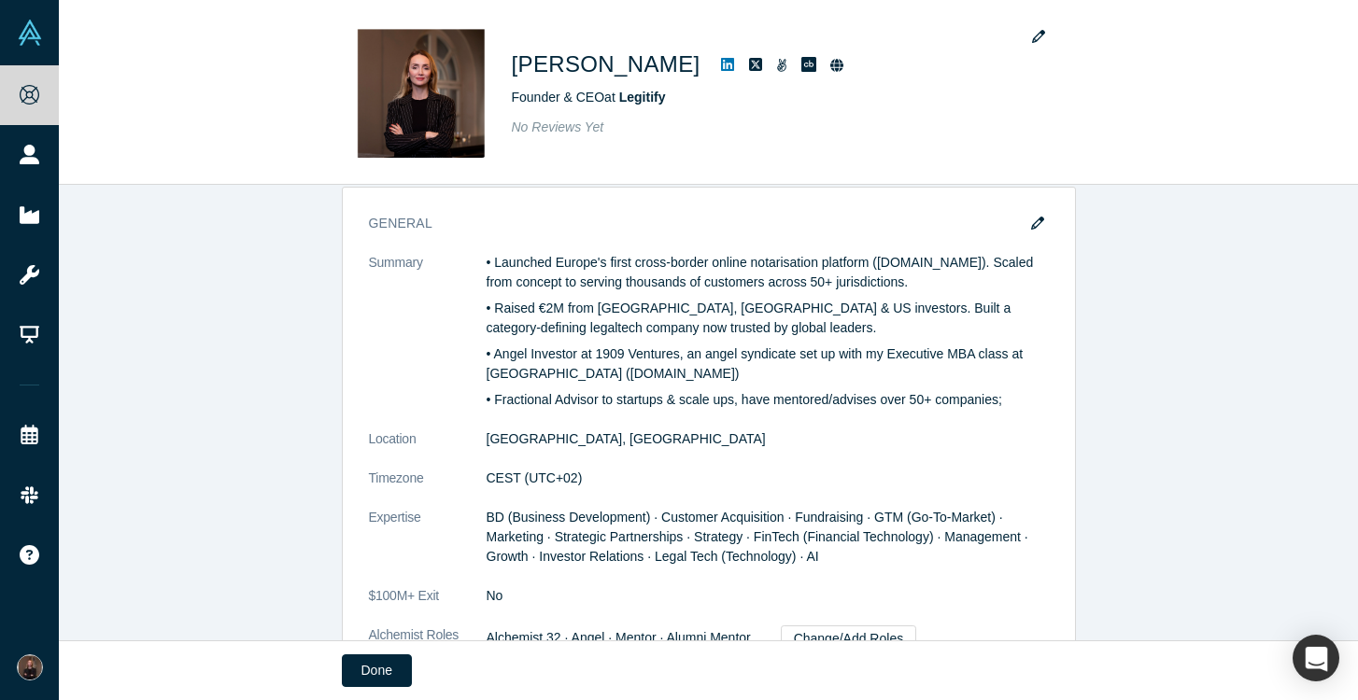
scroll to position [0, 0]
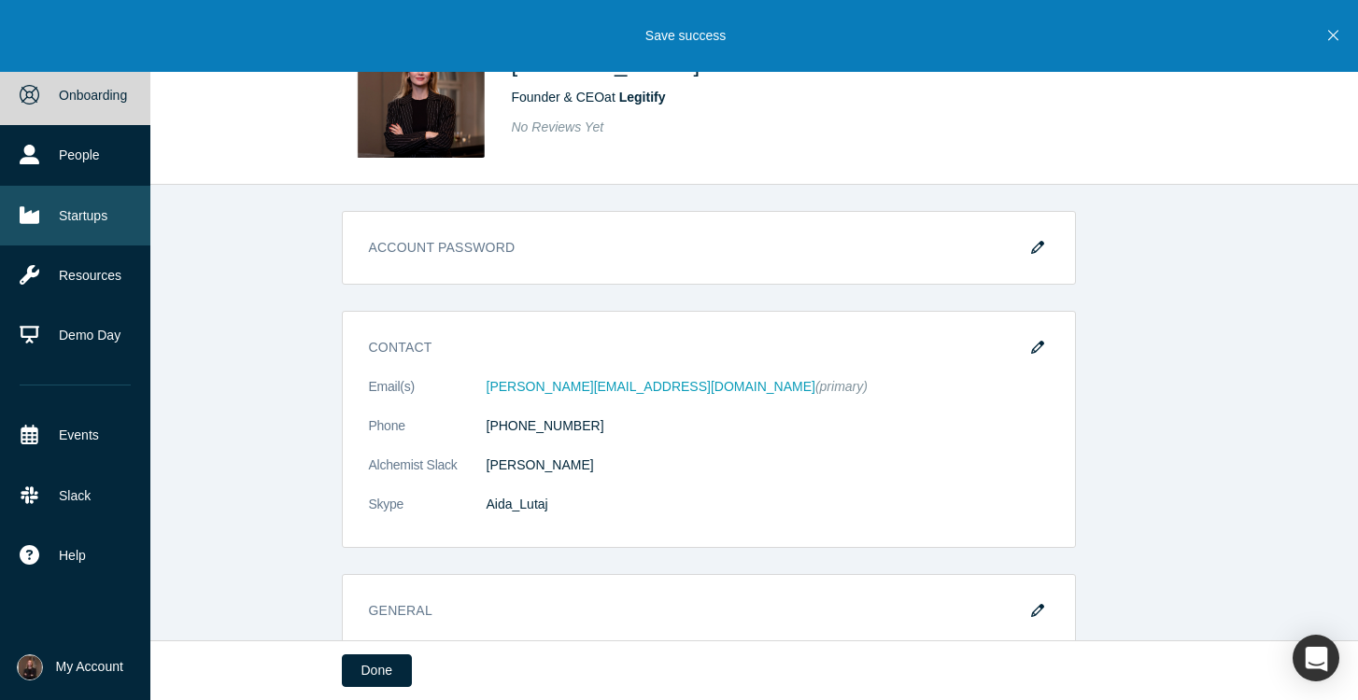
click at [96, 213] on link "Startups" at bounding box center [75, 216] width 150 height 60
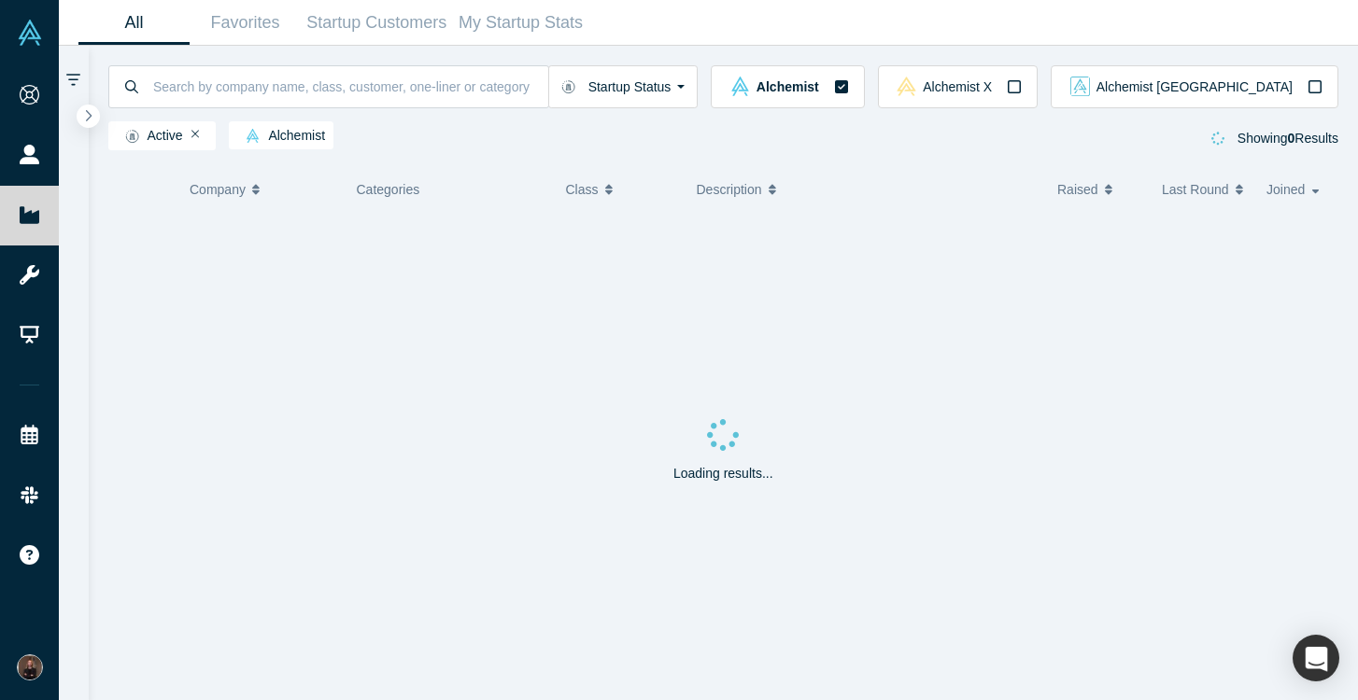
click at [1332, 38] on div "All Favorites Startup Customers My Startup Stats" at bounding box center [708, 23] width 1299 height 46
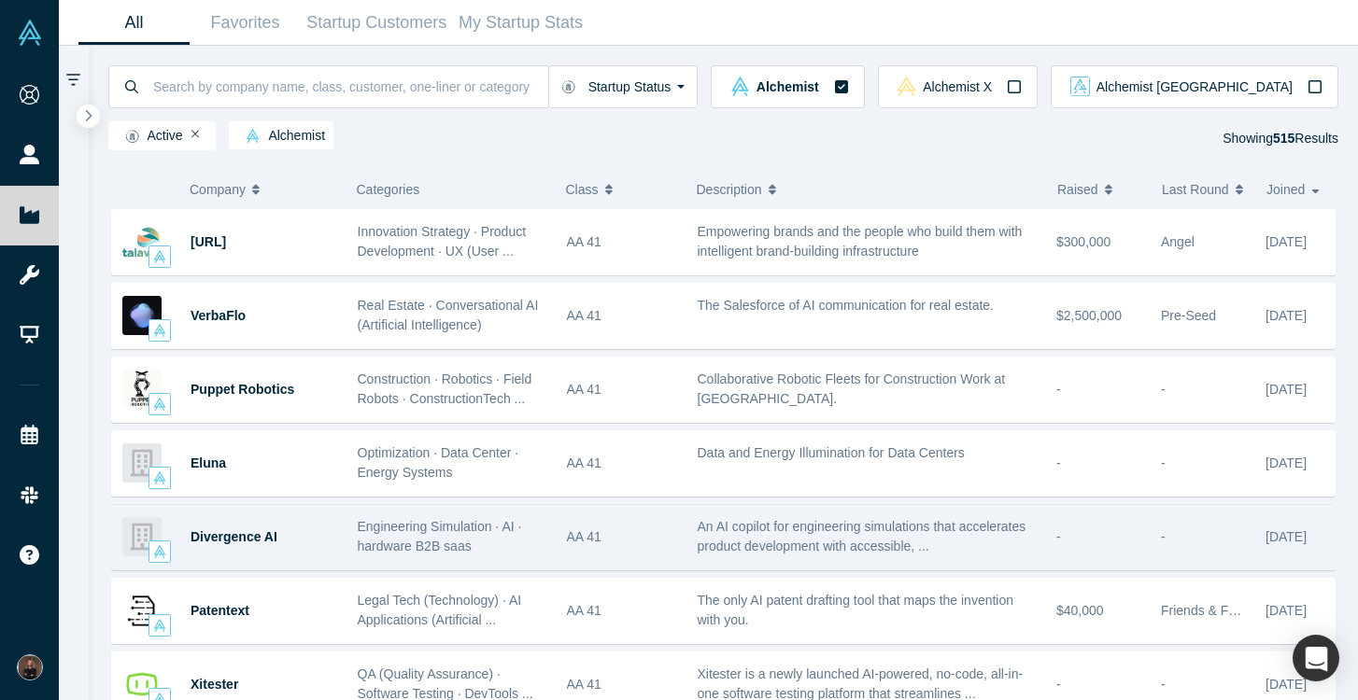
scroll to position [278, 0]
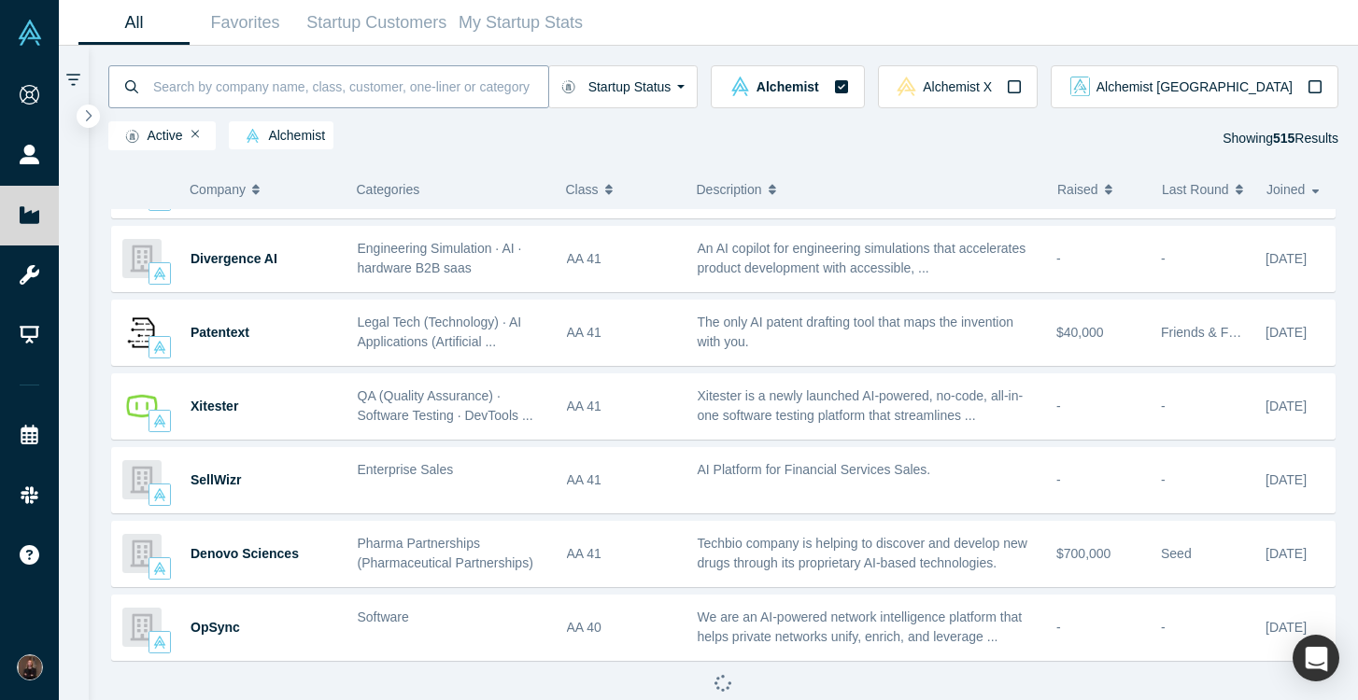
click at [218, 92] on input at bounding box center [349, 86] width 397 height 44
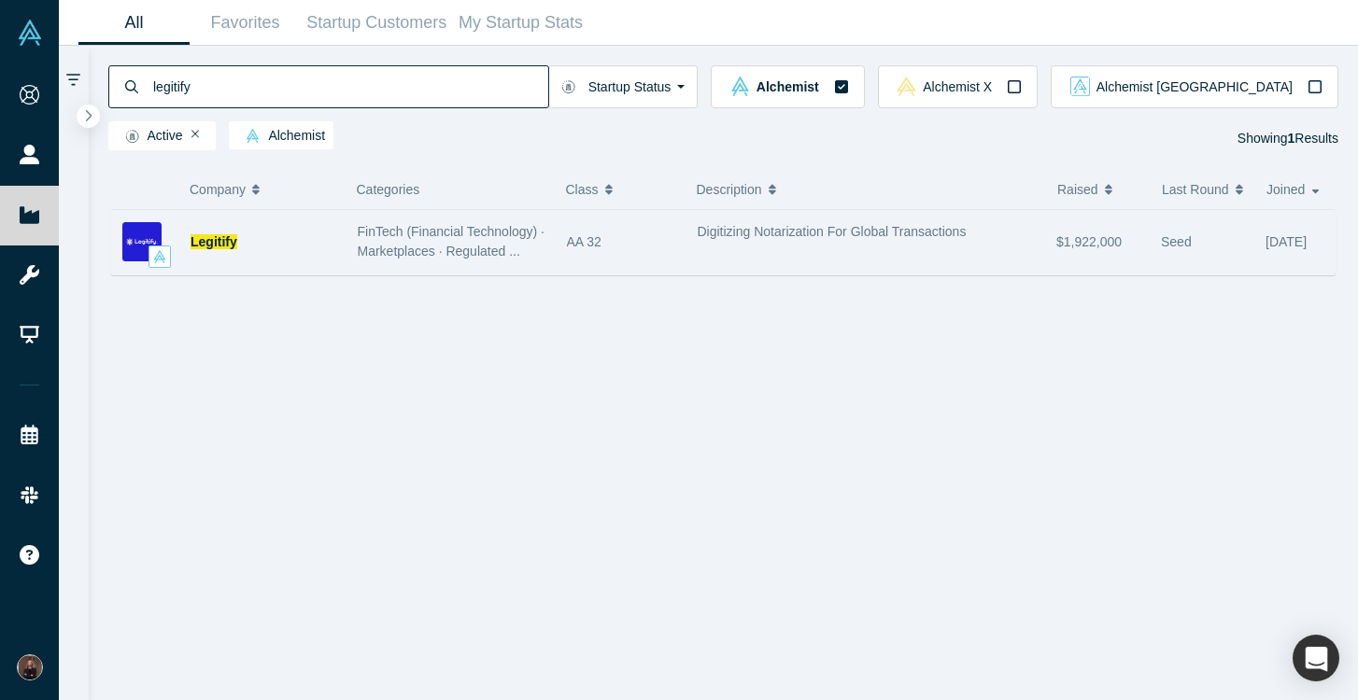
type input "legitify"
click at [247, 242] on div "Legitify" at bounding box center [264, 242] width 148 height 64
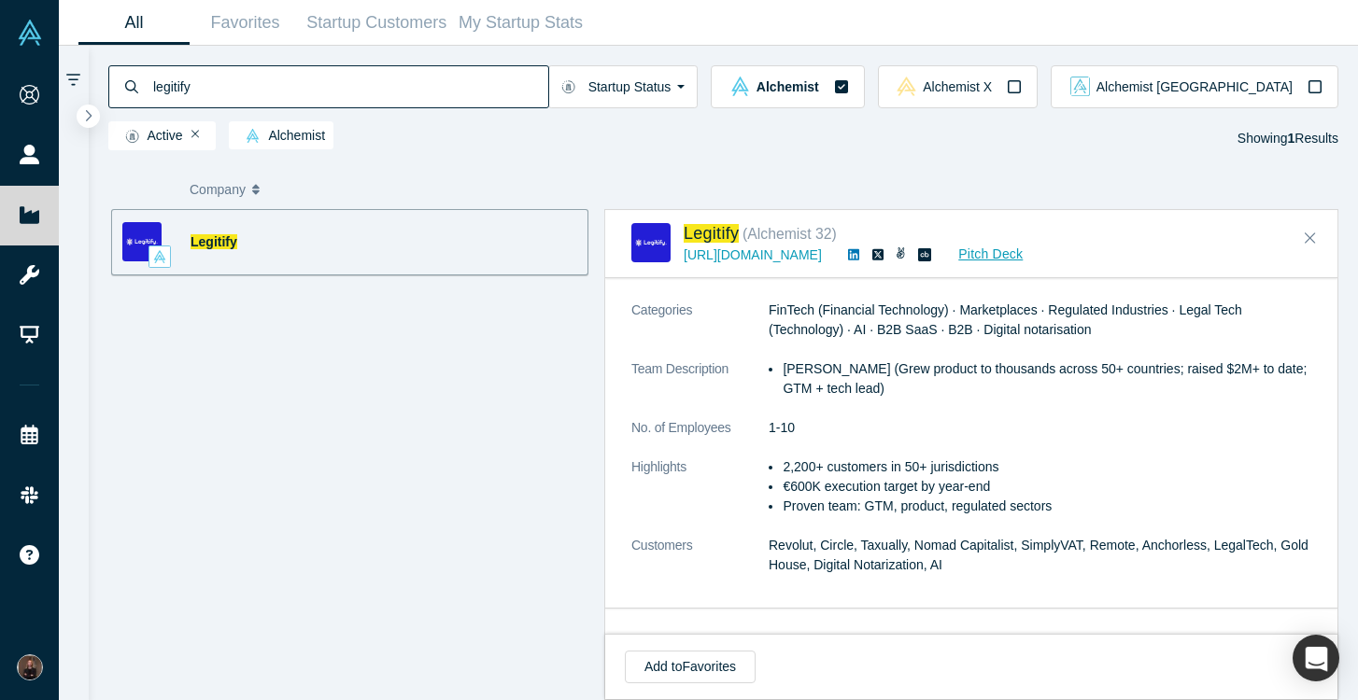
scroll to position [416, 0]
click at [989, 257] on link "Pitch Deck" at bounding box center [980, 254] width 86 height 21
click at [692, 237] on span "Legitify" at bounding box center [711, 233] width 55 height 19
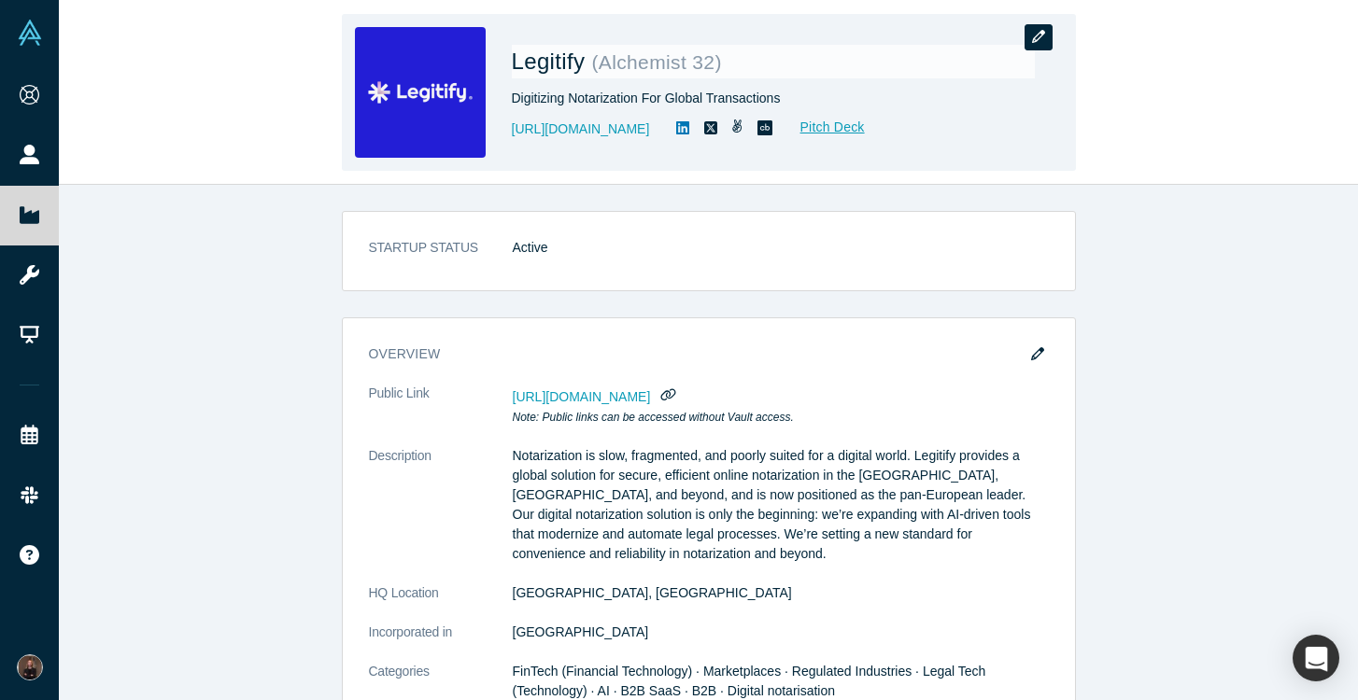
click at [1044, 33] on icon "button" at bounding box center [1038, 36] width 13 height 13
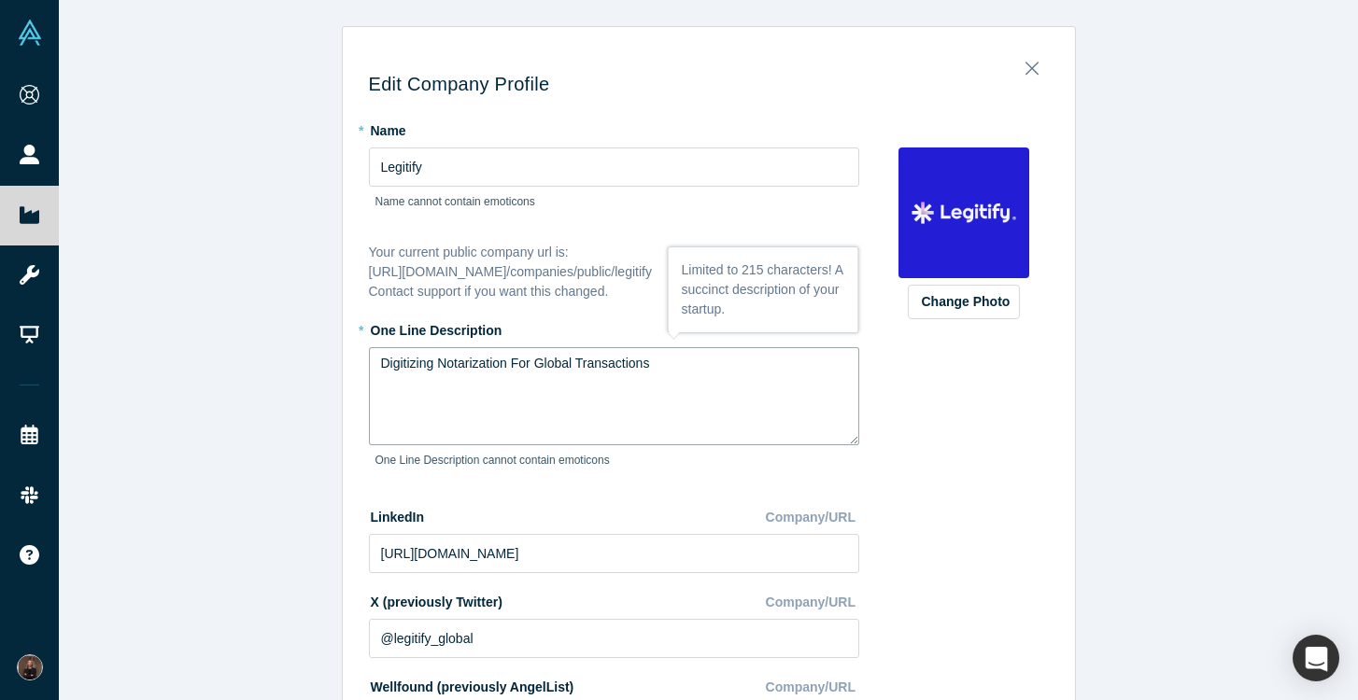
drag, startPoint x: 684, startPoint y: 373, endPoint x: 317, endPoint y: 353, distance: 367.5
click at [317, 353] on div "Edit Company Profile * Name Legitify Name cannot contain emoticons Your current…" at bounding box center [708, 350] width 1299 height 700
paste textarea "al-first notarisation workflows that simplify processes, empower cross-border d…"
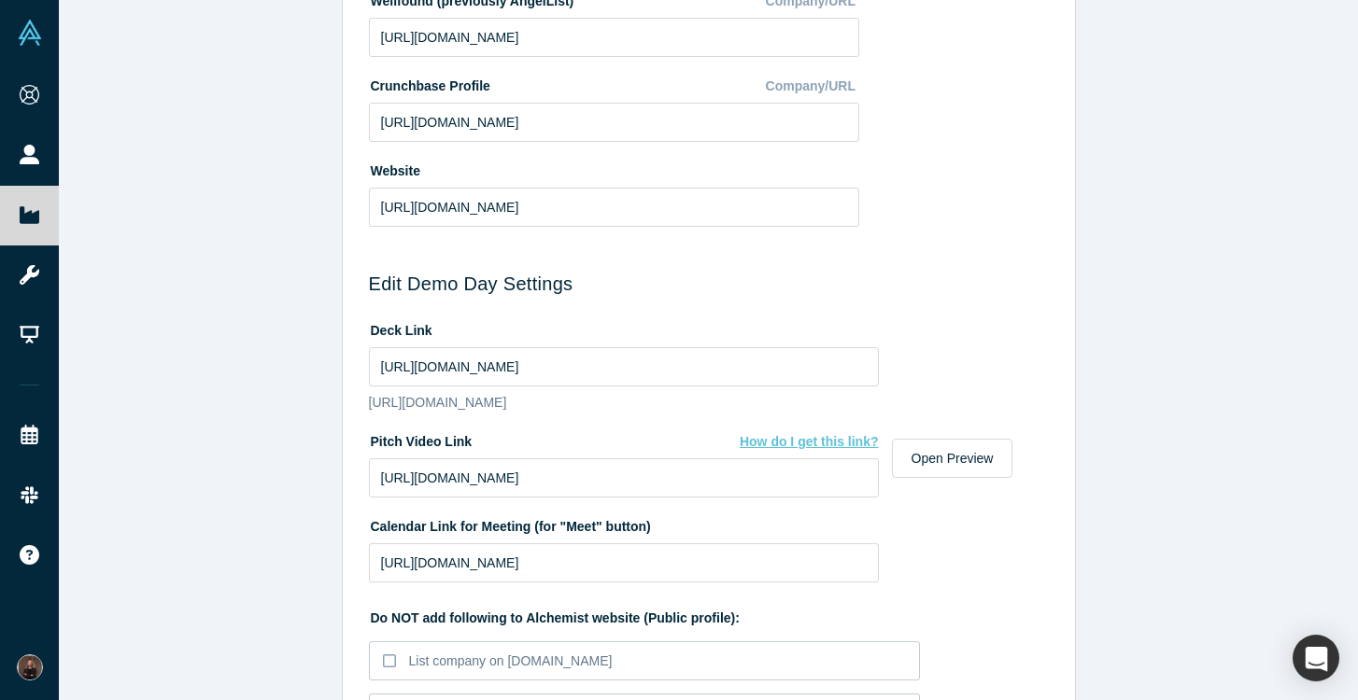
scroll to position [691, 0]
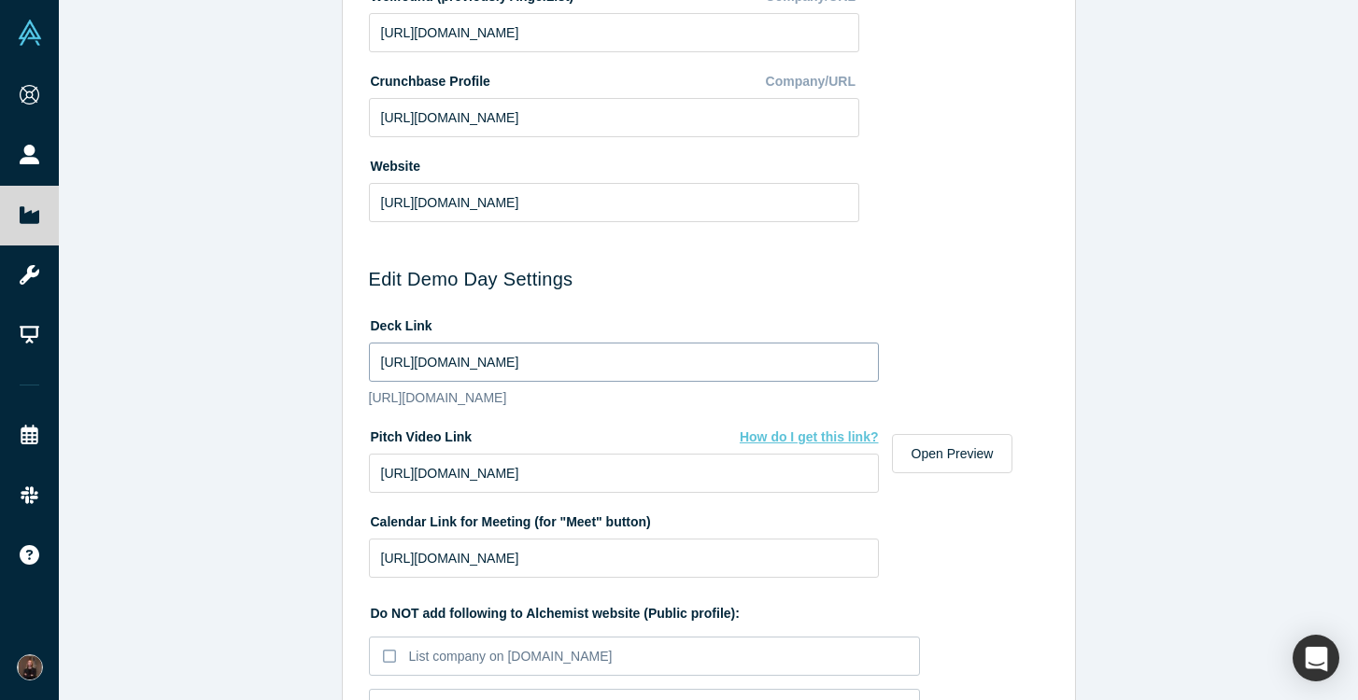
type textarea "Digital-first notarisation workflows that simplify processes, empower cross-bor…"
click at [839, 359] on input "[URL][DOMAIN_NAME]" at bounding box center [624, 362] width 510 height 39
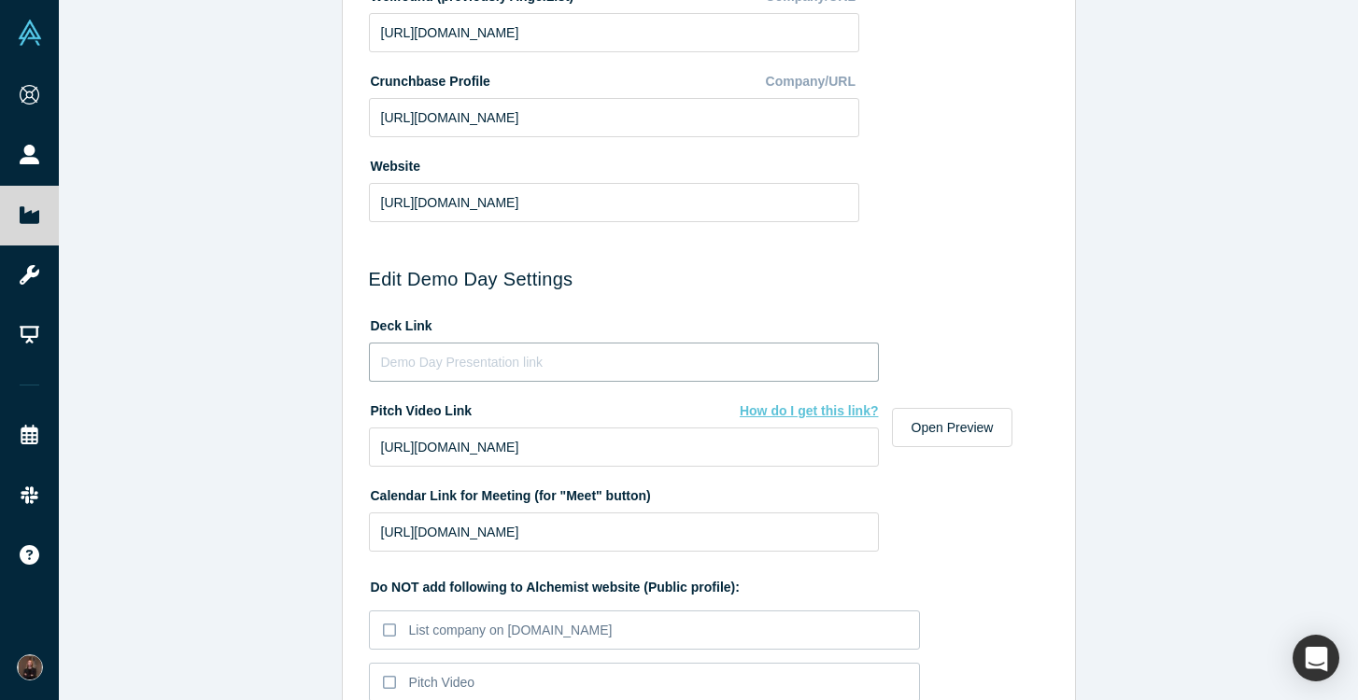
click at [447, 362] on input at bounding box center [624, 362] width 510 height 39
paste input "[URL][DOMAIN_NAME]"
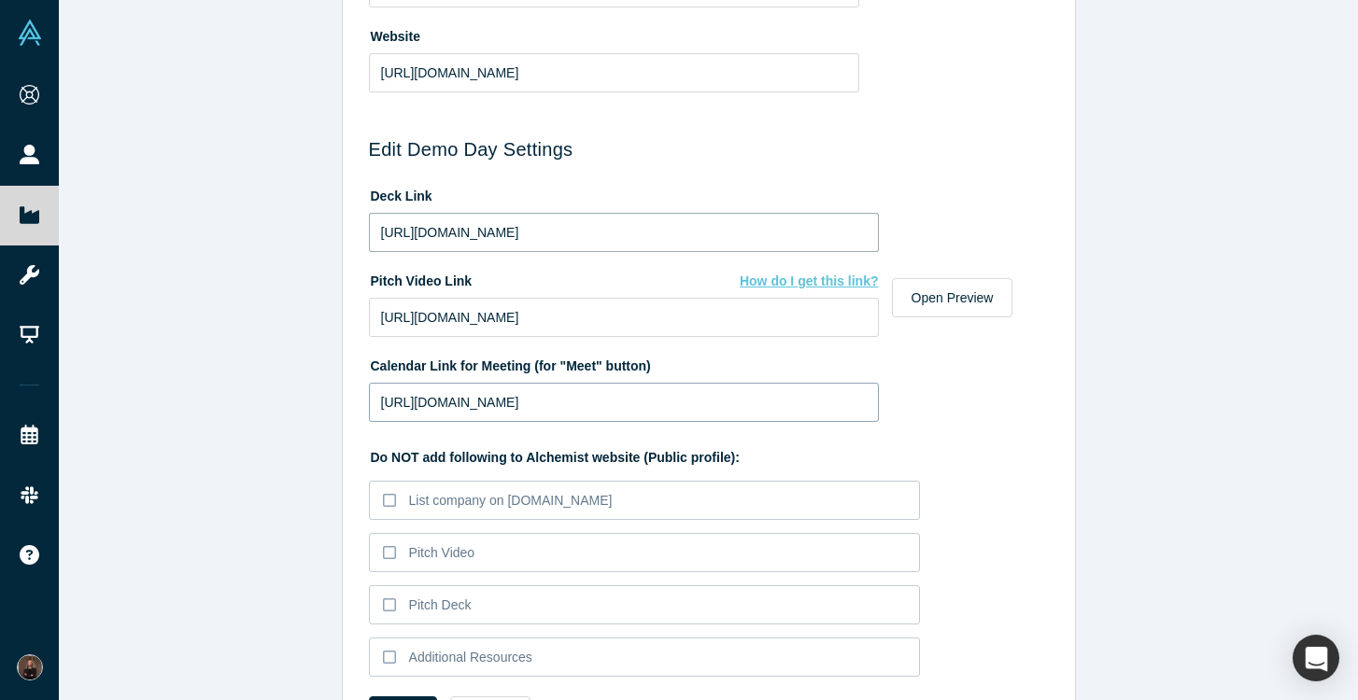
scroll to position [903, 0]
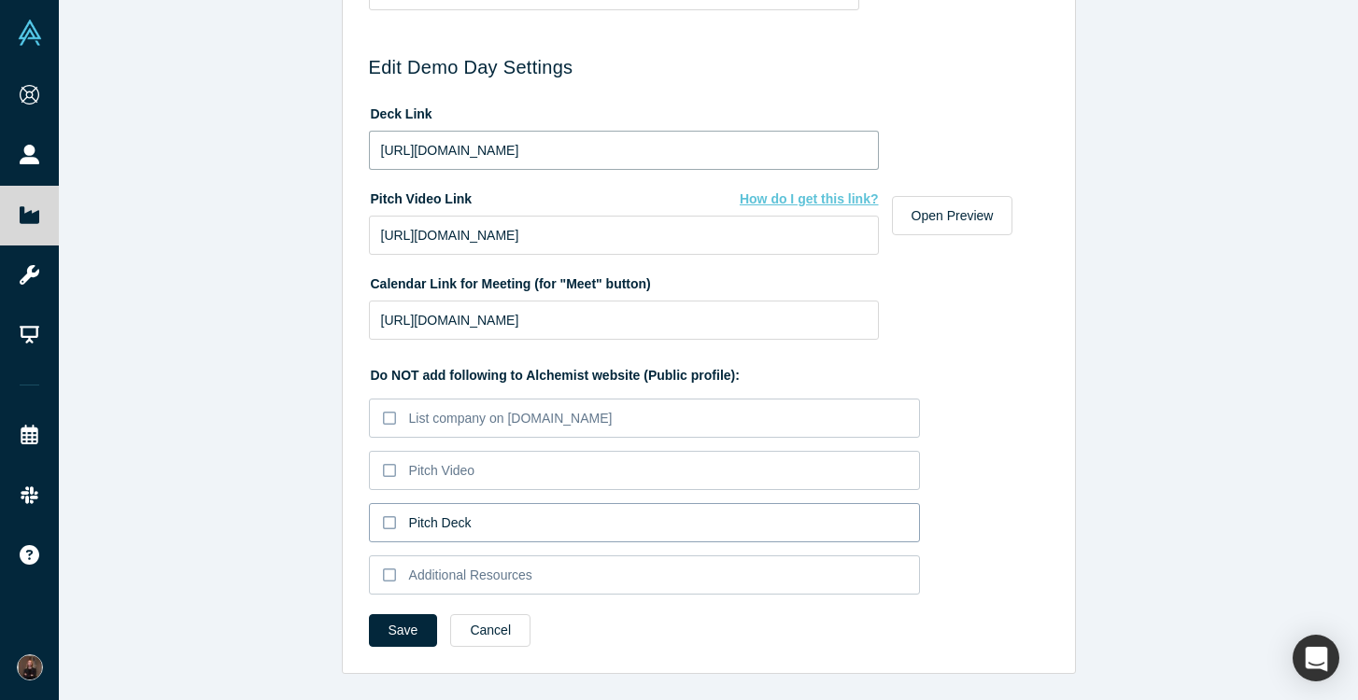
type input "[URL][DOMAIN_NAME]"
click at [388, 521] on icon at bounding box center [389, 522] width 13 height 15
click at [0, 0] on input "Pitch Deck" at bounding box center [0, 0] width 0 height 0
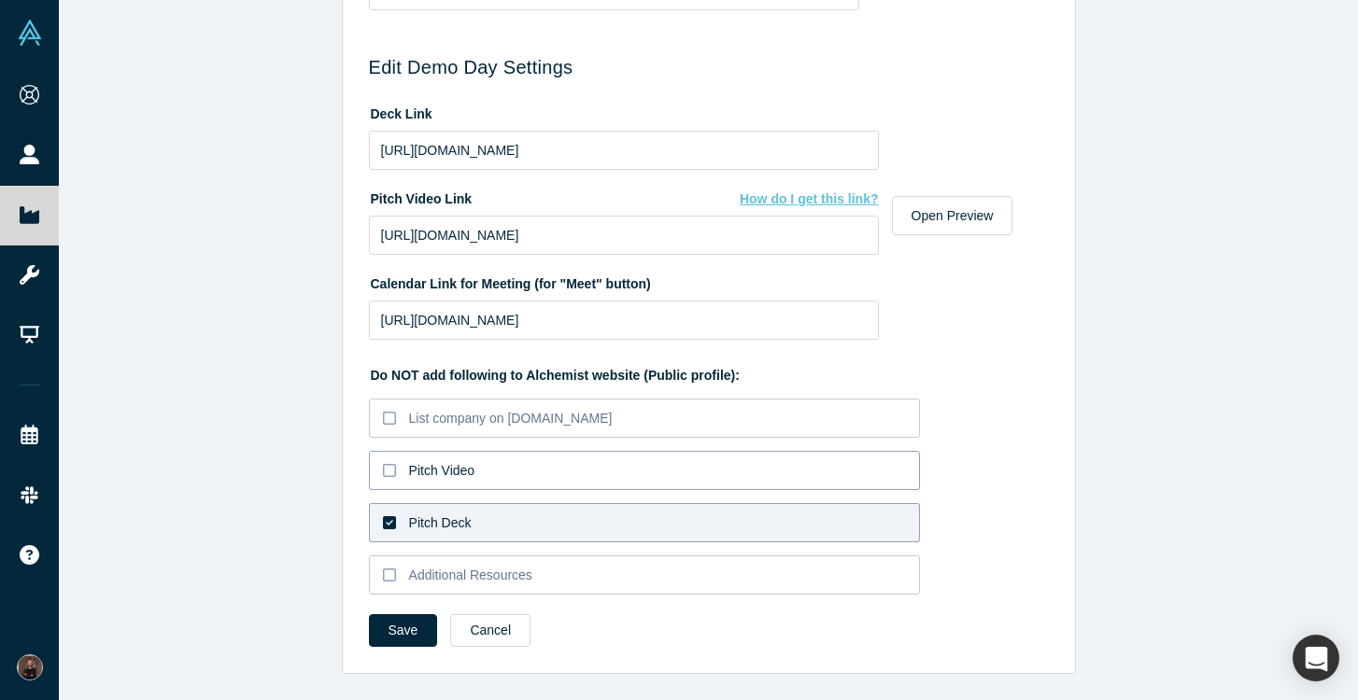
click at [383, 472] on icon at bounding box center [389, 470] width 13 height 13
click at [0, 0] on input "Pitch Video" at bounding box center [0, 0] width 0 height 0
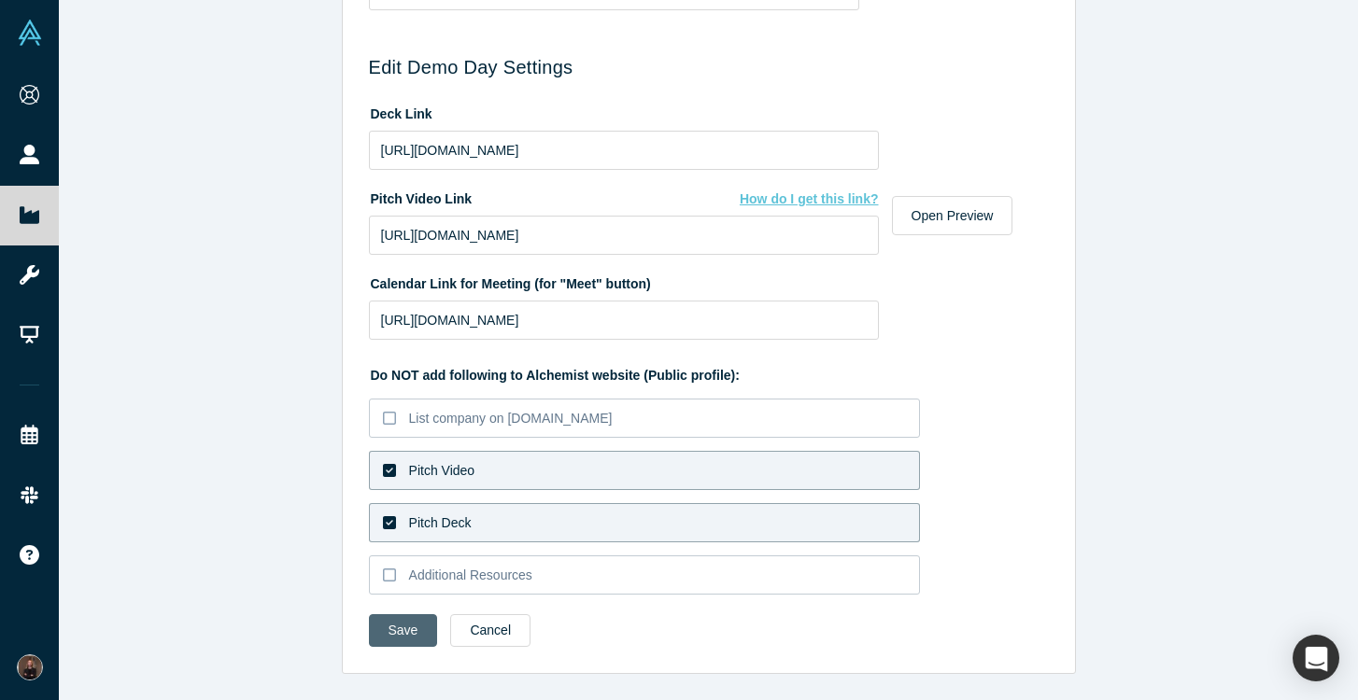
click at [402, 640] on button "Save" at bounding box center [403, 630] width 69 height 33
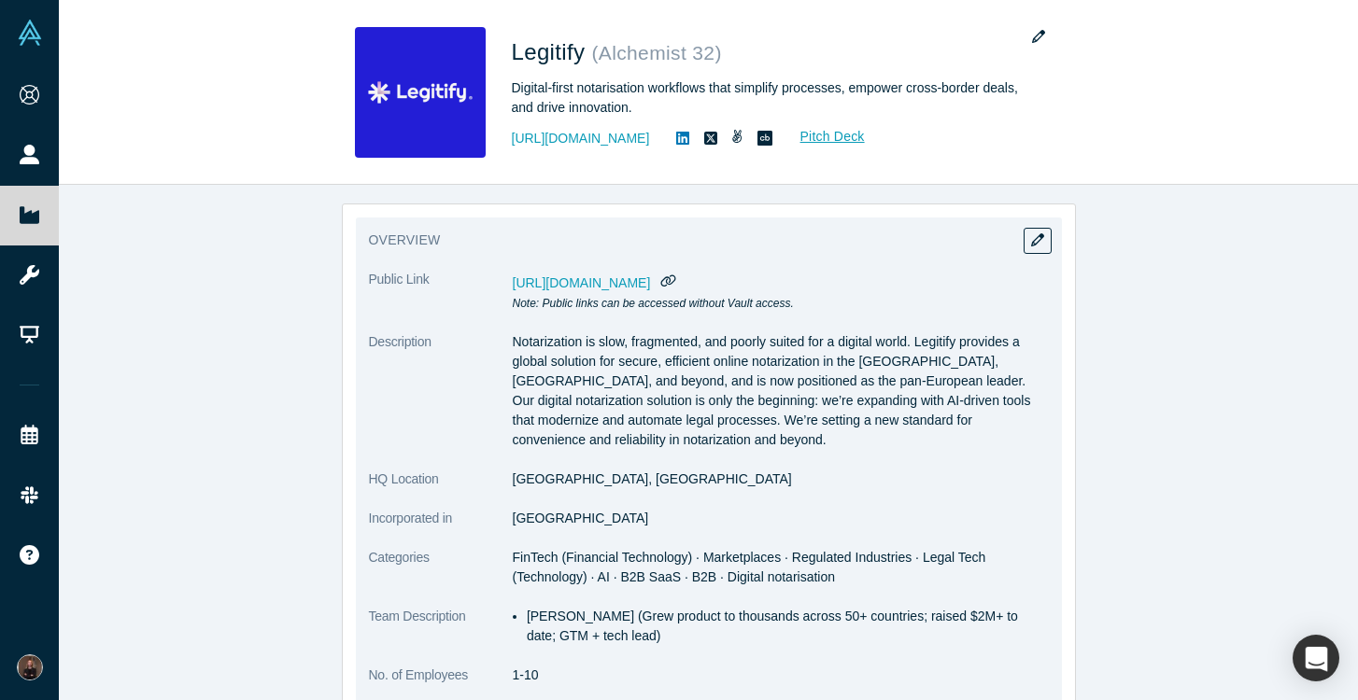
scroll to position [81, 0]
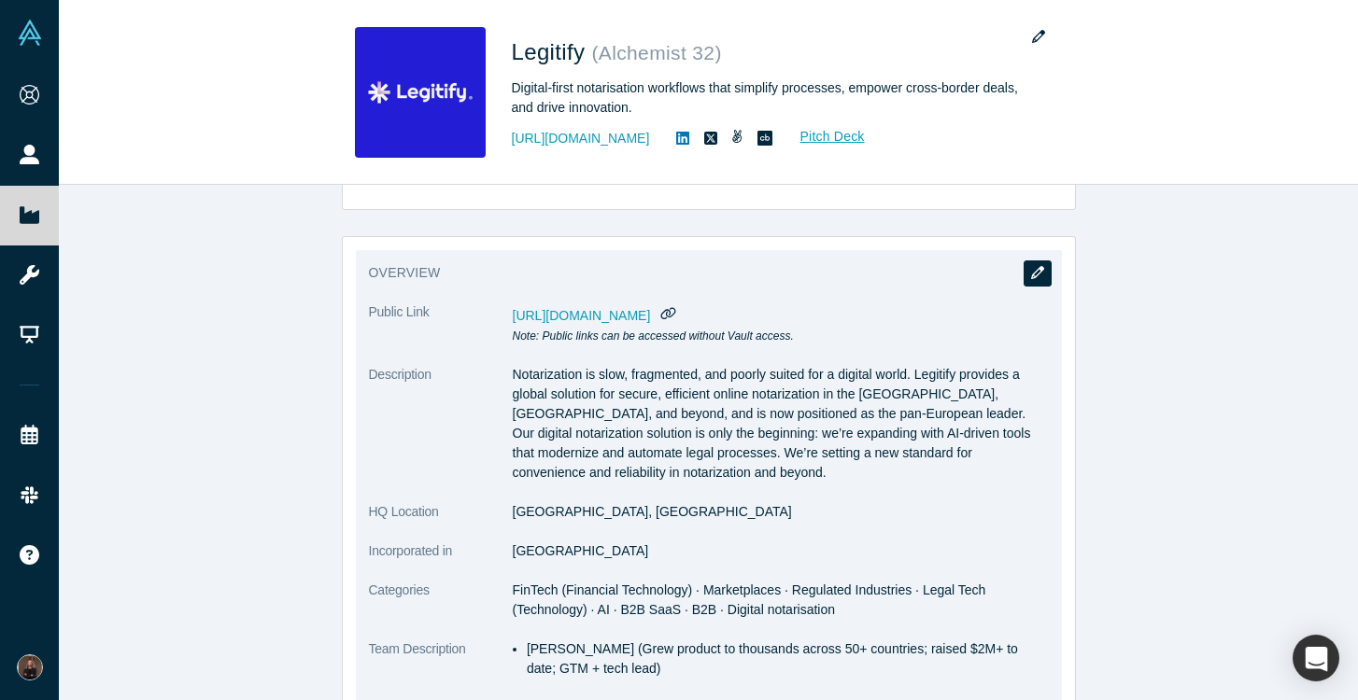
click at [1039, 271] on icon "button" at bounding box center [1037, 272] width 13 height 13
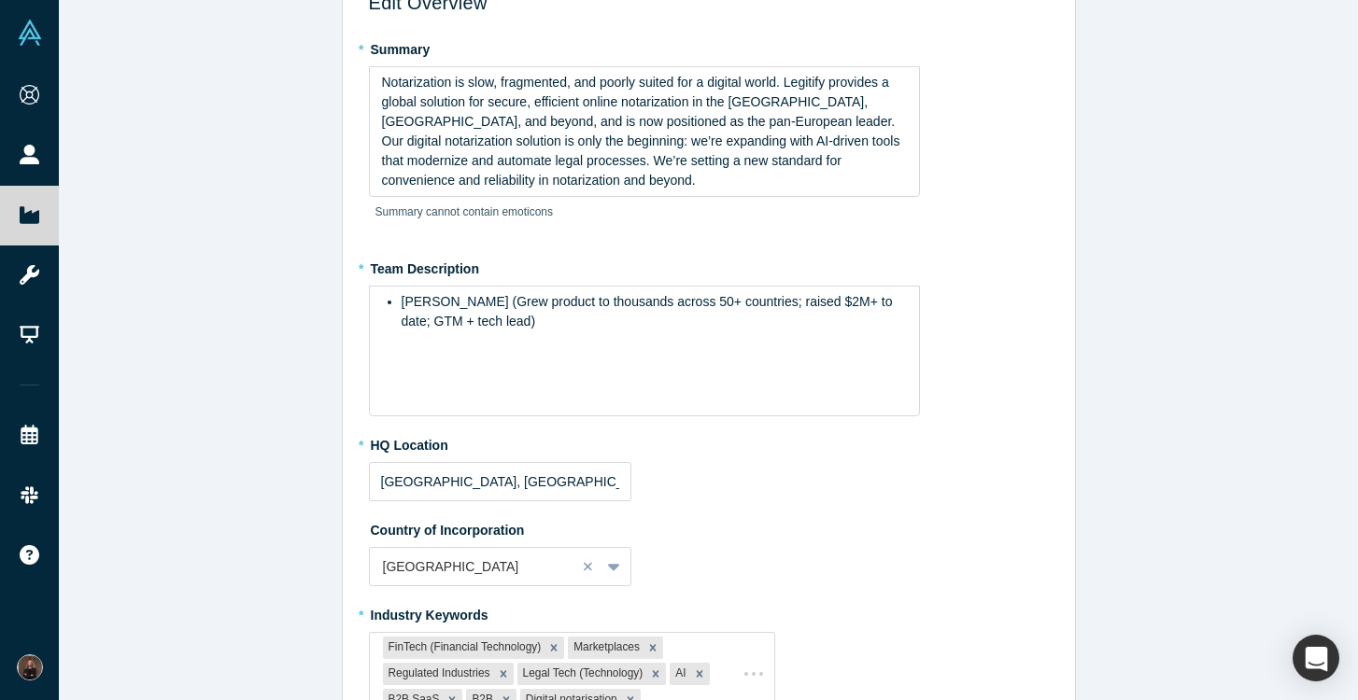
scroll to position [0, 0]
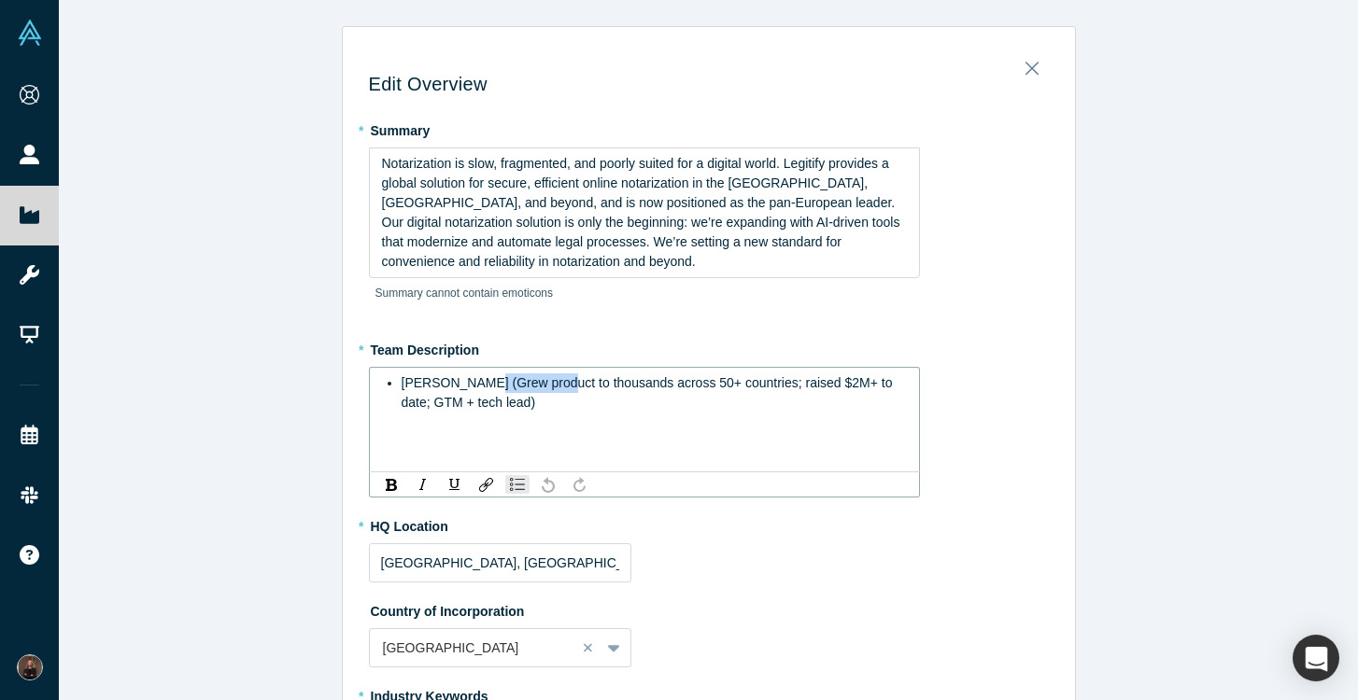
drag, startPoint x: 547, startPoint y: 385, endPoint x: 470, endPoint y: 385, distance: 77.5
click at [470, 385] on span "[PERSON_NAME] (Grew product to thousands across 50+ countries; raised $2M+ to d…" at bounding box center [649, 392] width 495 height 35
click at [664, 386] on span "[PERSON_NAME] (scaled from concept to thousands across 50+ countries; raised $2…" at bounding box center [643, 392] width 482 height 35
click at [801, 391] on div "[PERSON_NAME] (scaled from concept to 2500+ users across 50+ countries; raised …" at bounding box center [655, 393] width 506 height 39
drag, startPoint x: 671, startPoint y: 403, endPoint x: 562, endPoint y: 402, distance: 109.3
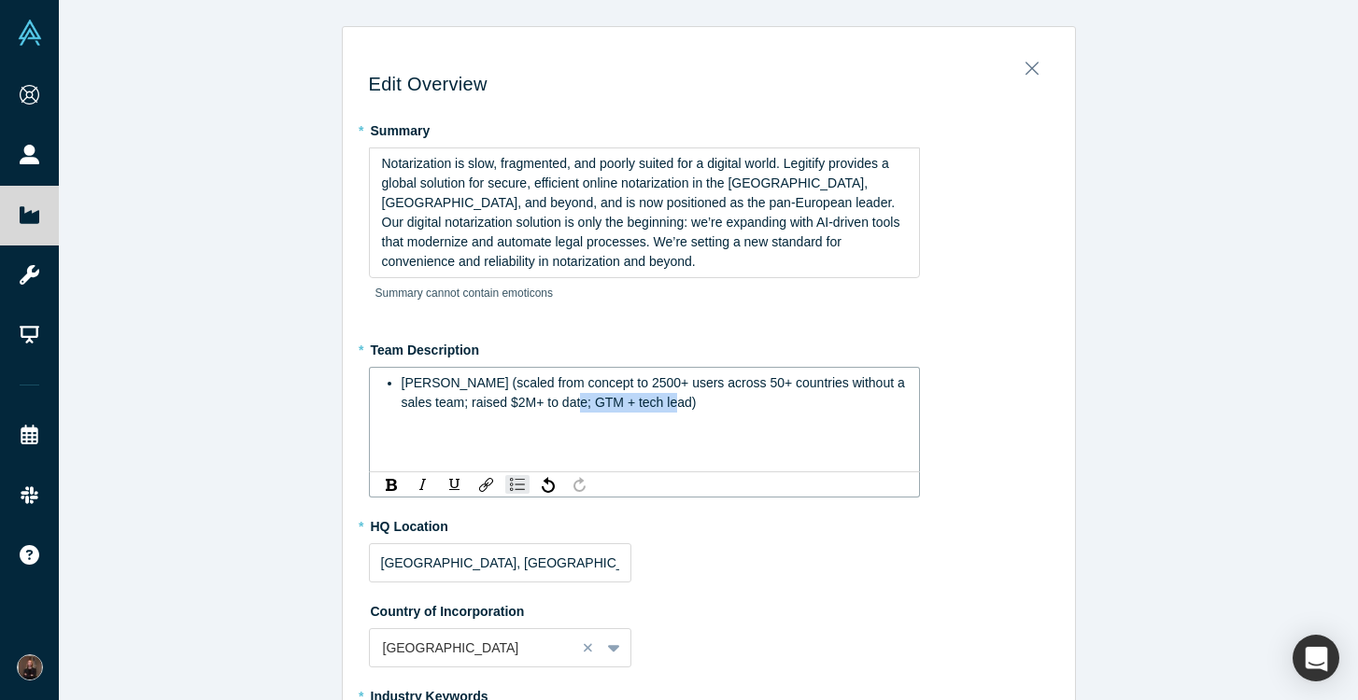
click at [562, 402] on div "[PERSON_NAME] (scaled from concept to 2500+ users across 50+ countries without …" at bounding box center [655, 393] width 506 height 39
click at [457, 387] on span "[PERSON_NAME] (scaled from concept to 2500+ users across 50+ countries without …" at bounding box center [655, 392] width 507 height 35
click at [571, 383] on span "[PERSON_NAME] - Founder & CEOj (scaled from concept to 2500+ users across 50+ c…" at bounding box center [653, 392] width 502 height 35
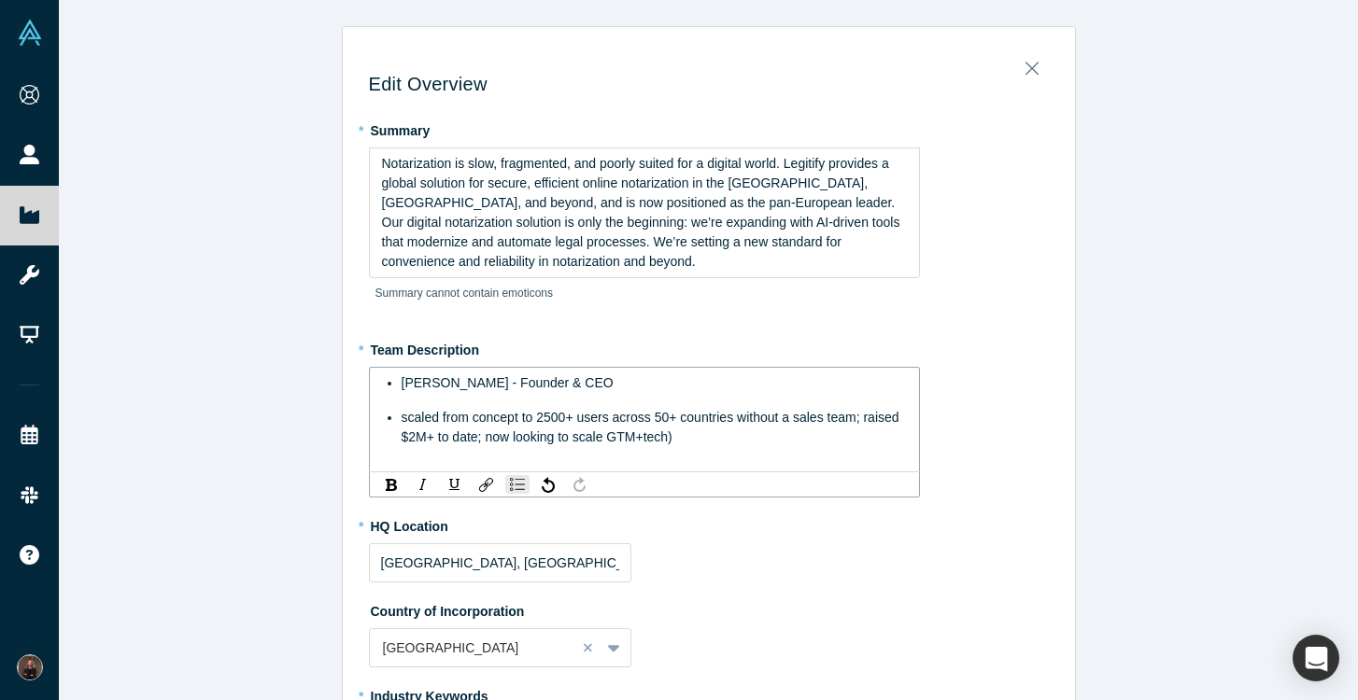
click at [406, 419] on span "scaled from concept to 2500+ users across 50+ countries without a sales team; r…" at bounding box center [652, 427] width 501 height 35
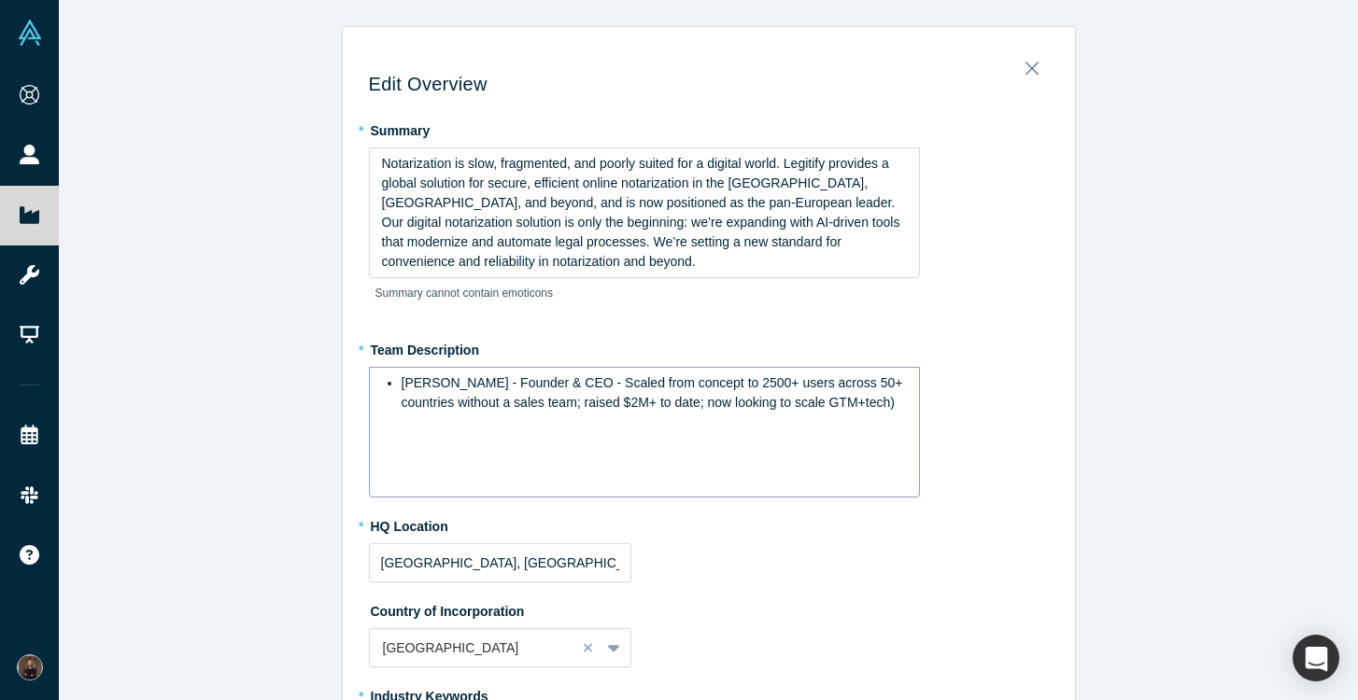
click at [907, 400] on div "[PERSON_NAME] - Founder & CEO - Scaled from concept to 2500+ users across 50+ c…" at bounding box center [644, 432] width 551 height 131
click at [898, 405] on span "[PERSON_NAME] - Founder & CEO - Scaled from concept to 2500+ users across 50+ c…" at bounding box center [654, 392] width 505 height 35
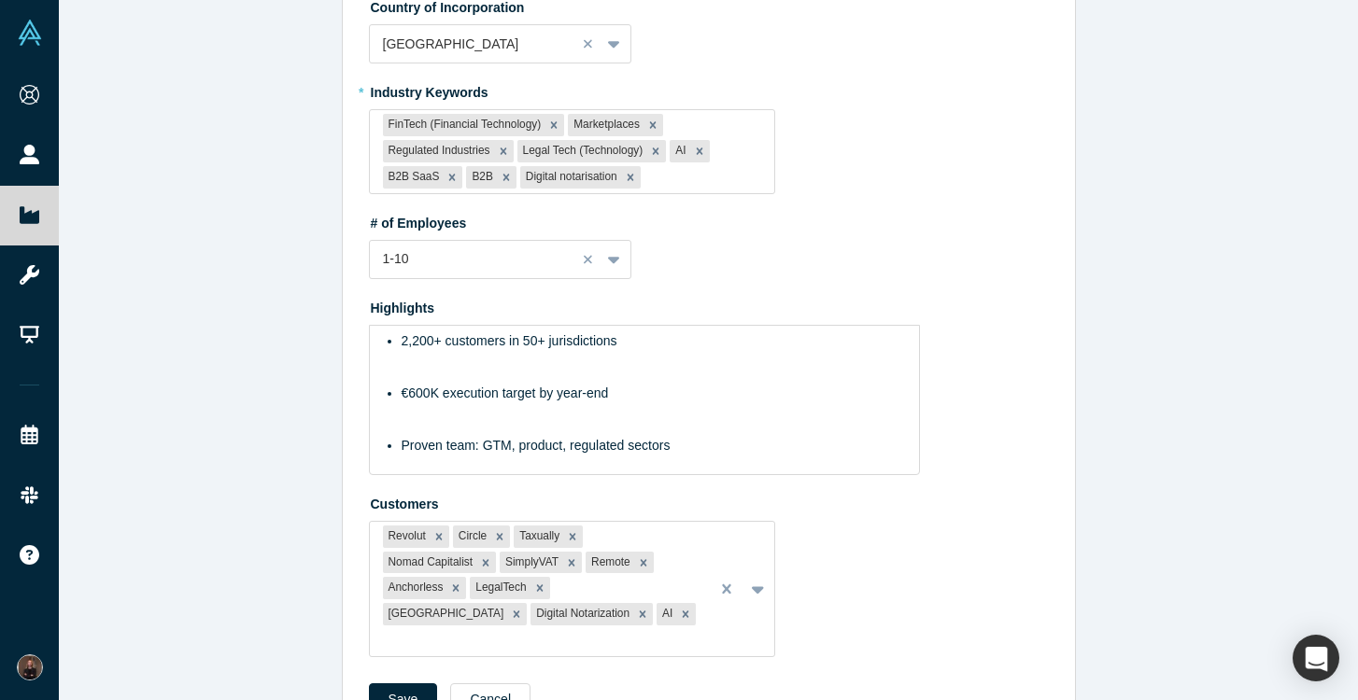
scroll to position [624, 0]
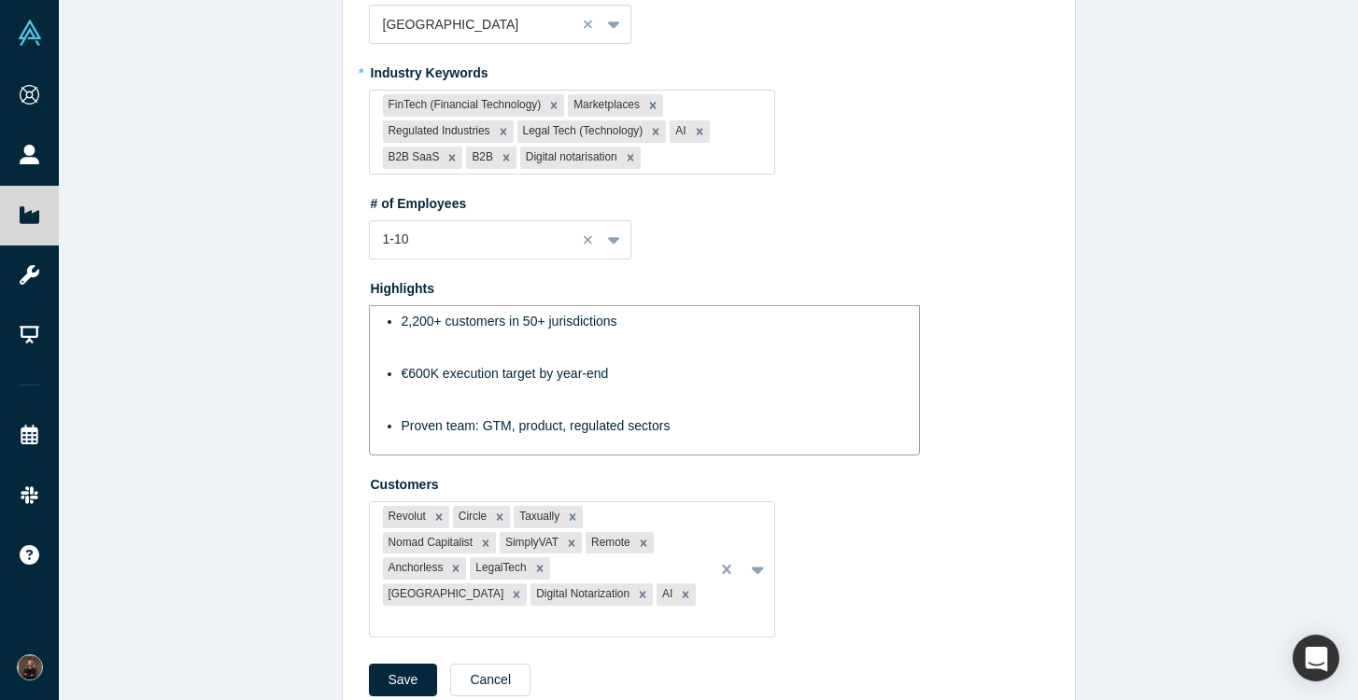
click at [416, 322] on span "2,200+ customers in 50+ jurisdictions" at bounding box center [510, 321] width 216 height 15
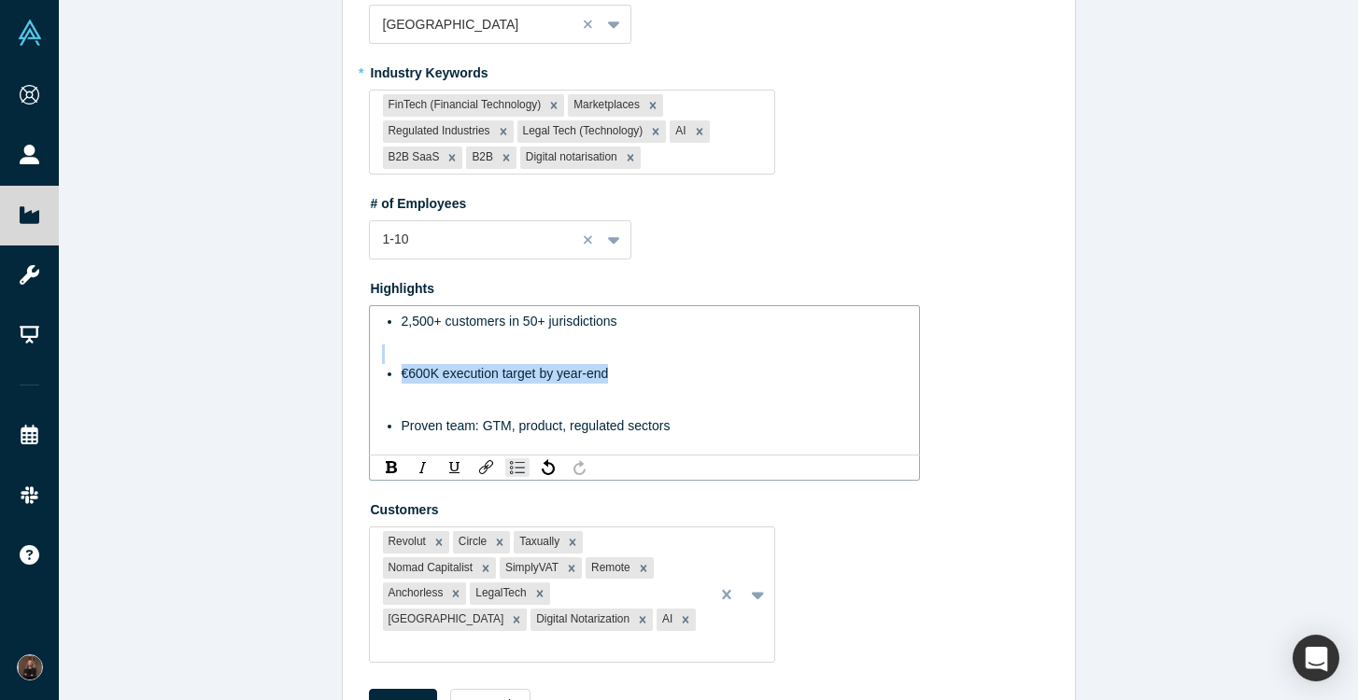
drag, startPoint x: 632, startPoint y: 376, endPoint x: 530, endPoint y: 346, distance: 106.1
click at [530, 346] on div "2,500+ customers in 50+ jurisdictions €600K execution target by year-end Proven…" at bounding box center [645, 374] width 526 height 124
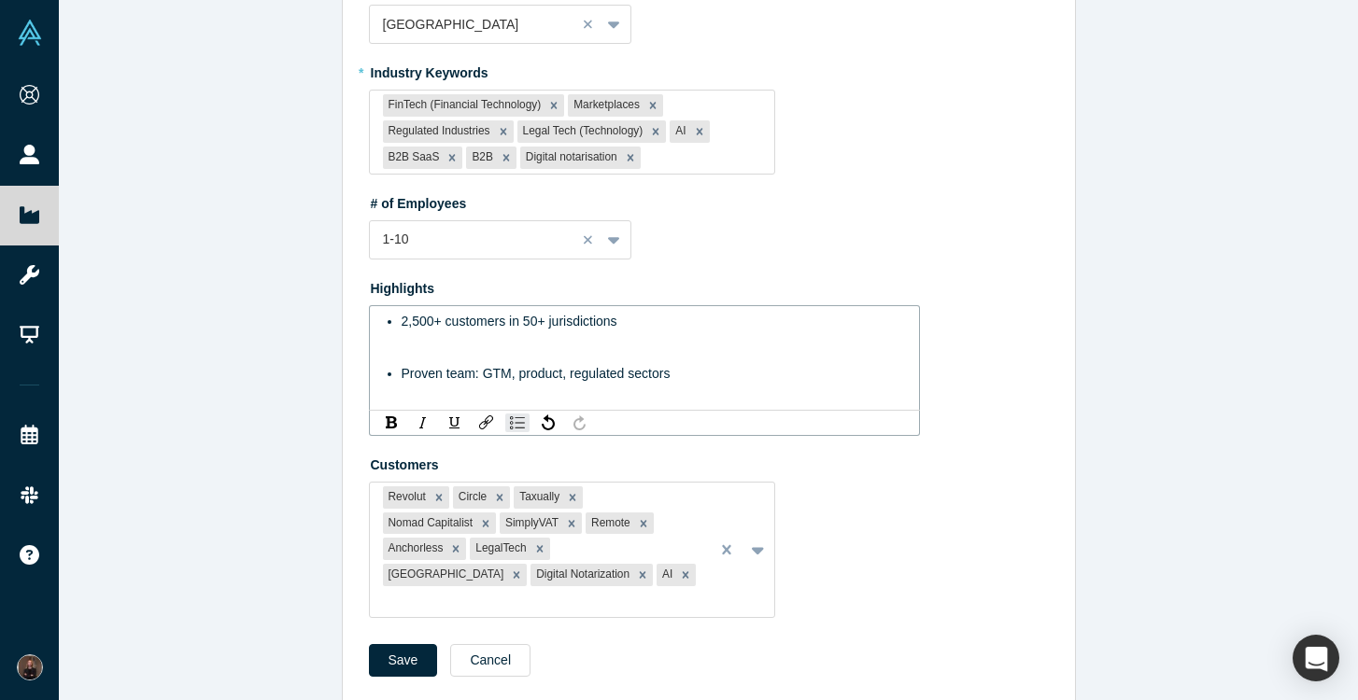
click at [426, 347] on div "rdw-editor" at bounding box center [645, 355] width 526 height 20
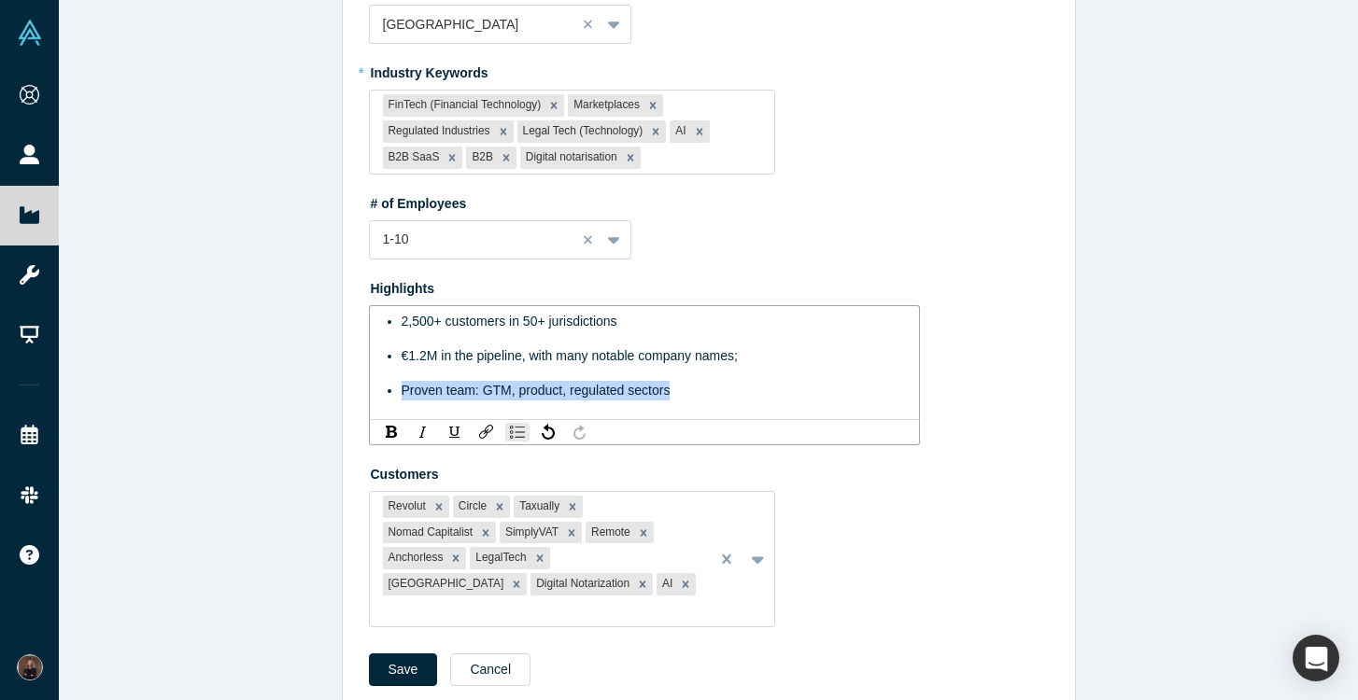
drag, startPoint x: 685, startPoint y: 394, endPoint x: 402, endPoint y: 391, distance: 282.9
click at [402, 391] on div "Proven team: GTM, product, regulated sectors" at bounding box center [655, 391] width 506 height 20
drag, startPoint x: 424, startPoint y: 394, endPoint x: 411, endPoint y: 394, distance: 13.1
click at [411, 394] on span "€19/20K in" at bounding box center [433, 390] width 63 height 15
click at [458, 392] on div "€20K in" at bounding box center [655, 391] width 506 height 20
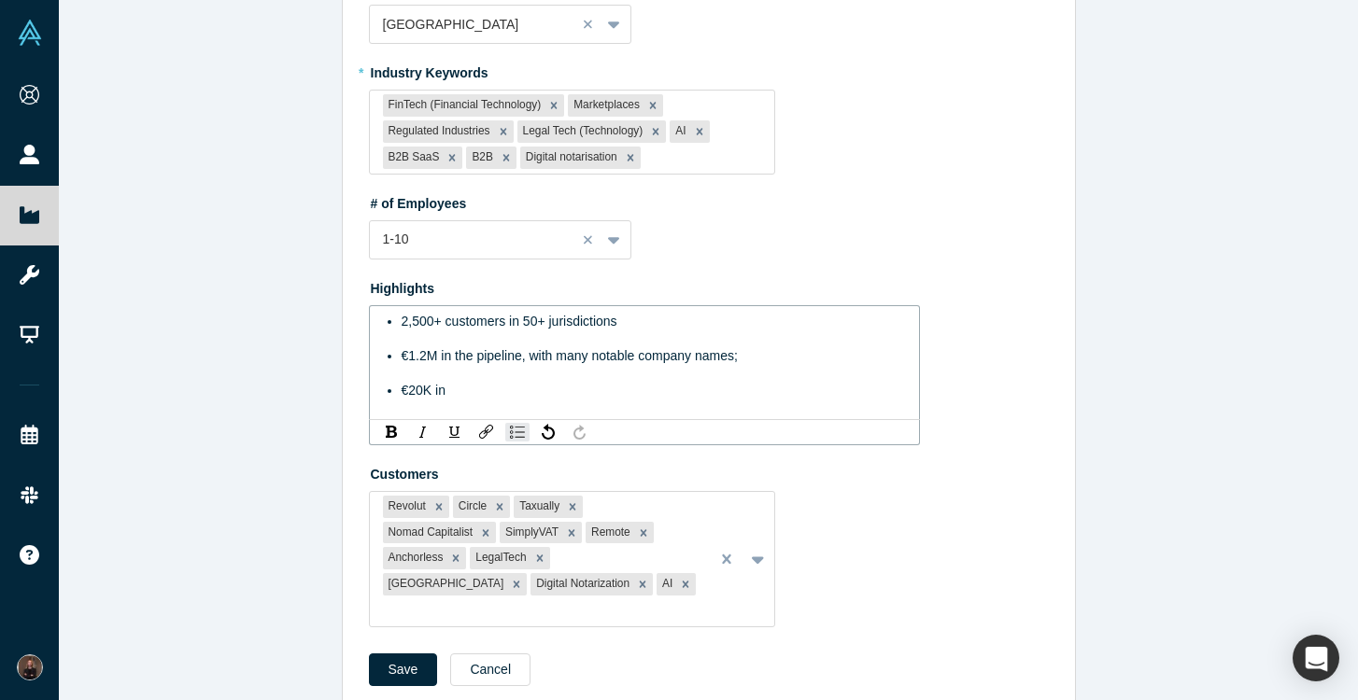
click at [449, 392] on div "€20K in" at bounding box center [655, 391] width 506 height 20
drag, startPoint x: 466, startPoint y: 393, endPoint x: 365, endPoint y: 372, distance: 103.1
click at [365, 372] on div "Edit Overview * Summary Notarization is slow, fragmented, and poorly suited for…" at bounding box center [709, 64] width 732 height 1296
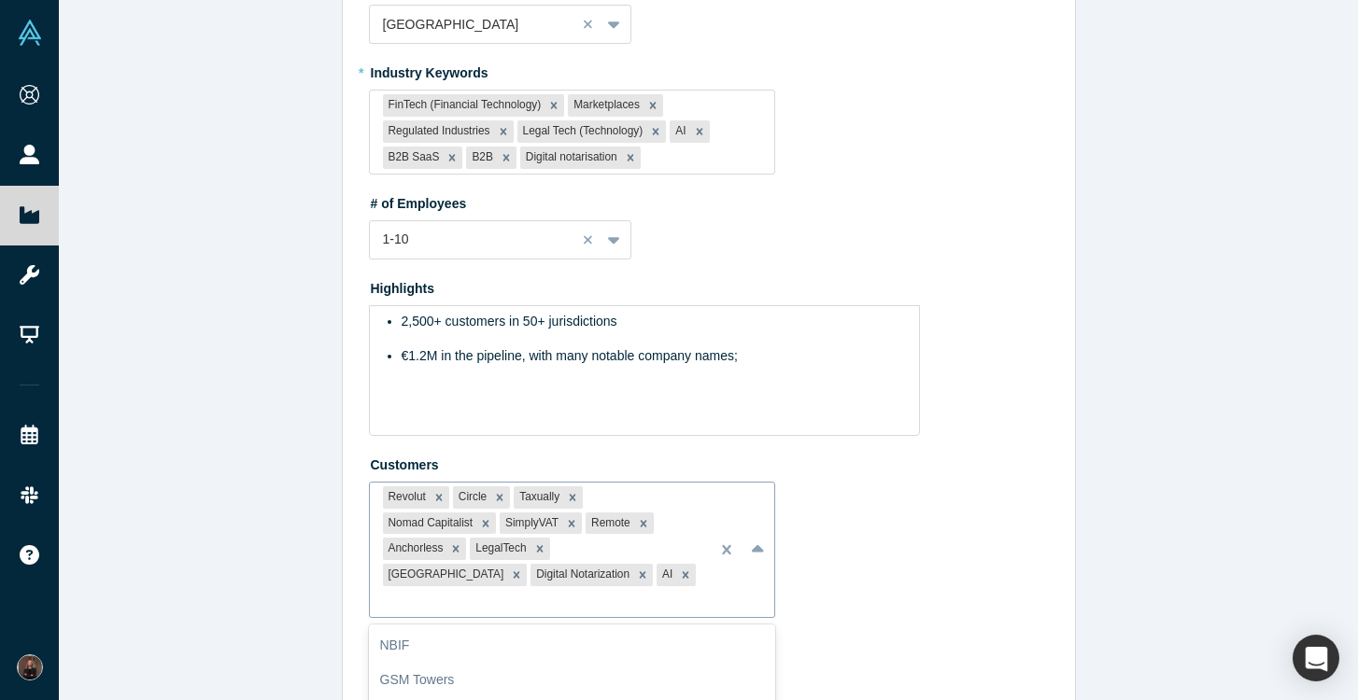
click at [571, 573] on div "Zimride, 5 of 9. 9 results available. Use Up and Down to choose options, press …" at bounding box center [572, 550] width 407 height 136
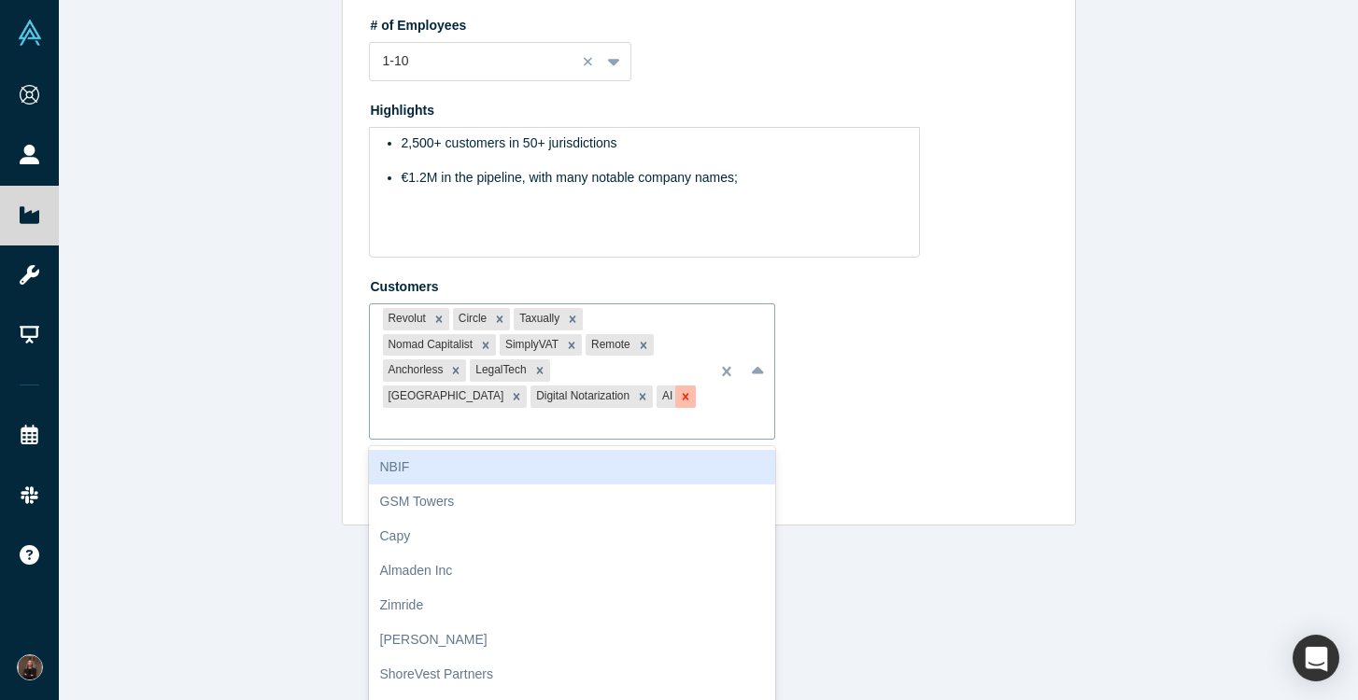
click at [679, 397] on icon "Remove AI" at bounding box center [685, 396] width 13 height 13
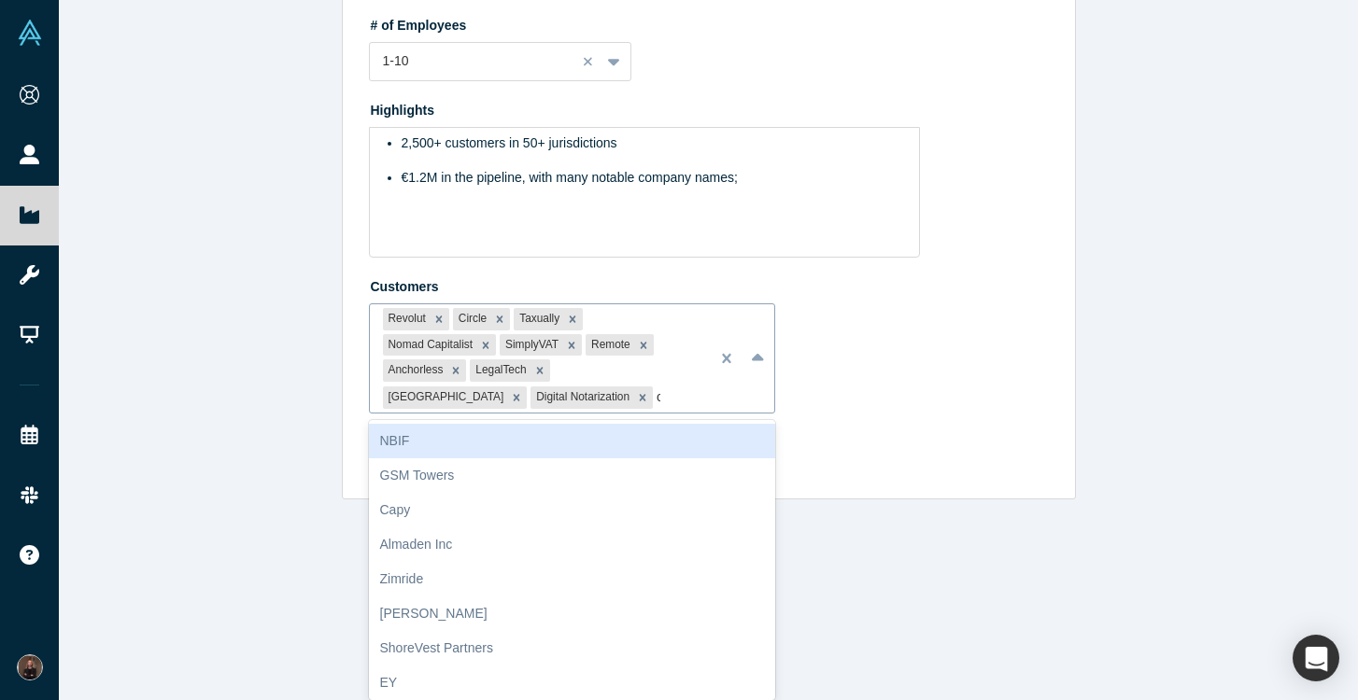
scroll to position [627, 0]
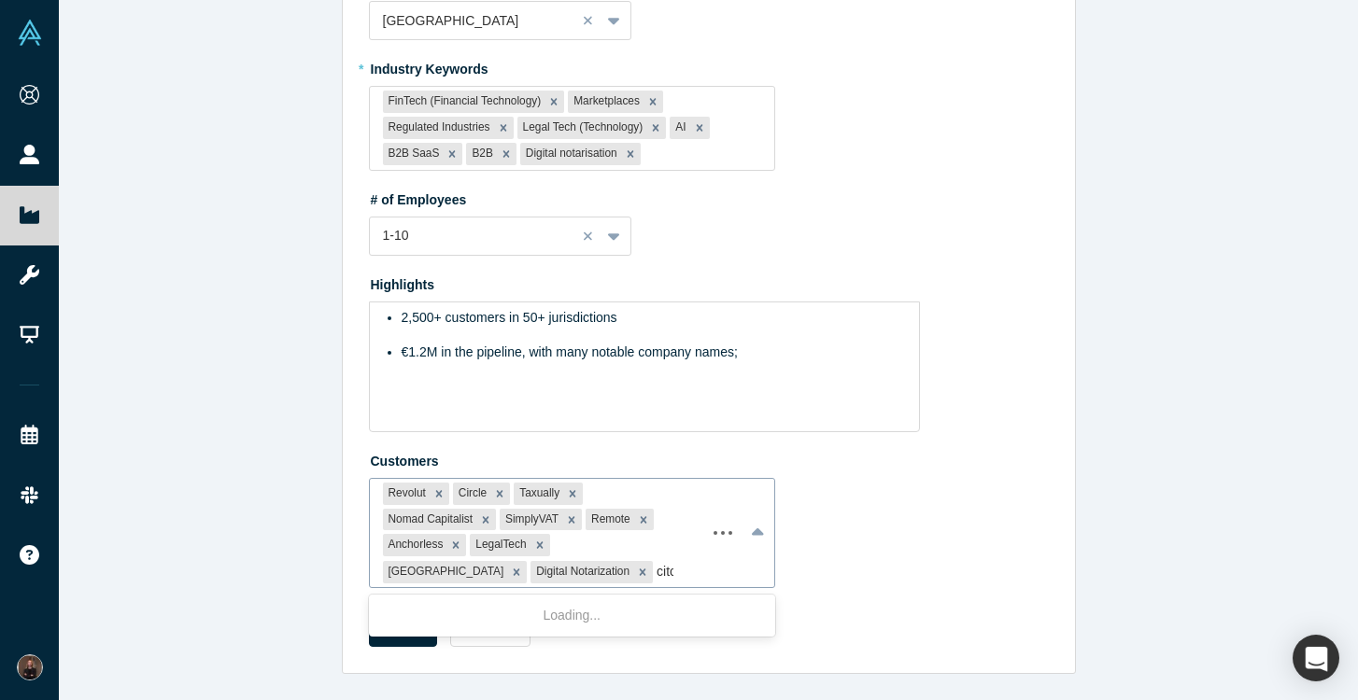
type input "citco"
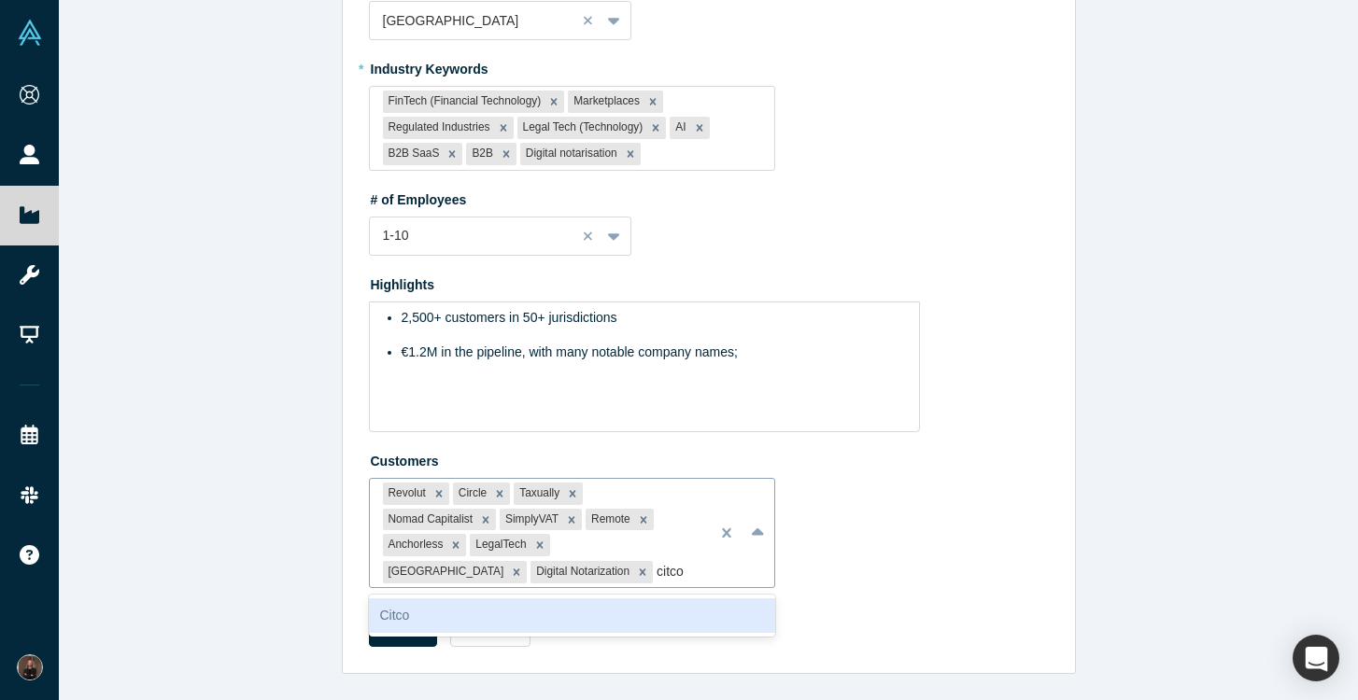
click at [489, 611] on div "Citco" at bounding box center [572, 616] width 407 height 35
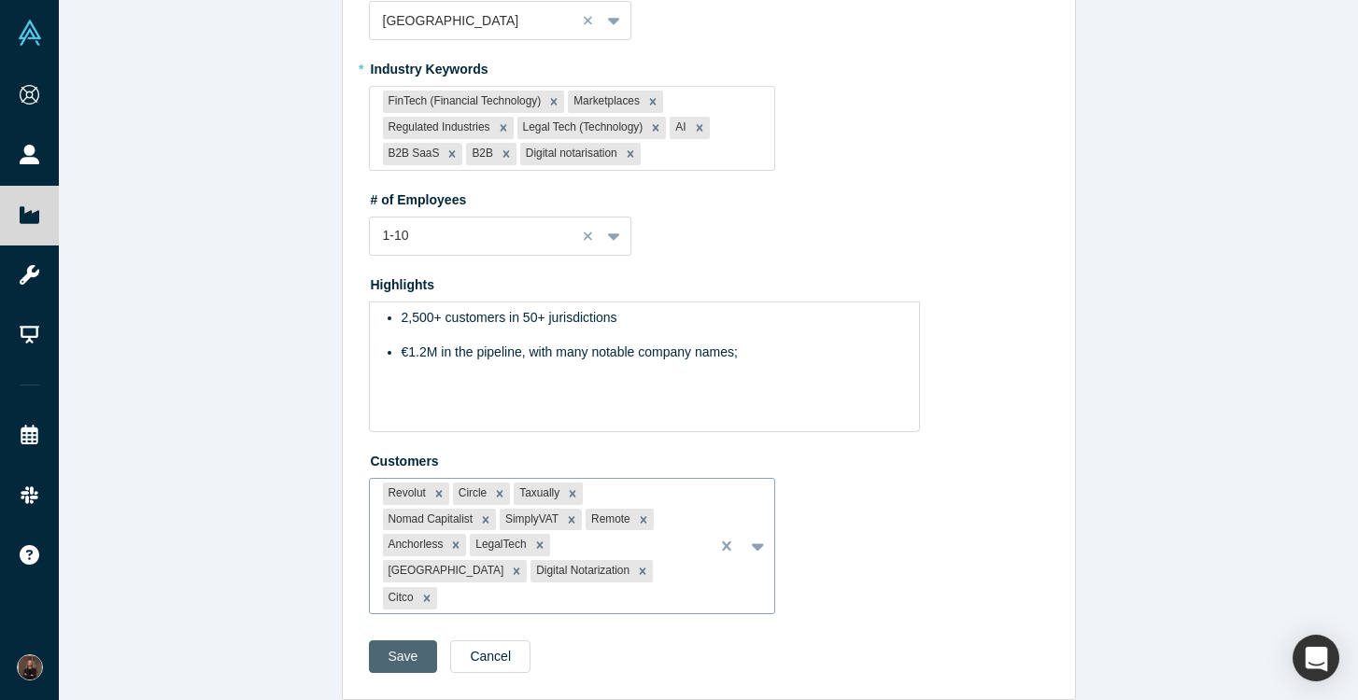
click at [397, 641] on button "Save" at bounding box center [403, 657] width 69 height 33
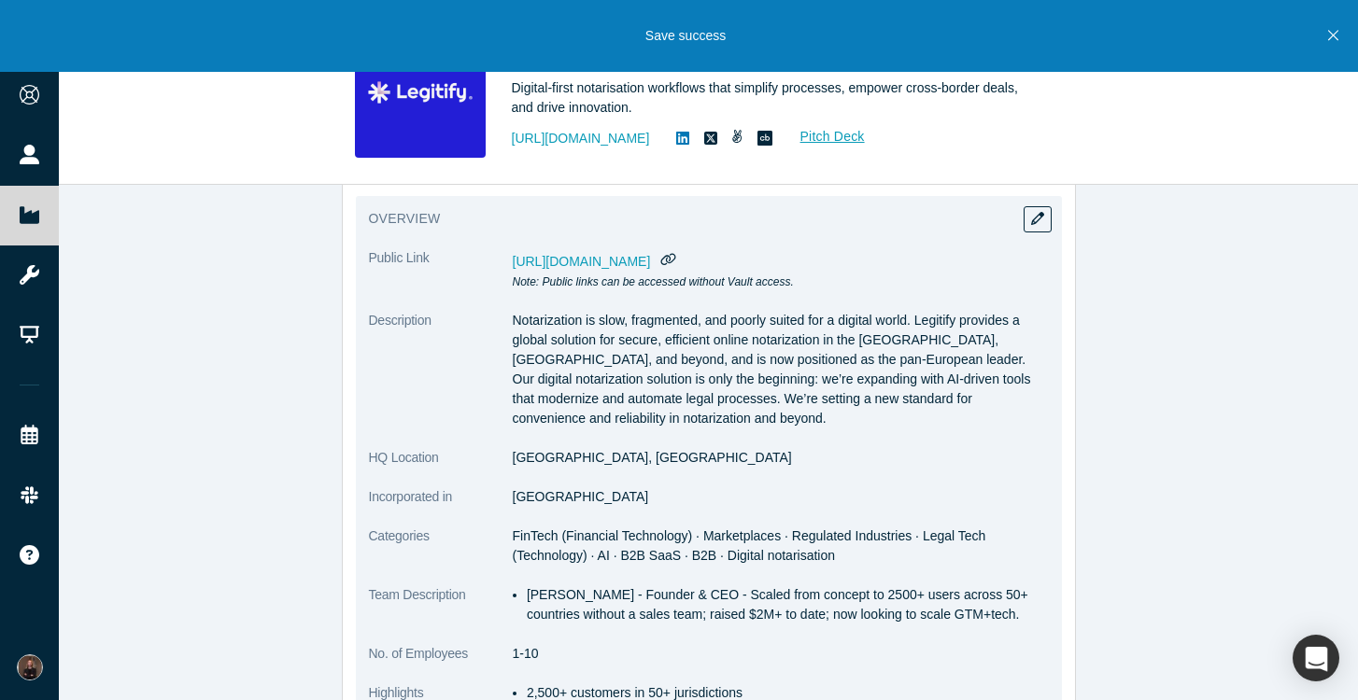
scroll to position [103, 0]
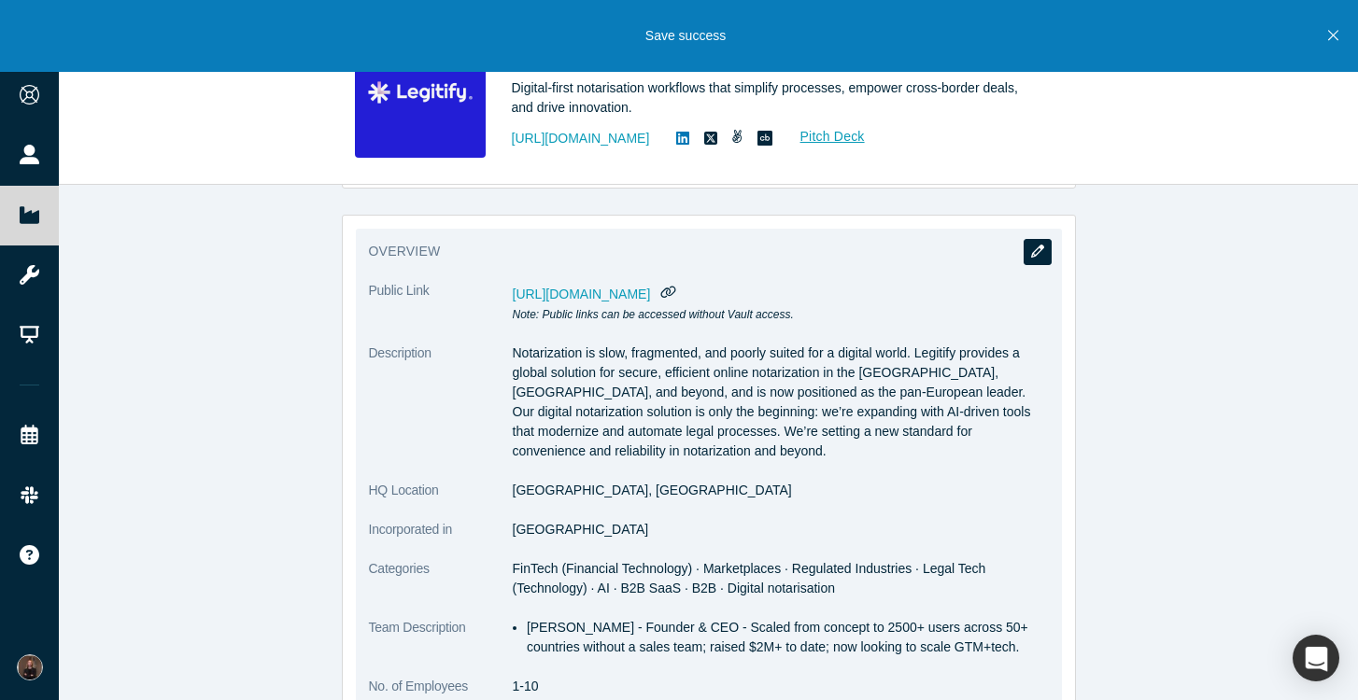
click at [1036, 249] on icon "button" at bounding box center [1037, 251] width 13 height 13
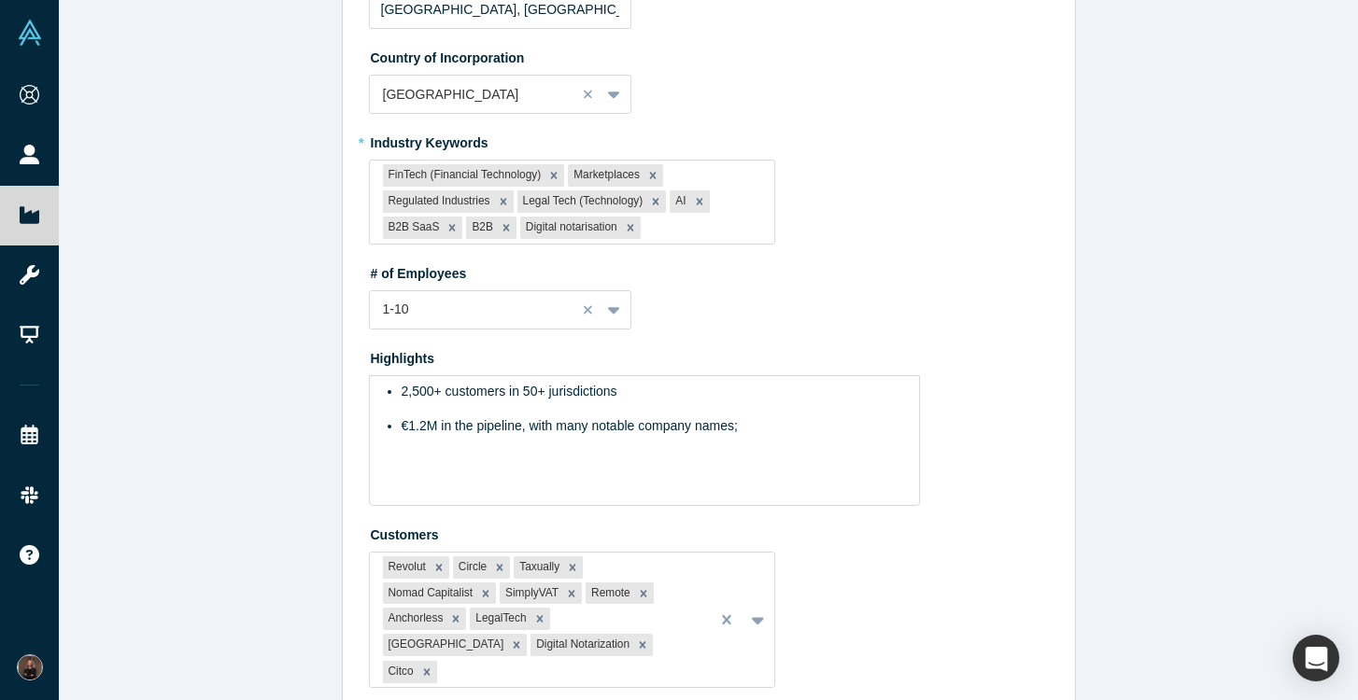
scroll to position [627, 0]
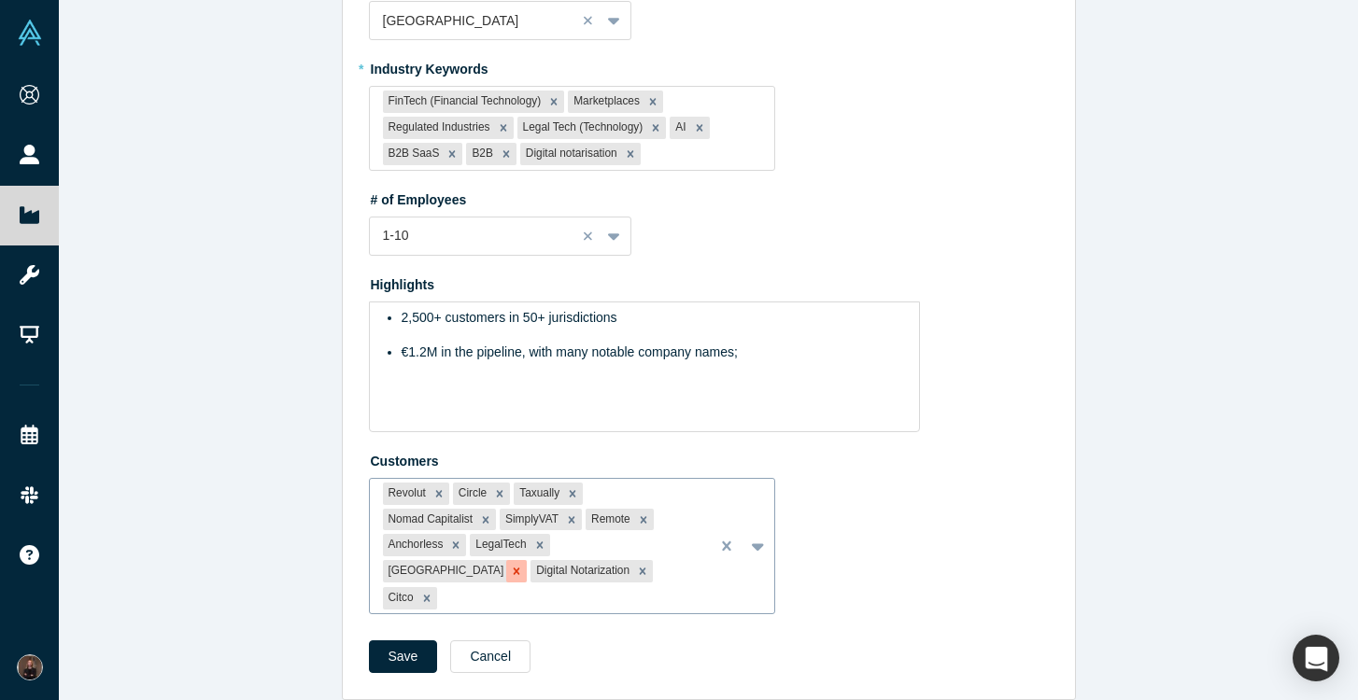
click at [523, 565] on icon "Remove Gold House" at bounding box center [516, 571] width 13 height 13
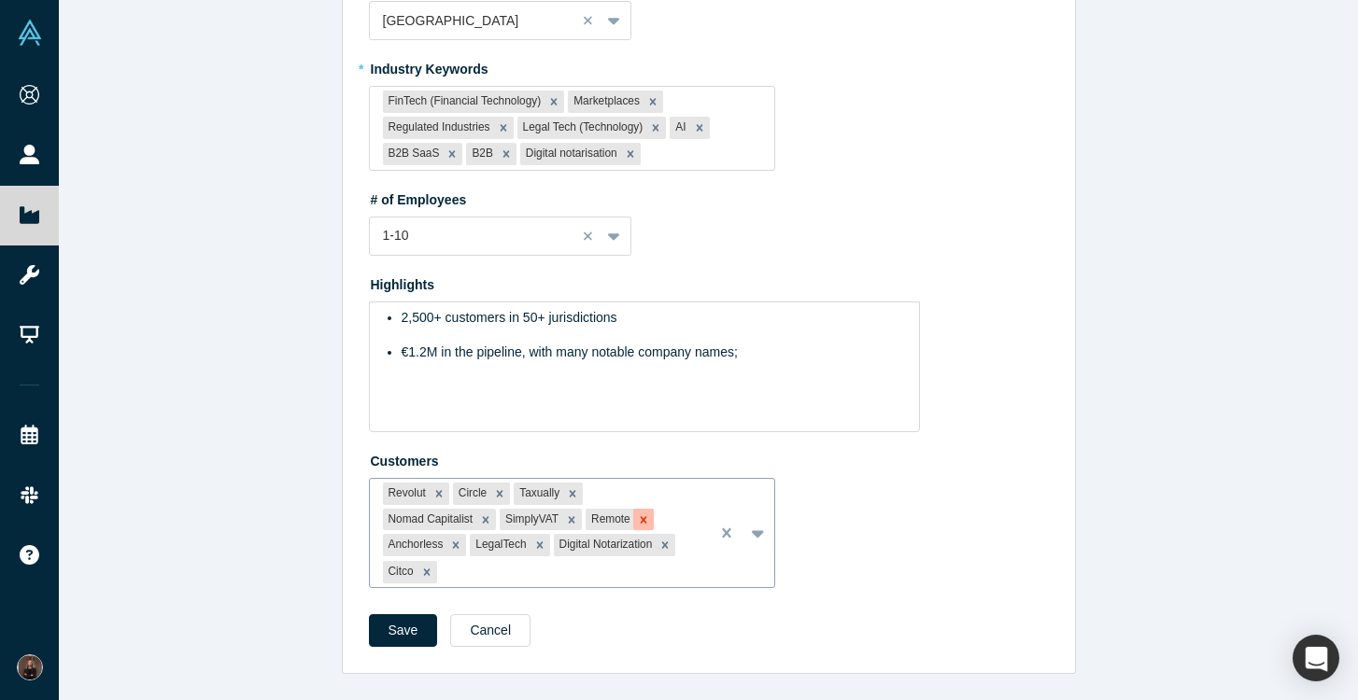
click at [649, 519] on icon "Remove Remote" at bounding box center [643, 520] width 13 height 13
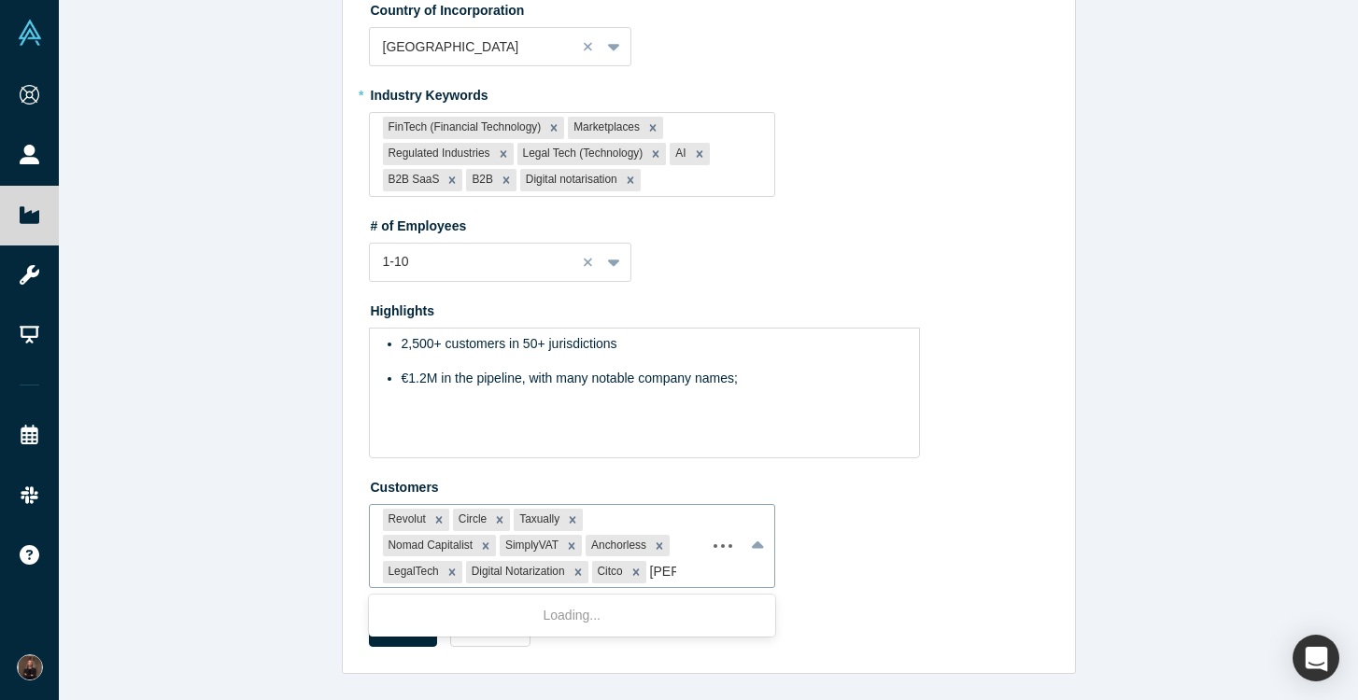
type input "Antler"
drag, startPoint x: 689, startPoint y: 571, endPoint x: 666, endPoint y: 571, distance: 23.4
click at [666, 571] on div at bounding box center [673, 571] width 47 height 23
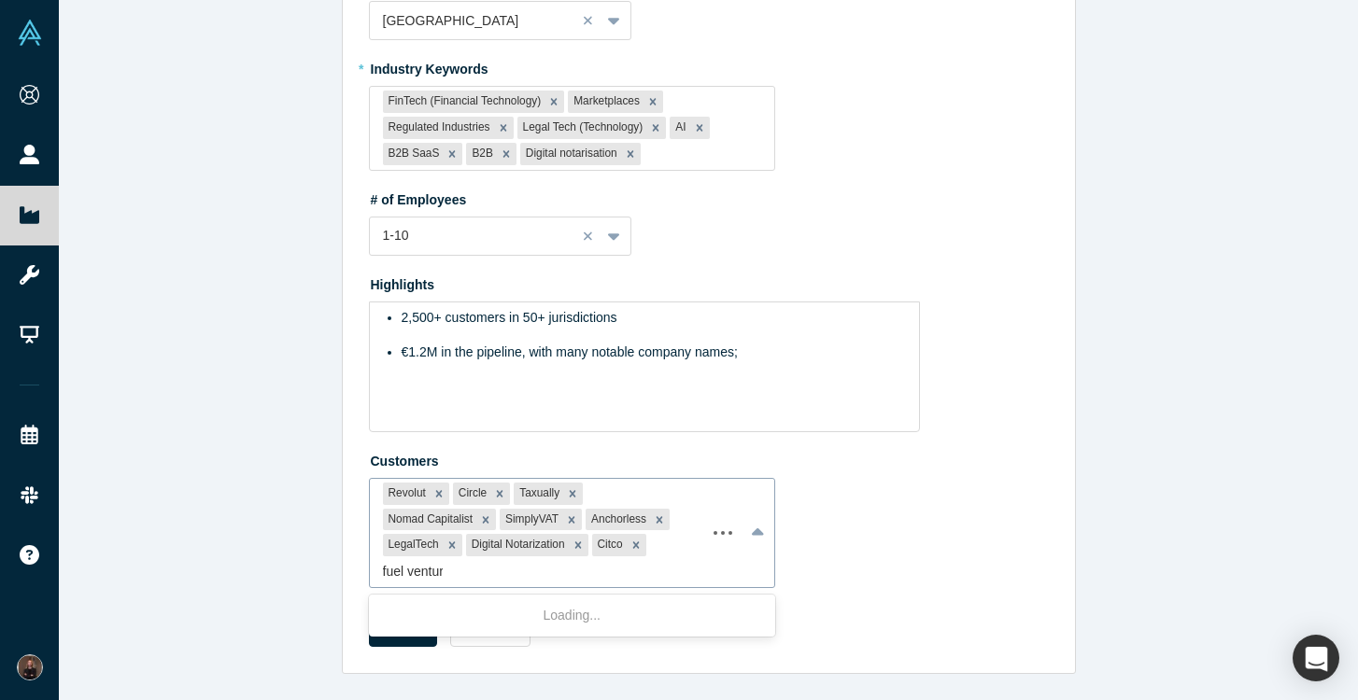
type input "fuel ventures"
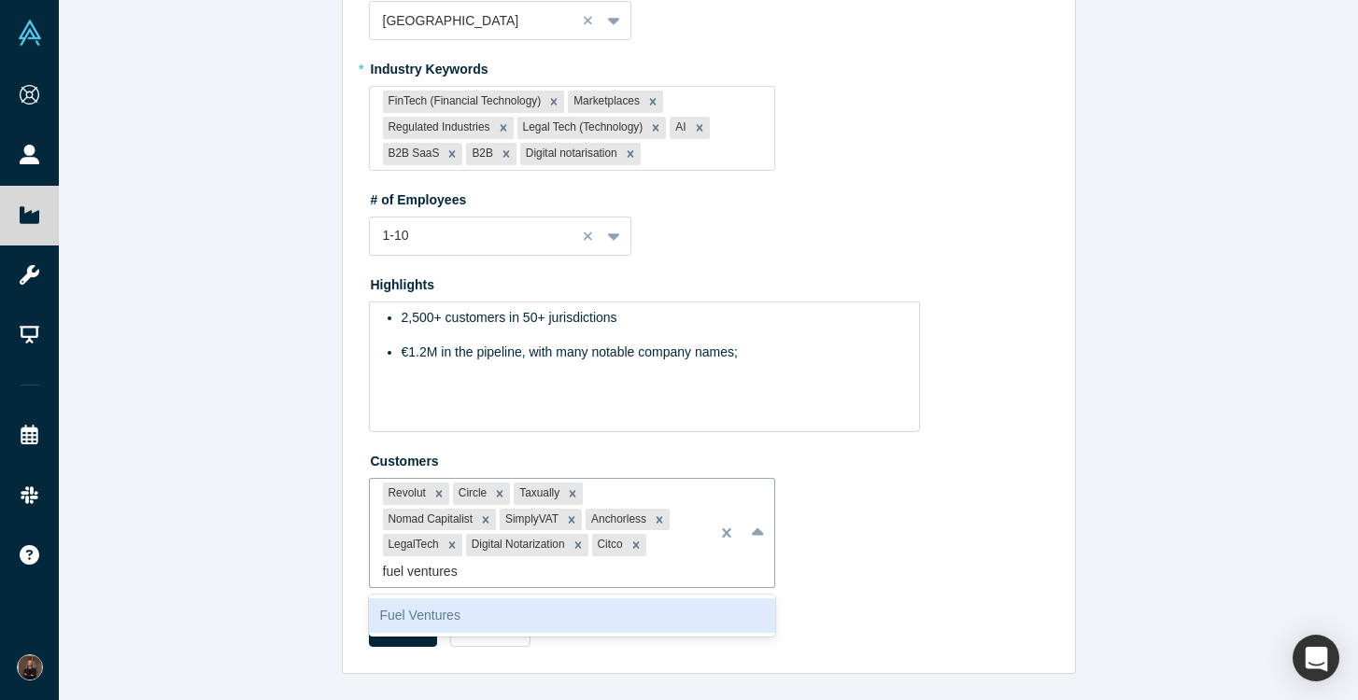
click at [547, 617] on div "Fuel Ventures" at bounding box center [572, 616] width 407 height 35
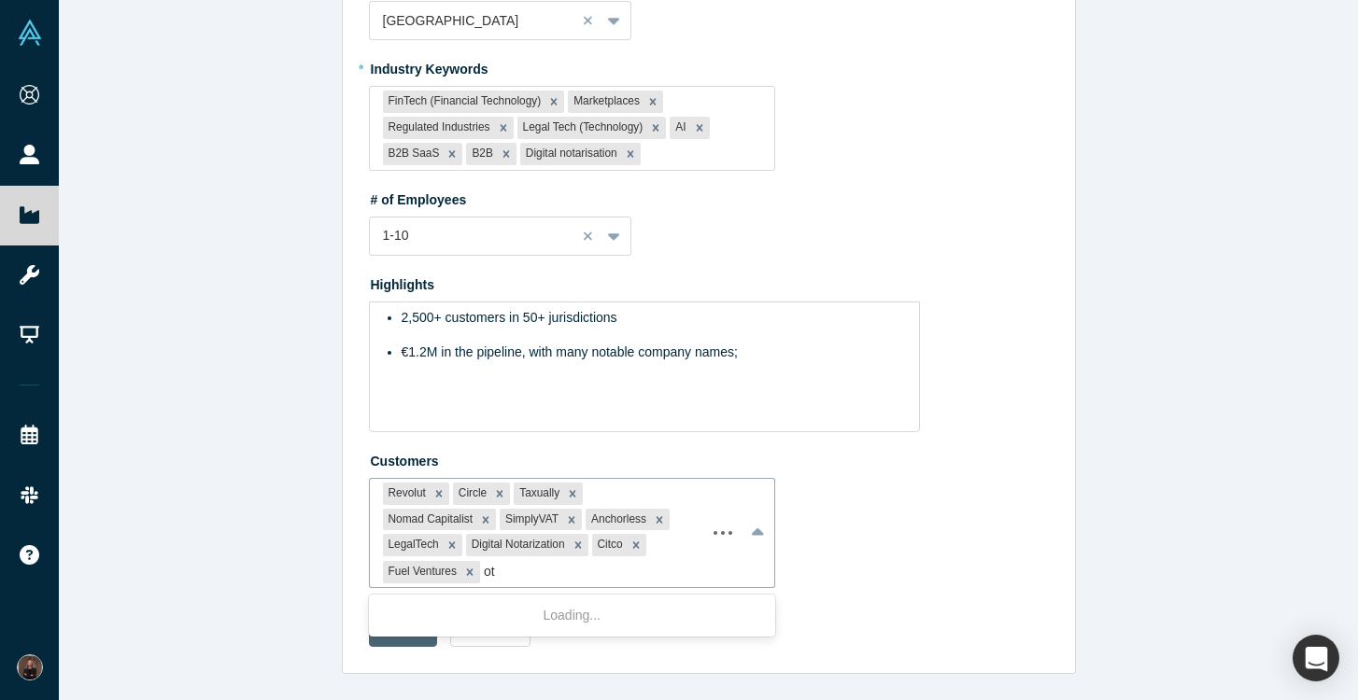
type input "o"
type input "airhelp"
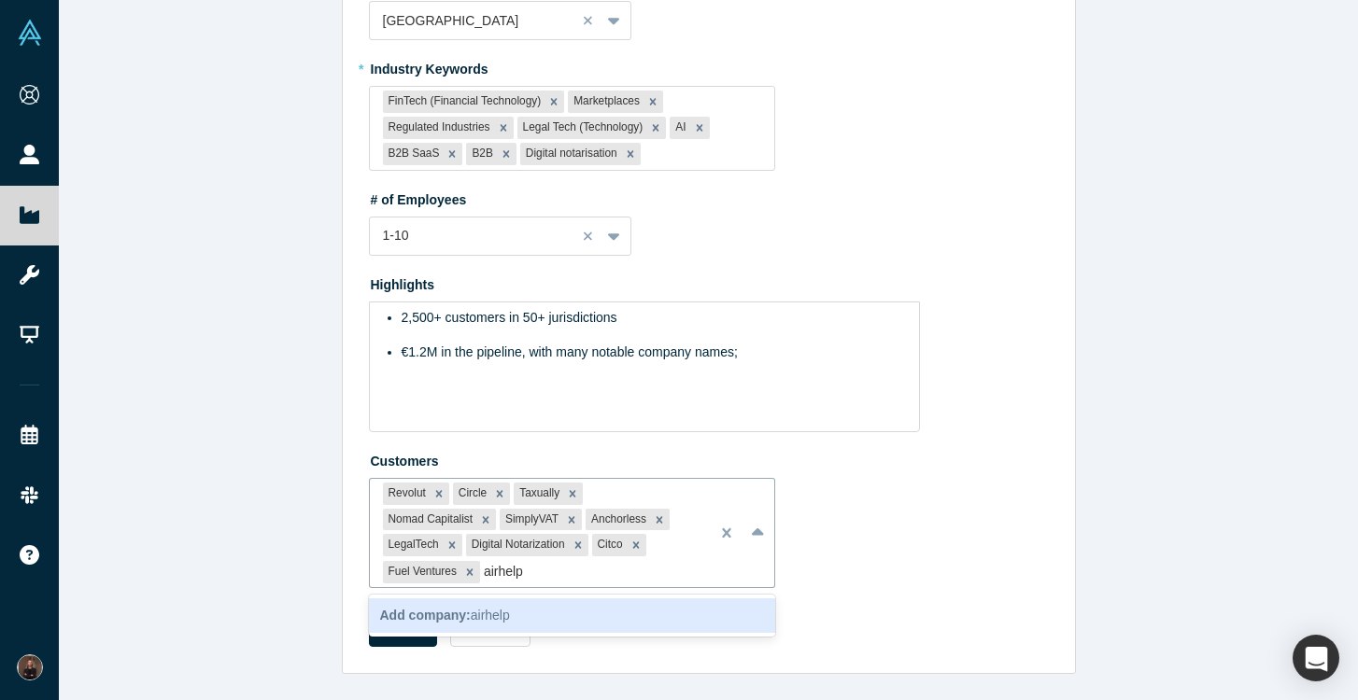
click at [524, 613] on div "Add company: airhelp" at bounding box center [572, 616] width 407 height 35
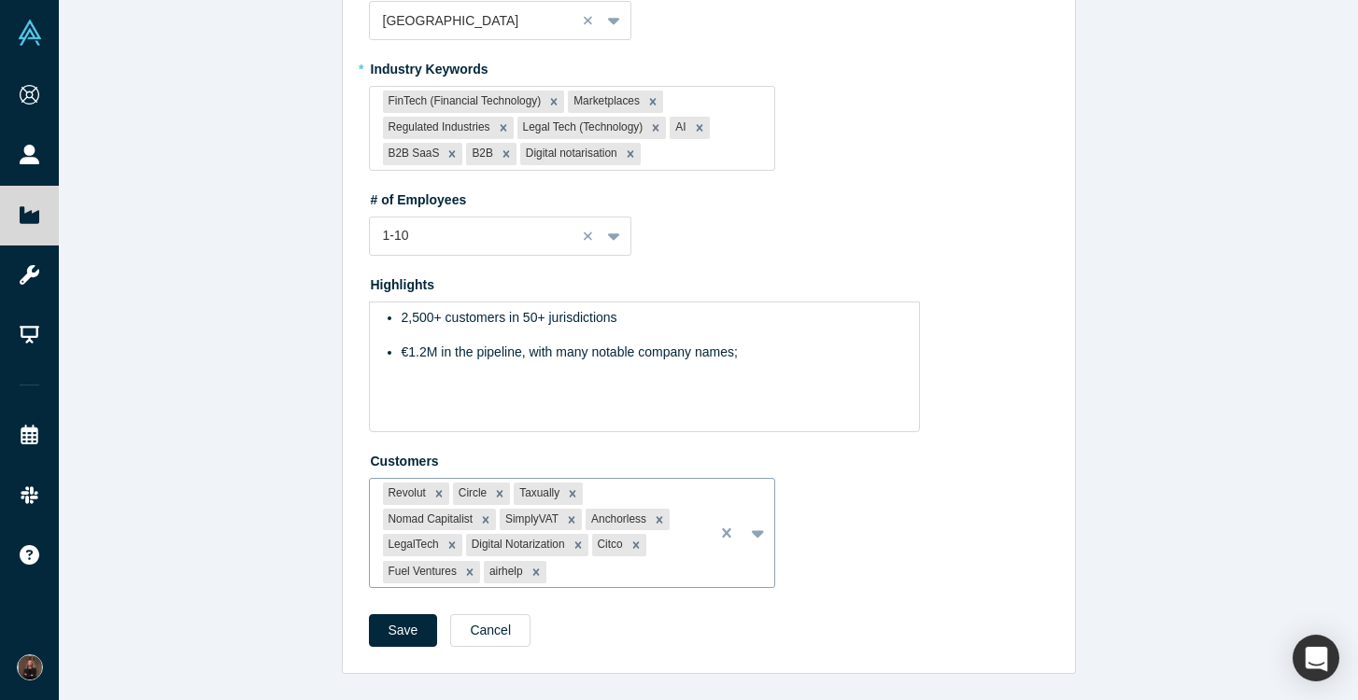
type input "i"
type input "Omio"
click at [532, 570] on icon "Remove airhelp" at bounding box center [535, 572] width 7 height 7
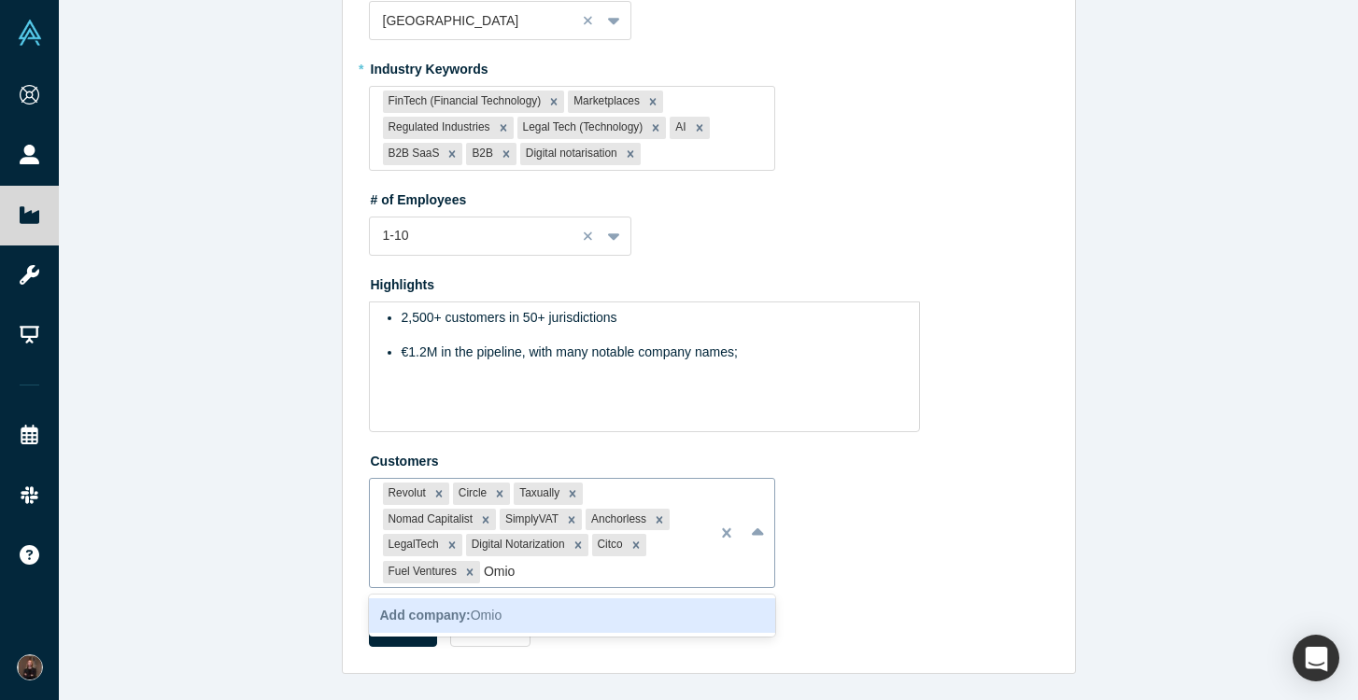
click at [508, 617] on div "Add company: Omio" at bounding box center [572, 616] width 407 height 35
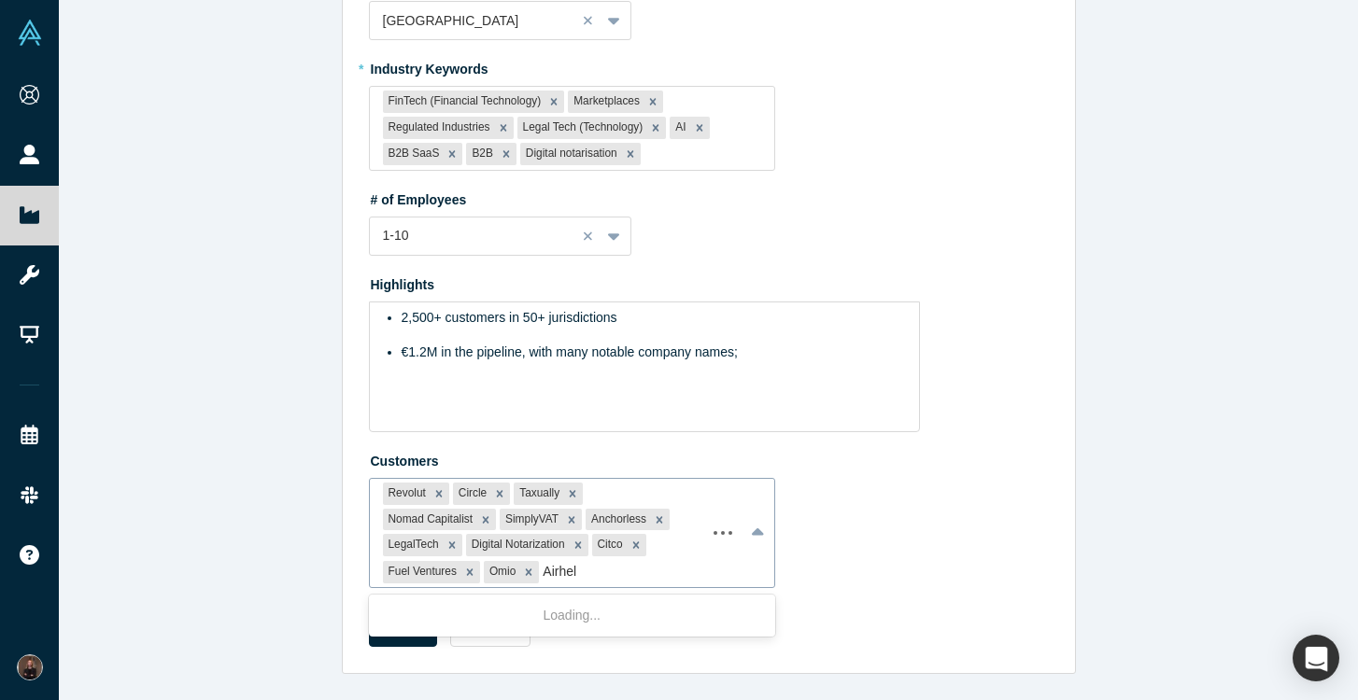
type input "Airhelp"
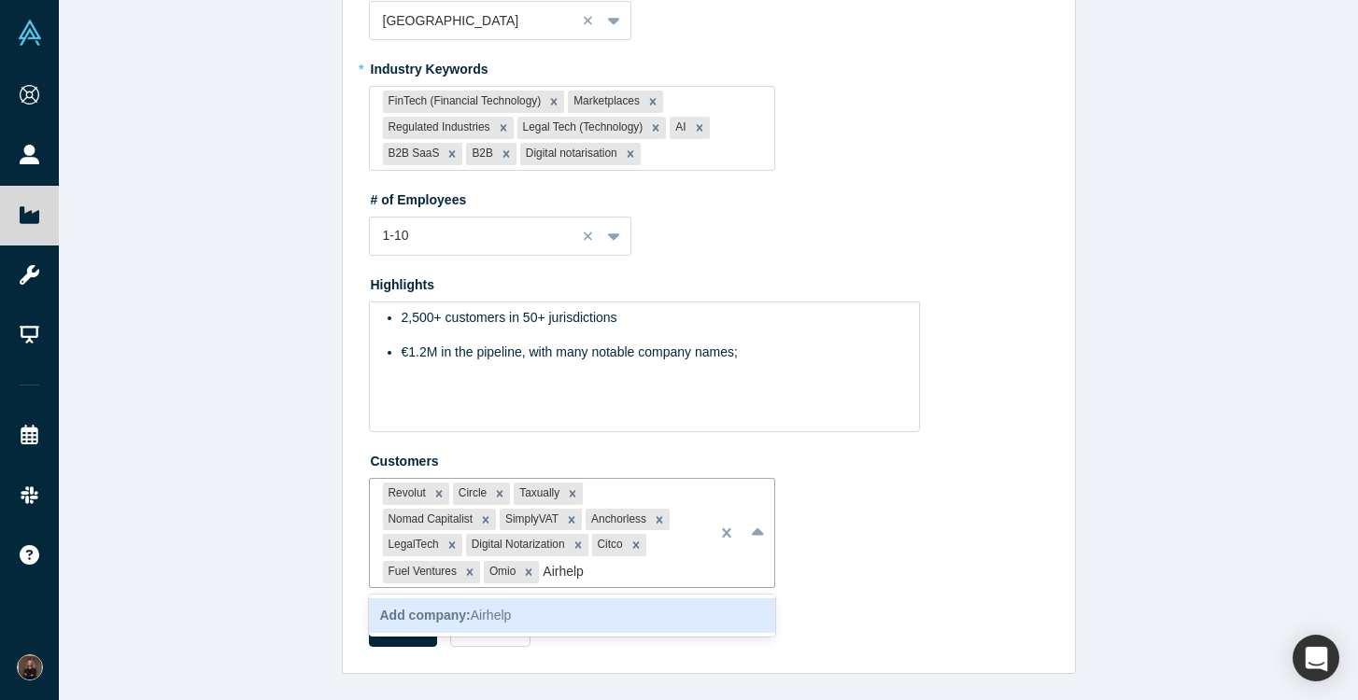
click at [452, 619] on b "Add company:" at bounding box center [425, 615] width 91 height 15
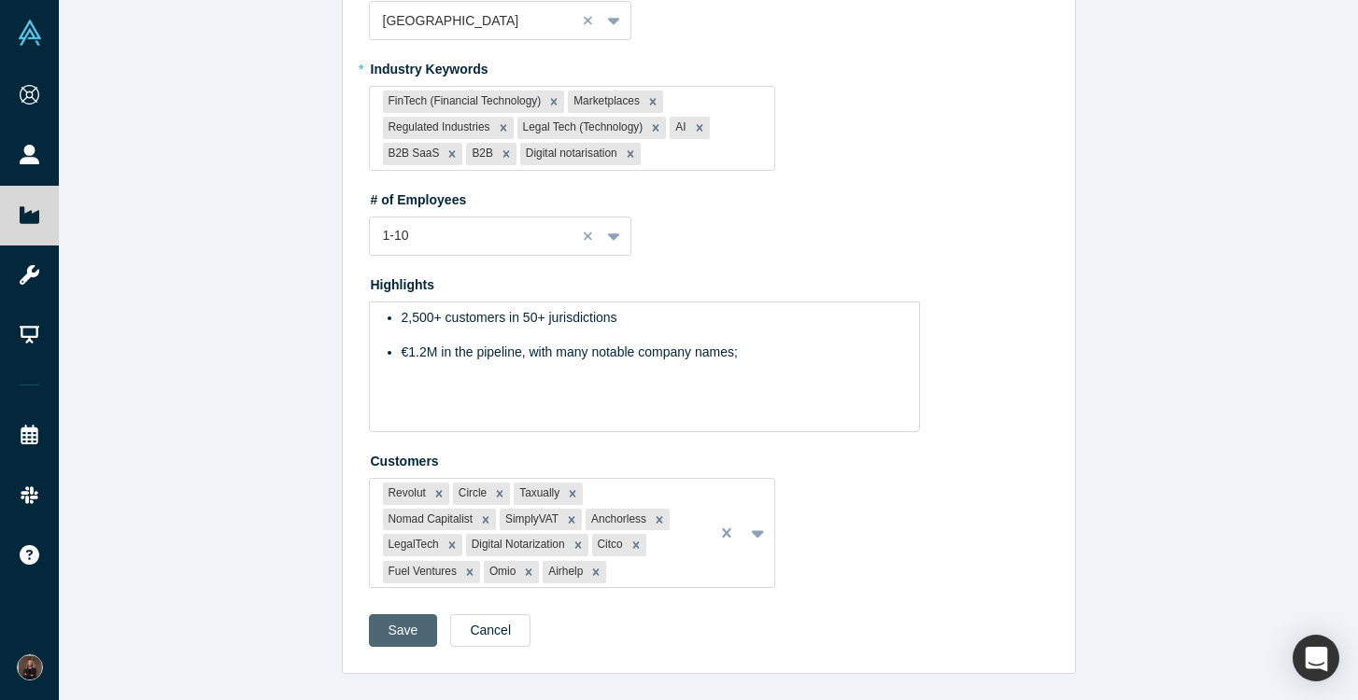
click at [412, 626] on button "Save" at bounding box center [403, 630] width 69 height 33
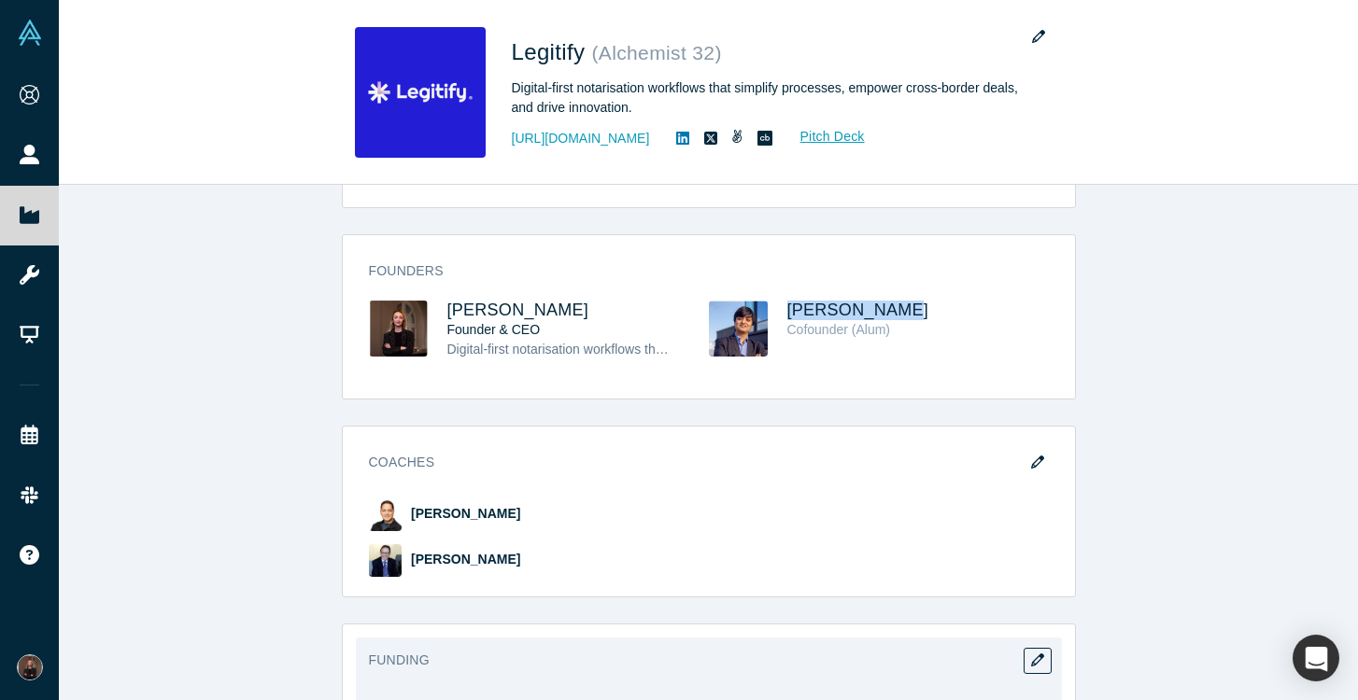
scroll to position [719, 0]
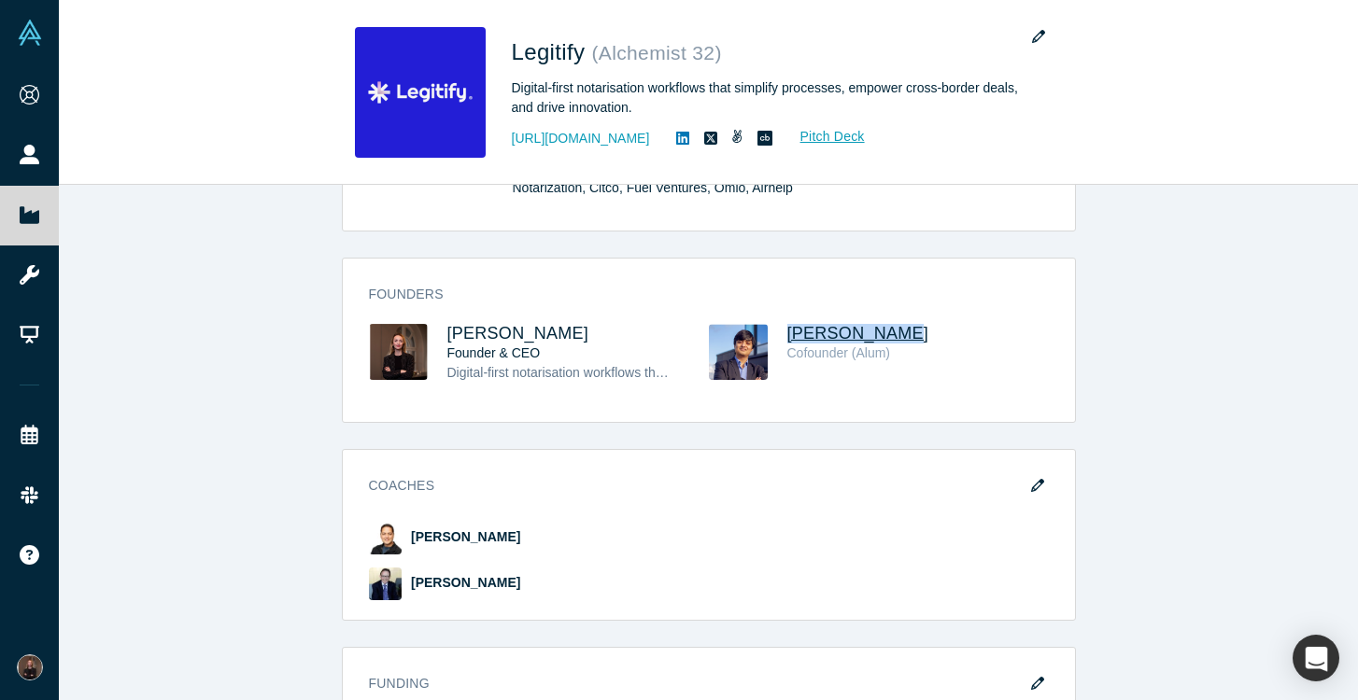
click at [841, 332] on span "[PERSON_NAME]" at bounding box center [858, 333] width 142 height 19
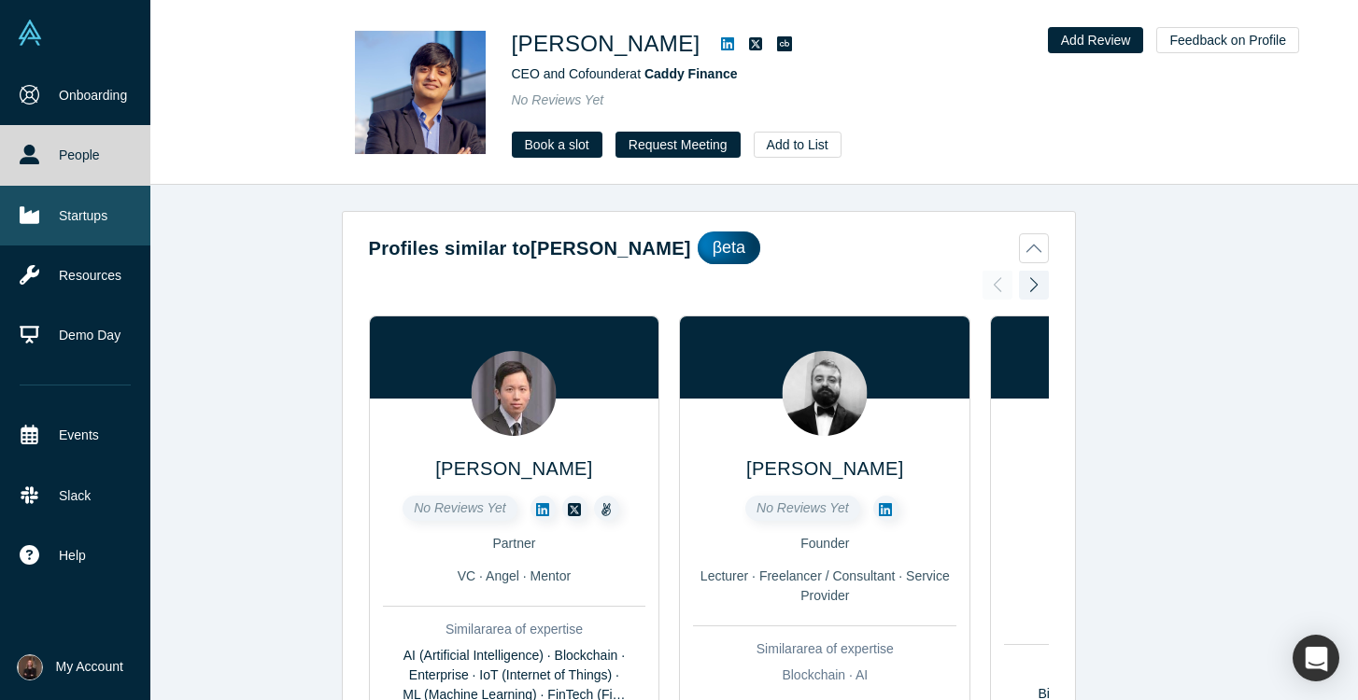
click at [29, 218] on icon at bounding box center [30, 214] width 20 height 17
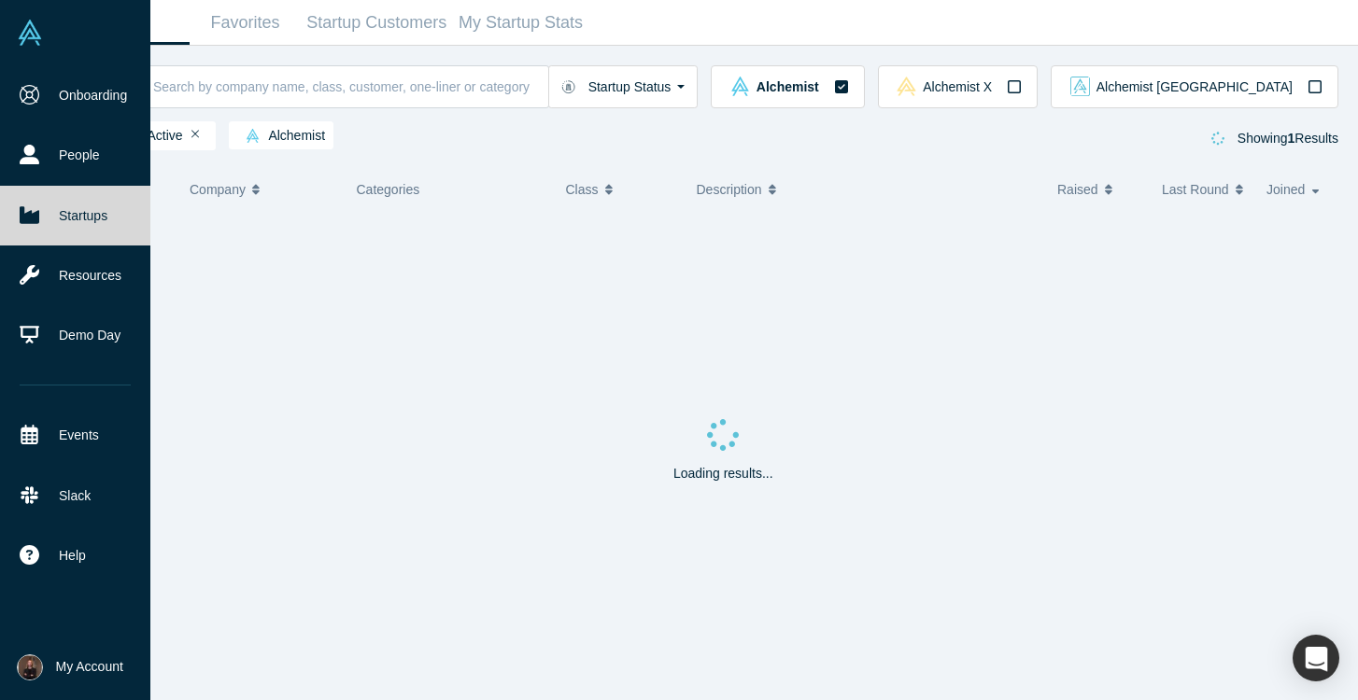
click at [73, 665] on span "My Account" at bounding box center [89, 667] width 67 height 20
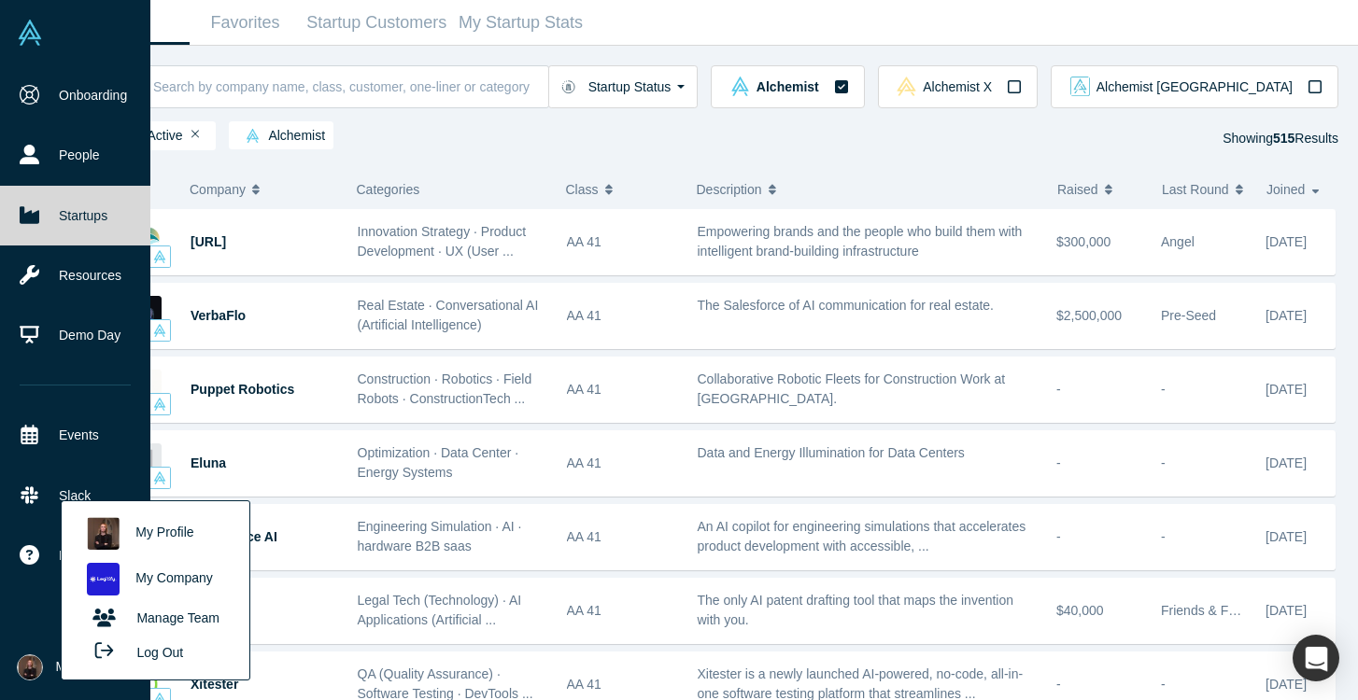
click at [166, 535] on link "My Profile" at bounding box center [155, 534] width 155 height 46
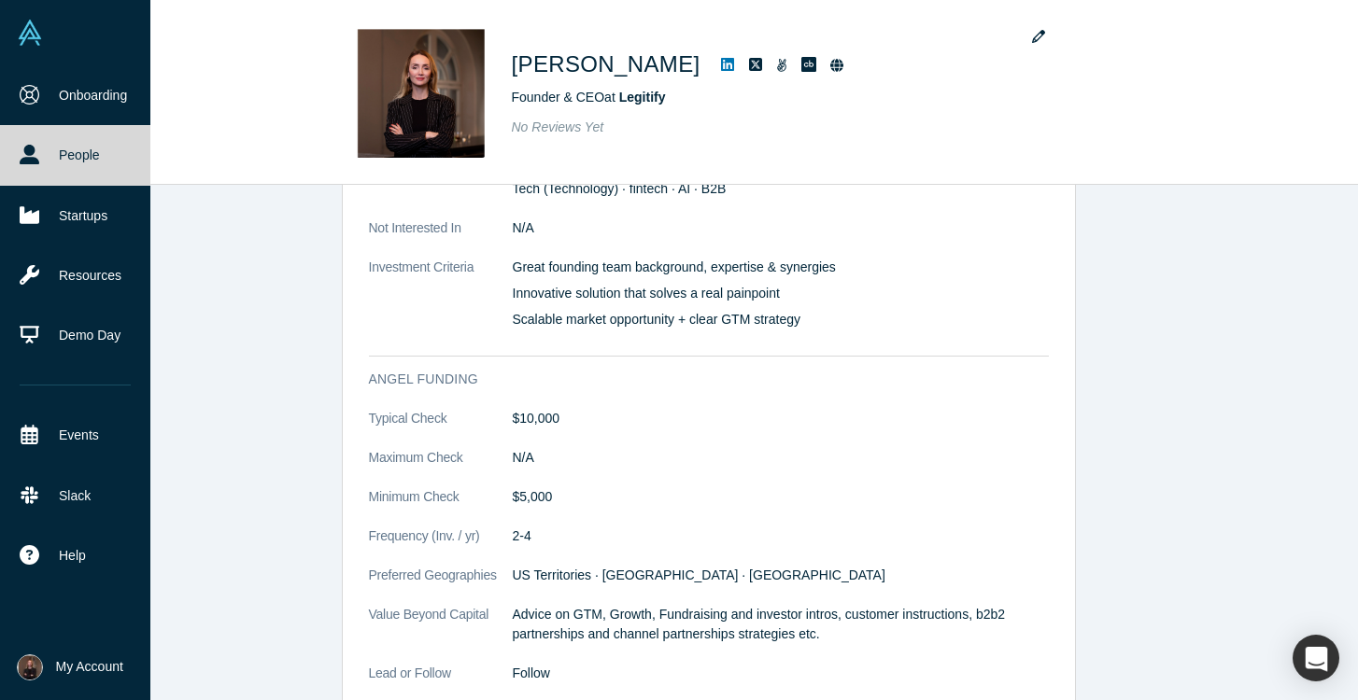
scroll to position [1866, 0]
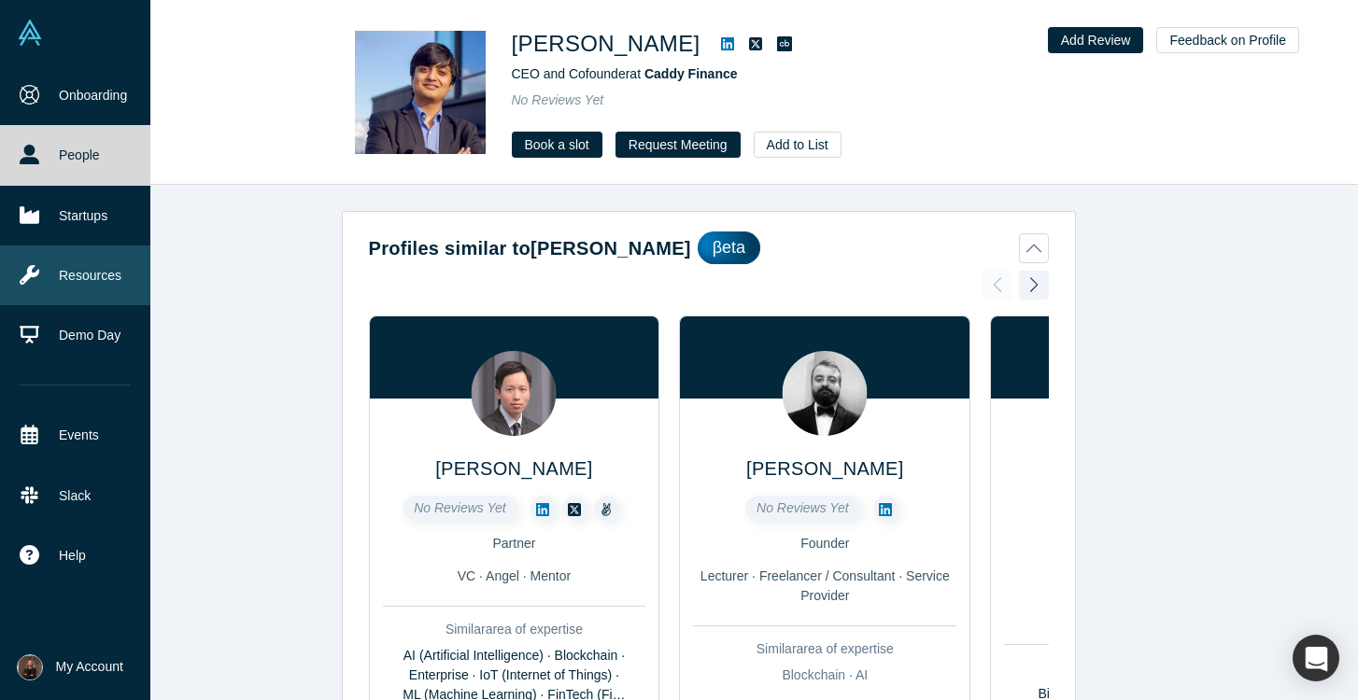
click at [109, 275] on link "Resources" at bounding box center [75, 276] width 150 height 60
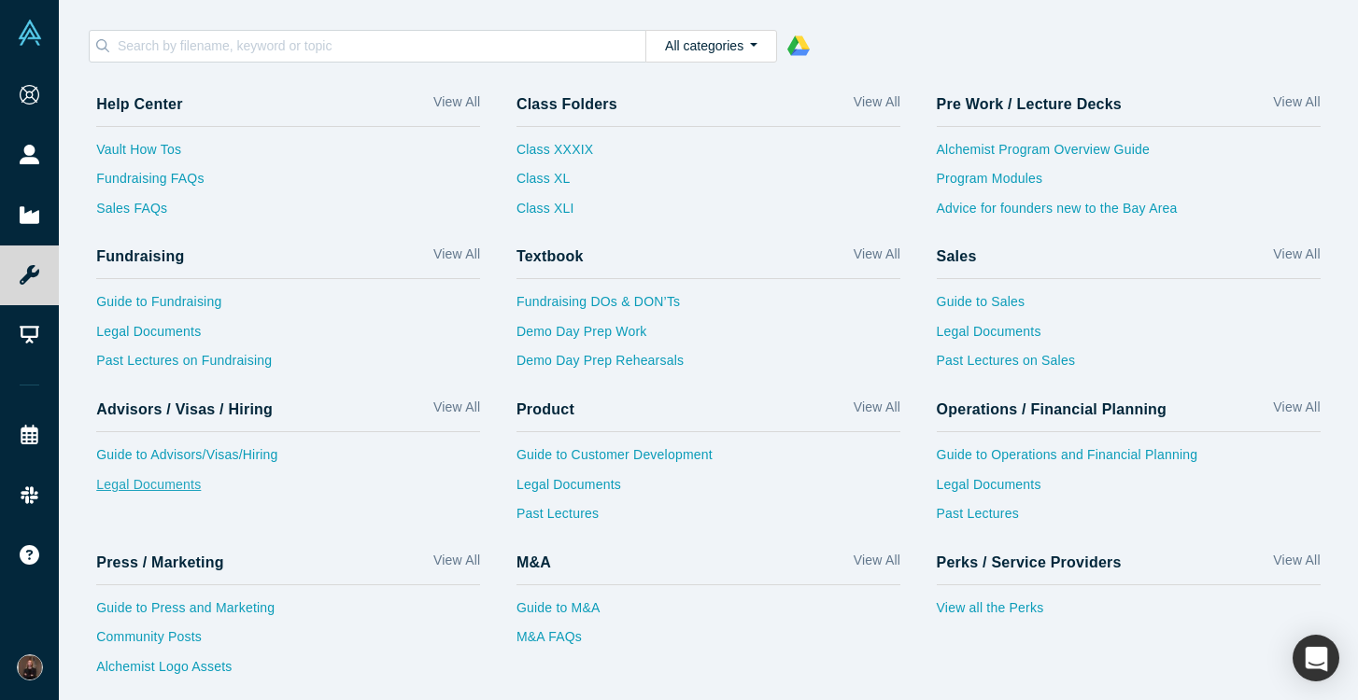
scroll to position [24, 0]
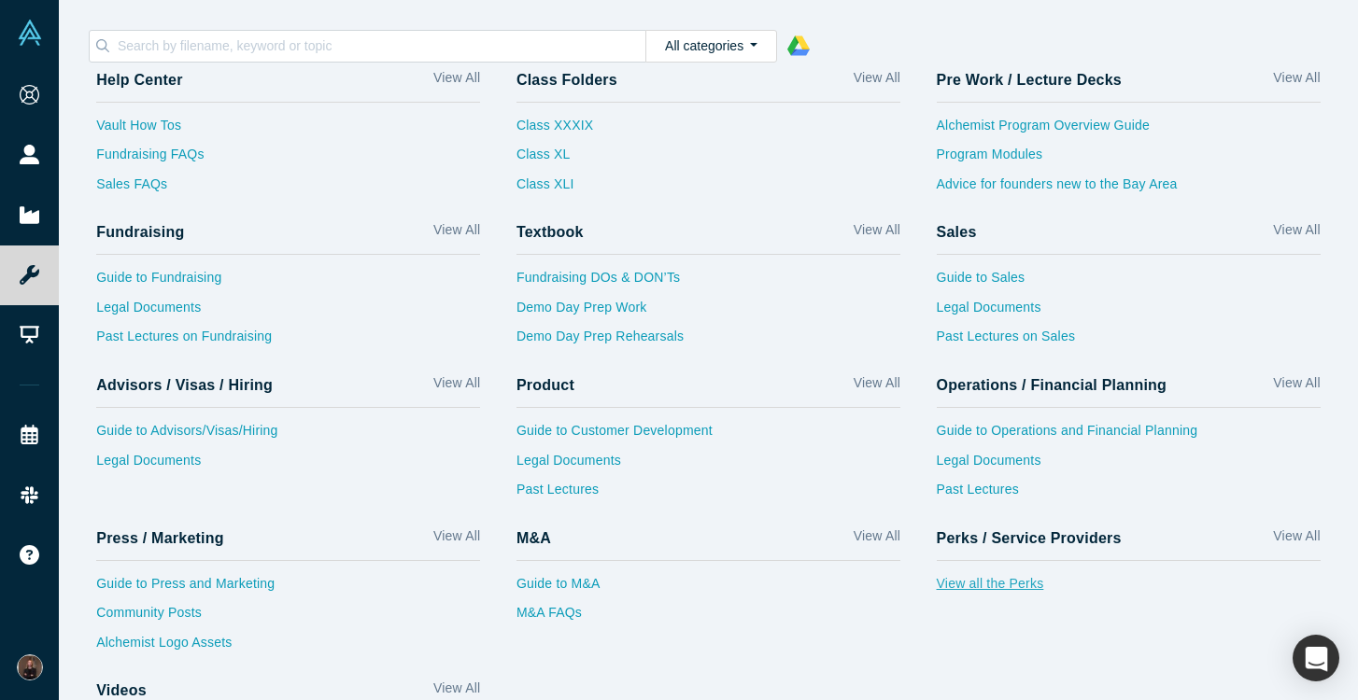
click at [1011, 585] on link "View all the Perks" at bounding box center [1129, 589] width 384 height 30
